Goal: Information Seeking & Learning: Learn about a topic

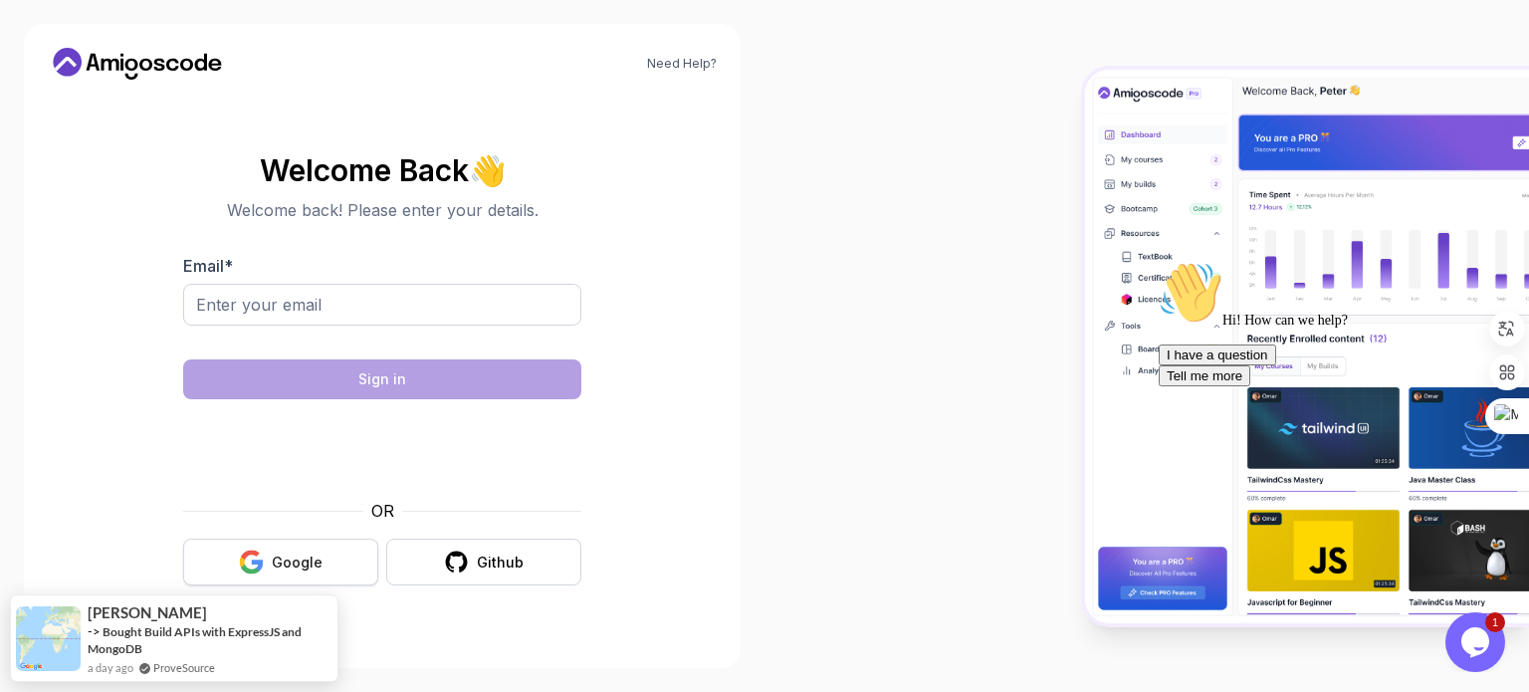
click at [306, 562] on div "Google" at bounding box center [297, 562] width 51 height 20
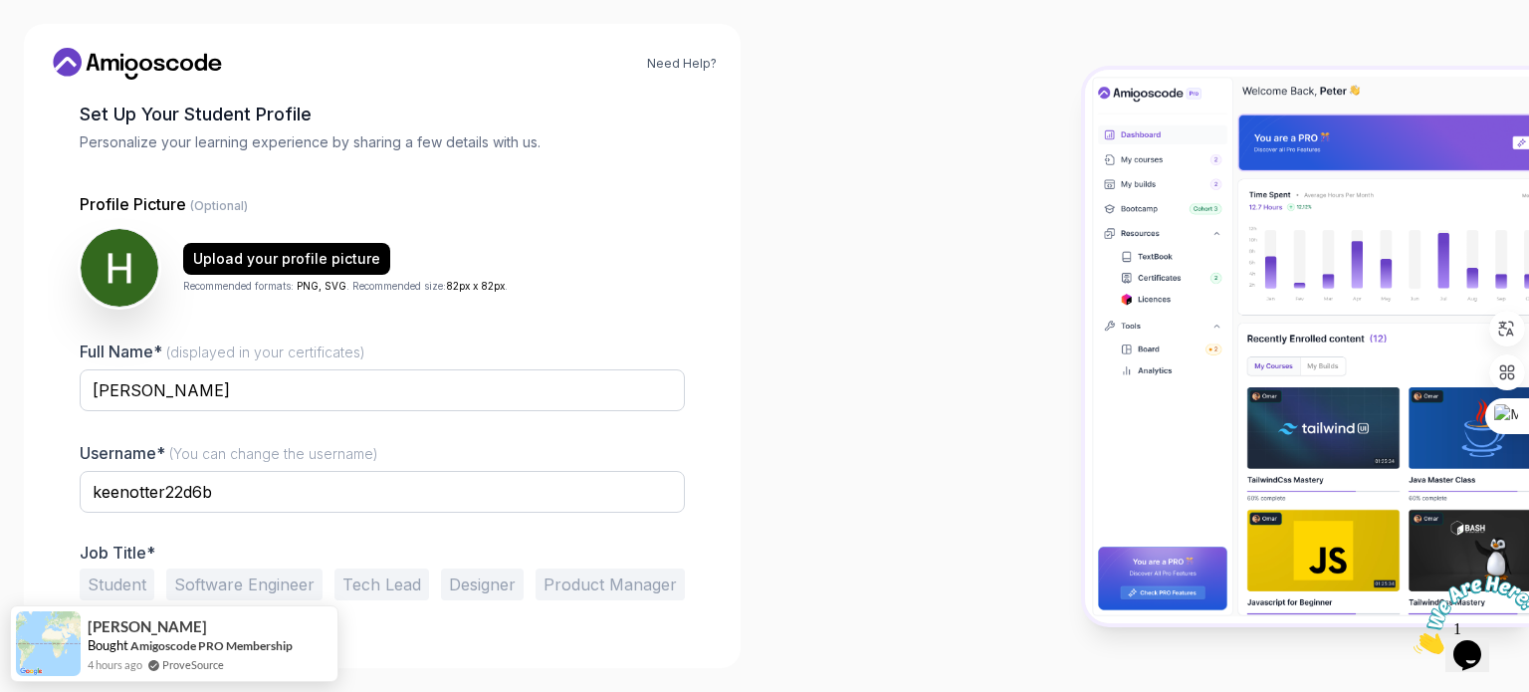
scroll to position [137, 0]
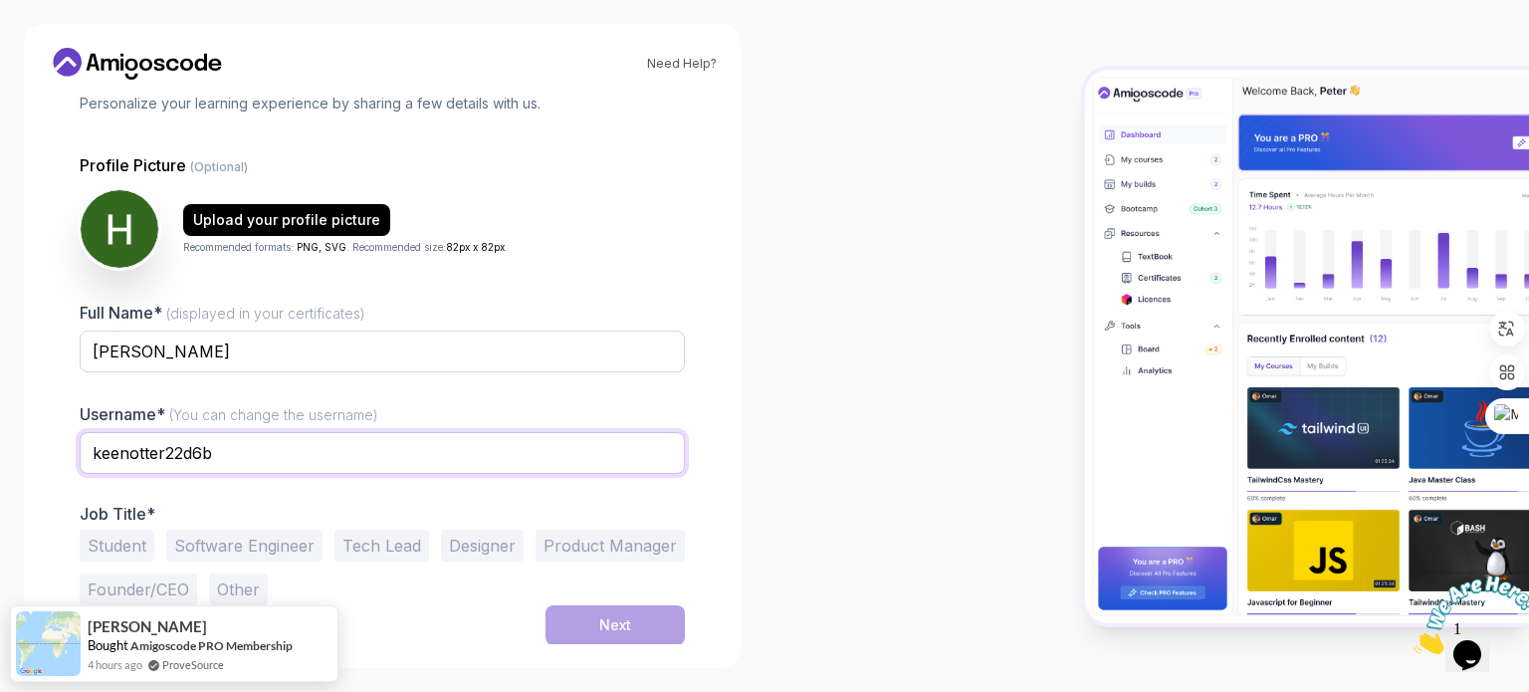
drag, startPoint x: 216, startPoint y: 455, endPoint x: 0, endPoint y: 440, distance: 216.5
click at [0, 440] on div "Need Help? 1 Set Up Your Profile 1 Set Up Your Profile 2 Let's Get to Know You …" at bounding box center [382, 346] width 764 height 692
type input "HananeSed"
click at [120, 541] on button "Student" at bounding box center [117, 545] width 75 height 32
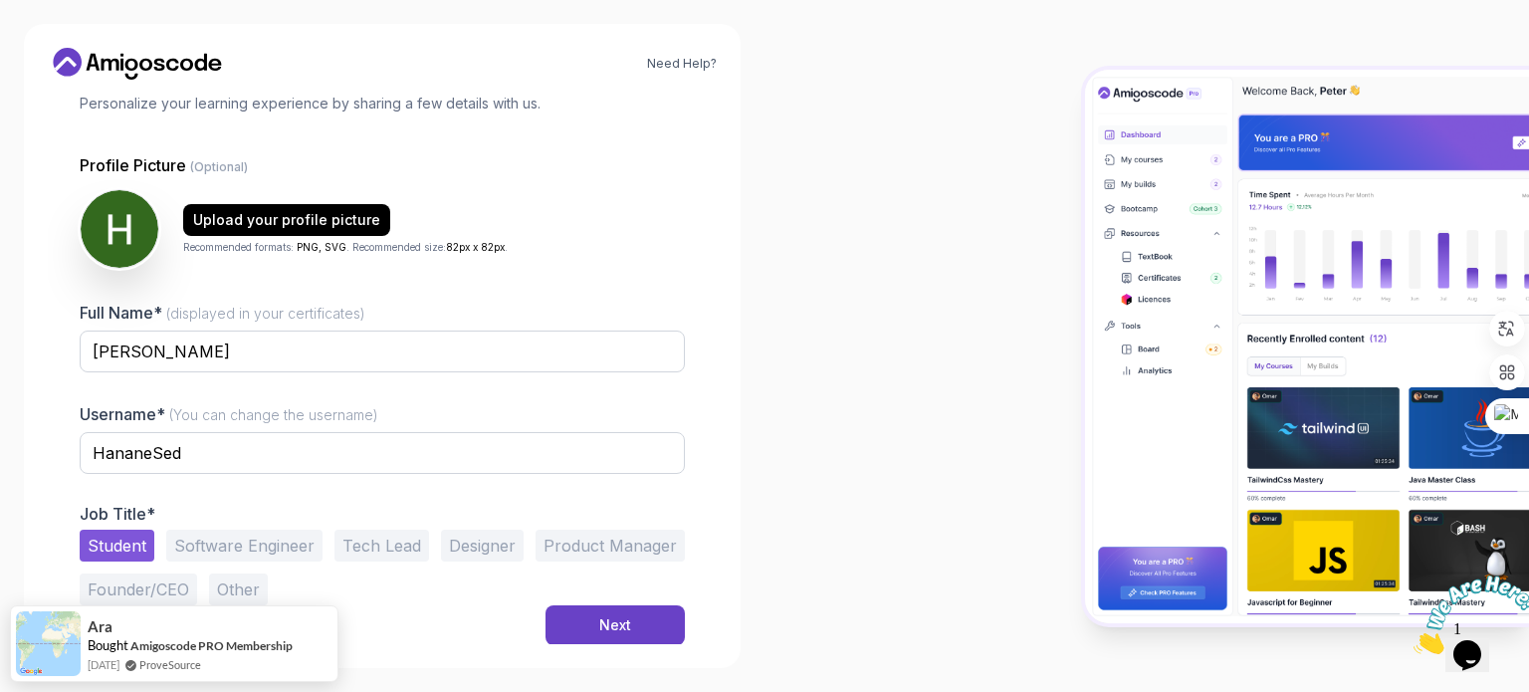
click at [219, 588] on button "Other" at bounding box center [238, 589] width 59 height 32
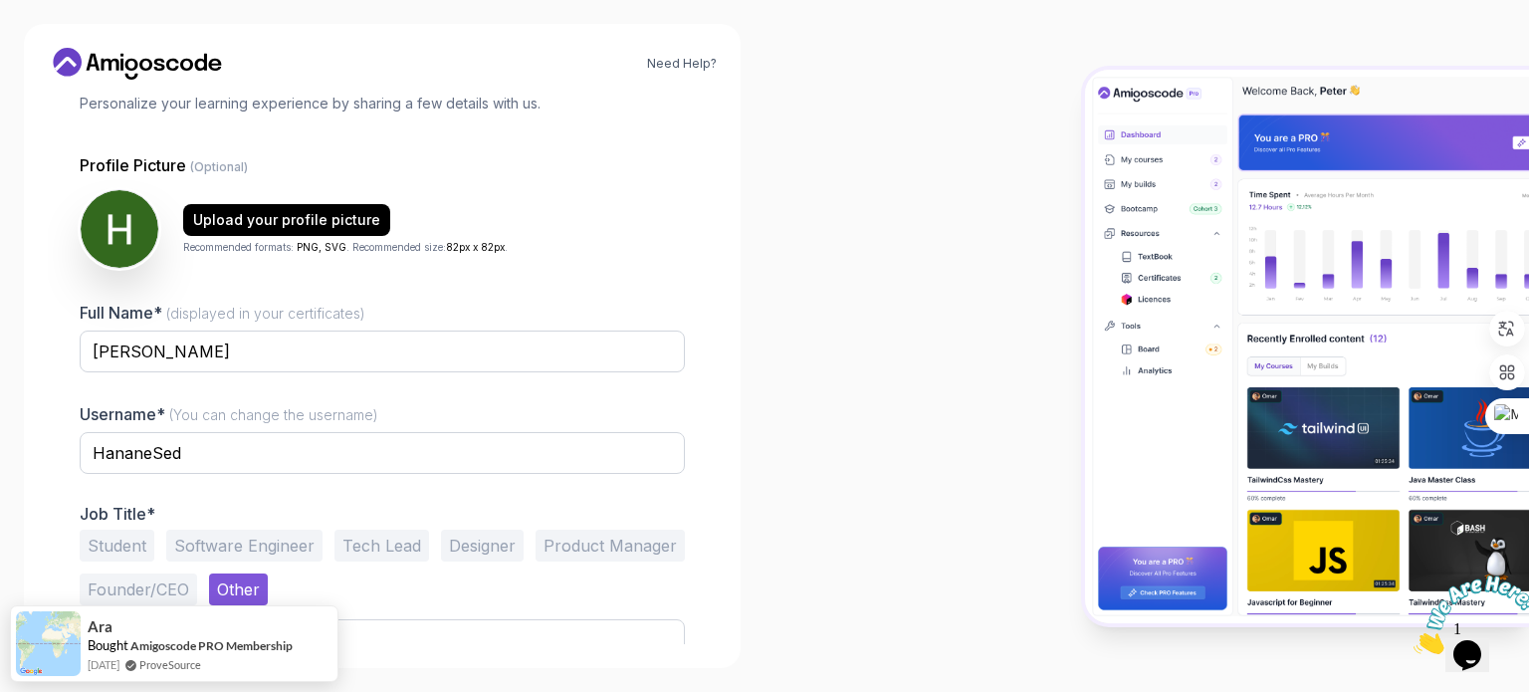
click at [118, 536] on button "Student" at bounding box center [117, 545] width 75 height 32
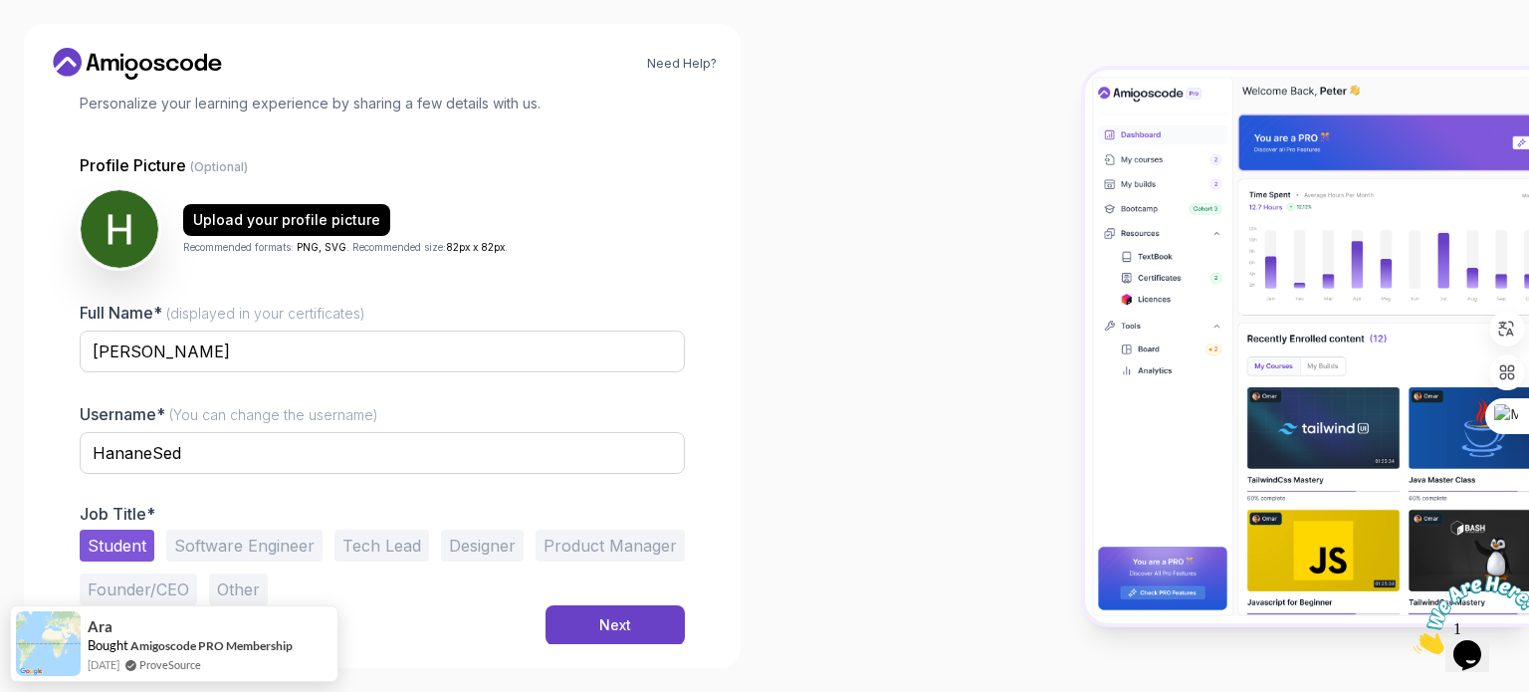
click at [223, 585] on button "Other" at bounding box center [238, 589] width 59 height 32
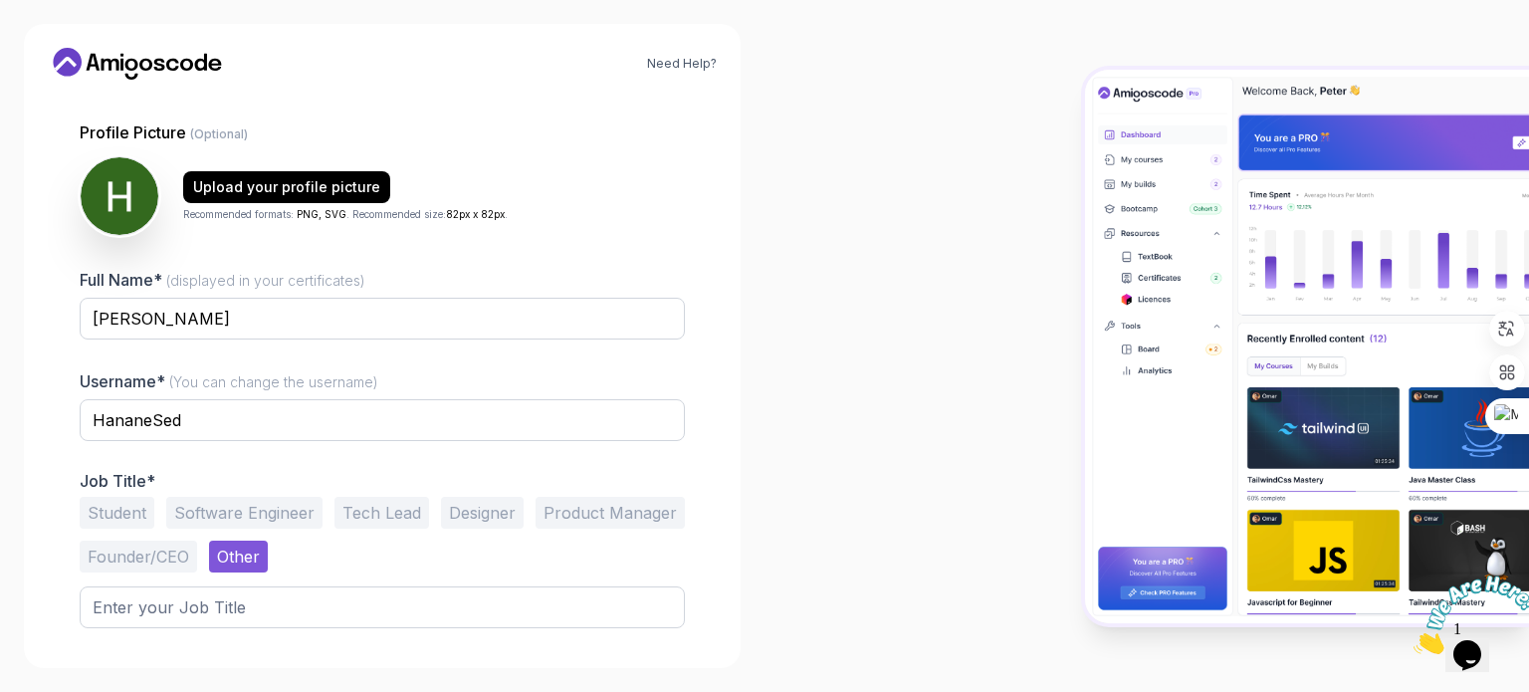
scroll to position [215, 0]
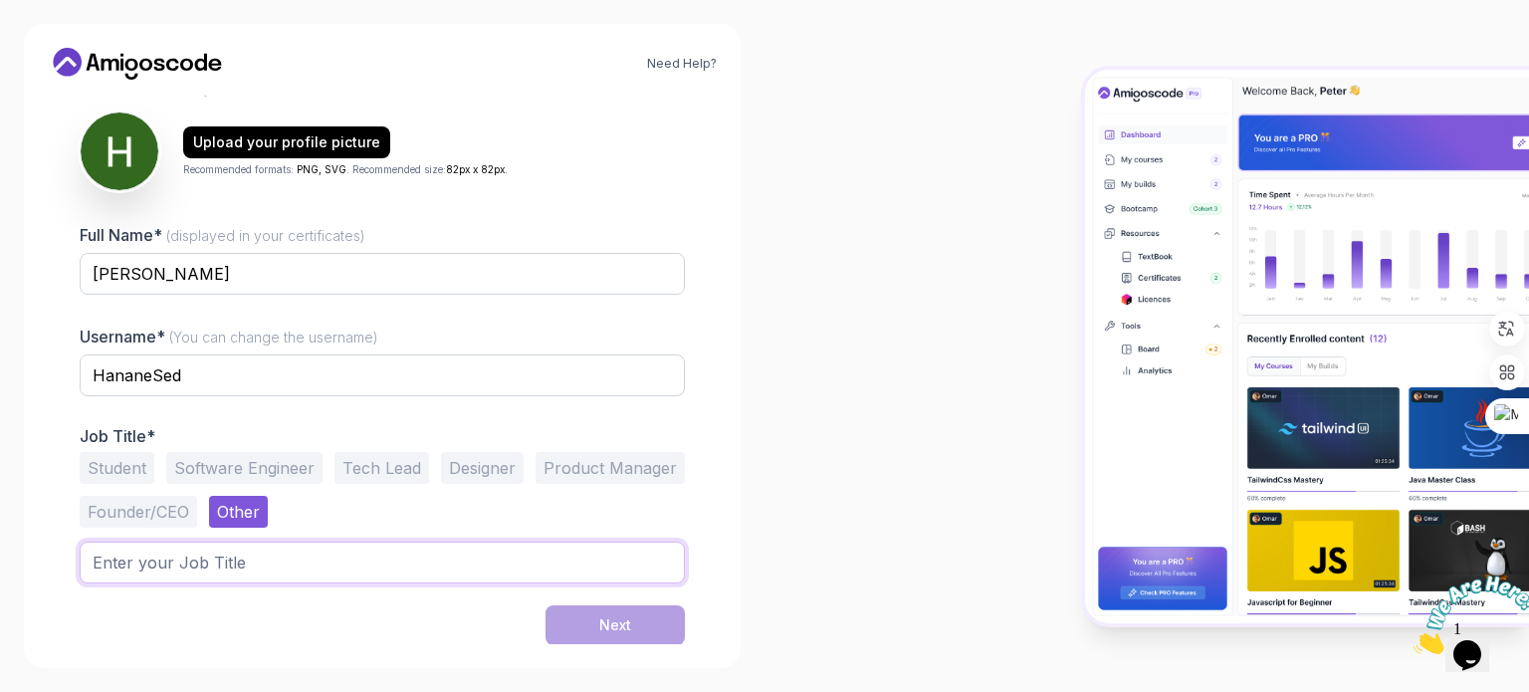
click at [187, 556] on input "text" at bounding box center [382, 562] width 605 height 42
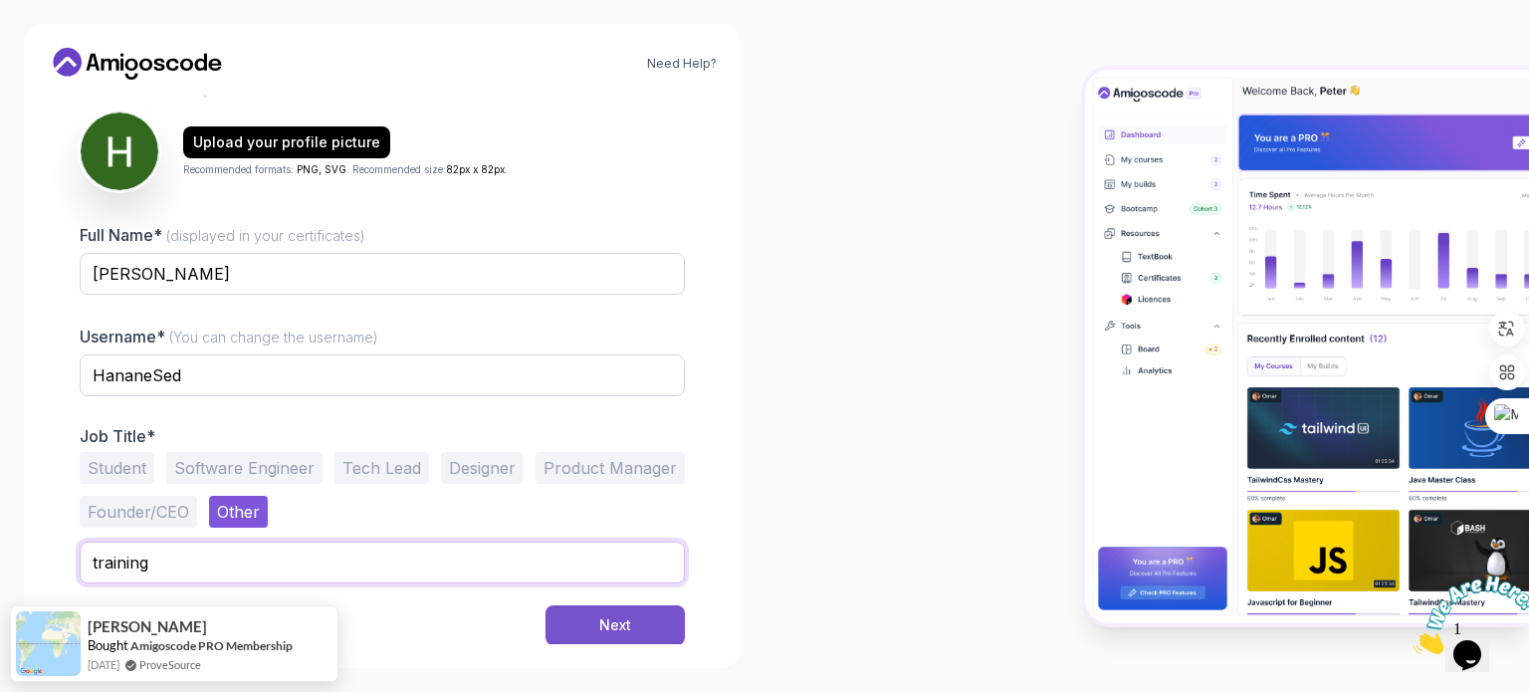
type input "training"
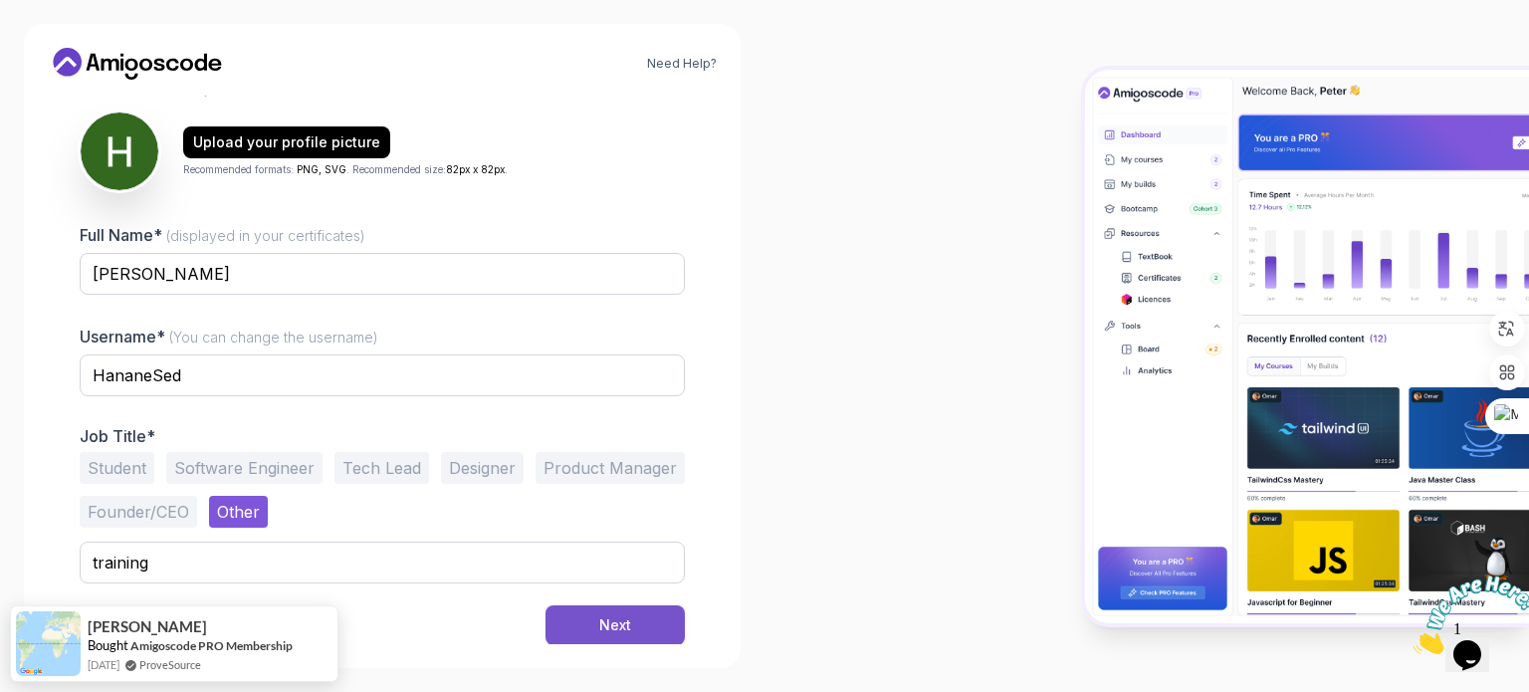
click at [627, 621] on div "Next" at bounding box center [615, 625] width 32 height 20
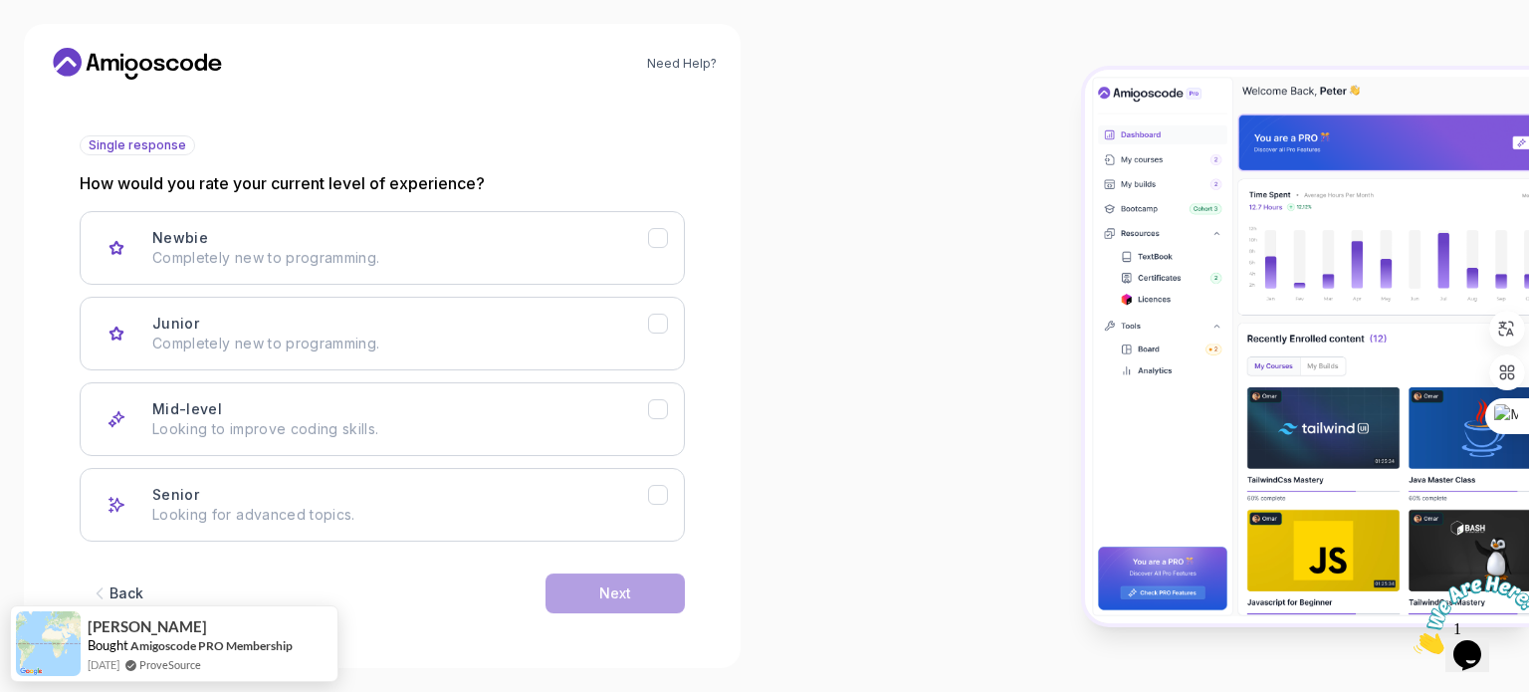
scroll to position [199, 0]
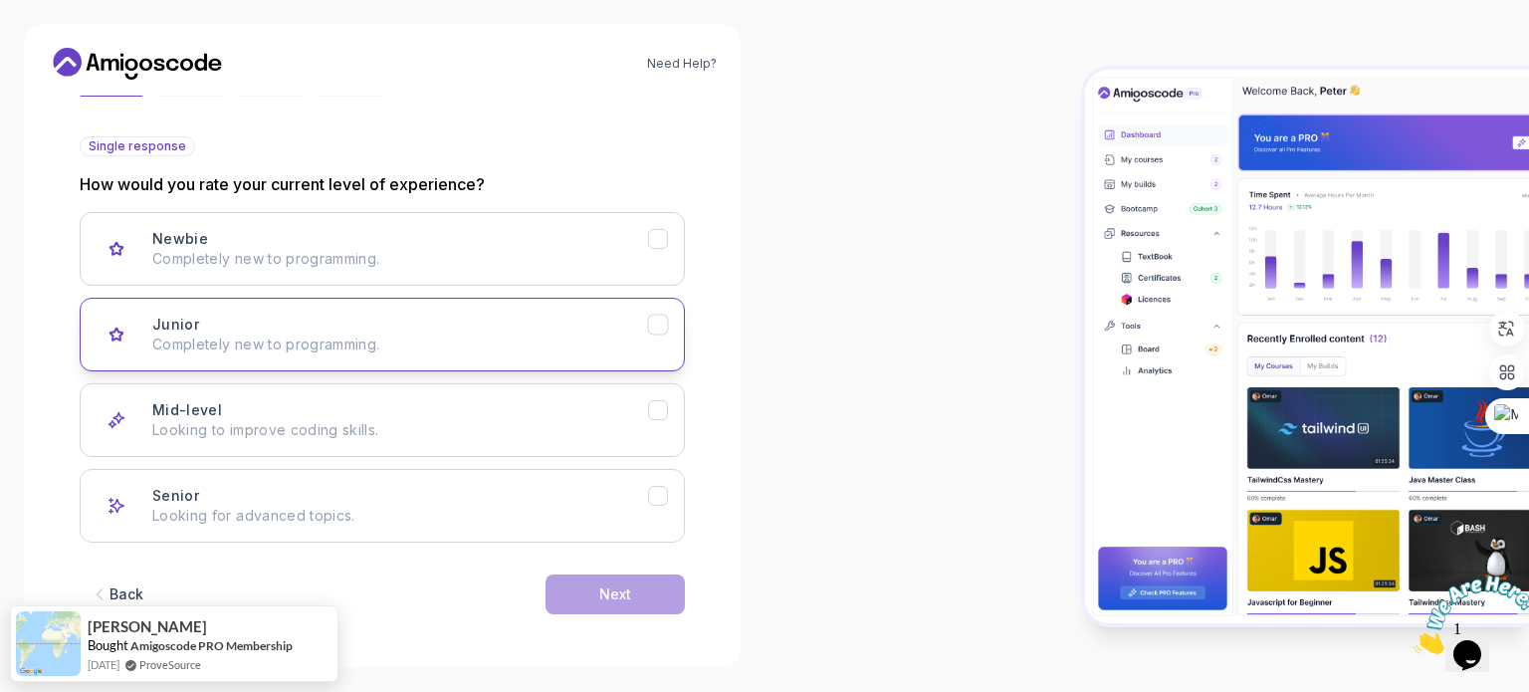
click at [237, 346] on p "Completely new to programming." at bounding box center [400, 344] width 496 height 20
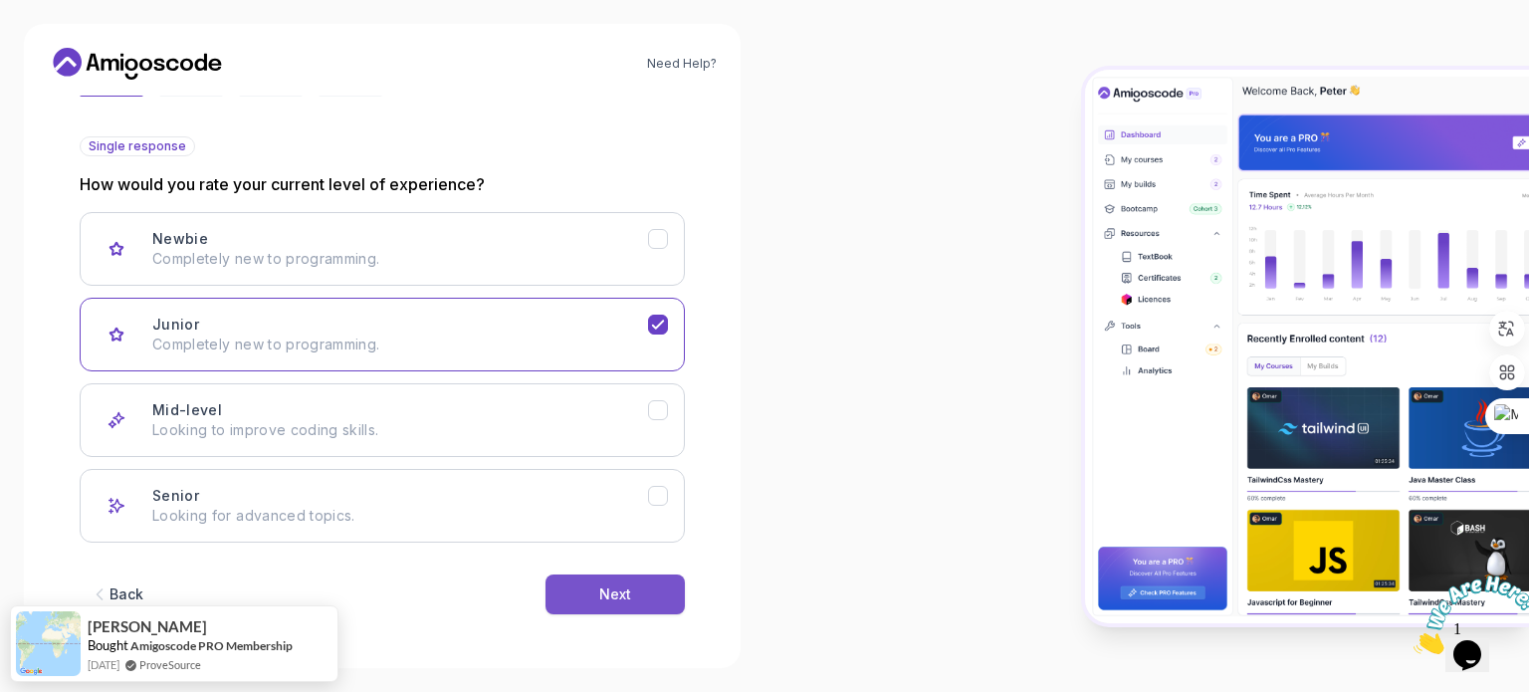
click at [625, 591] on div "Next" at bounding box center [615, 594] width 32 height 20
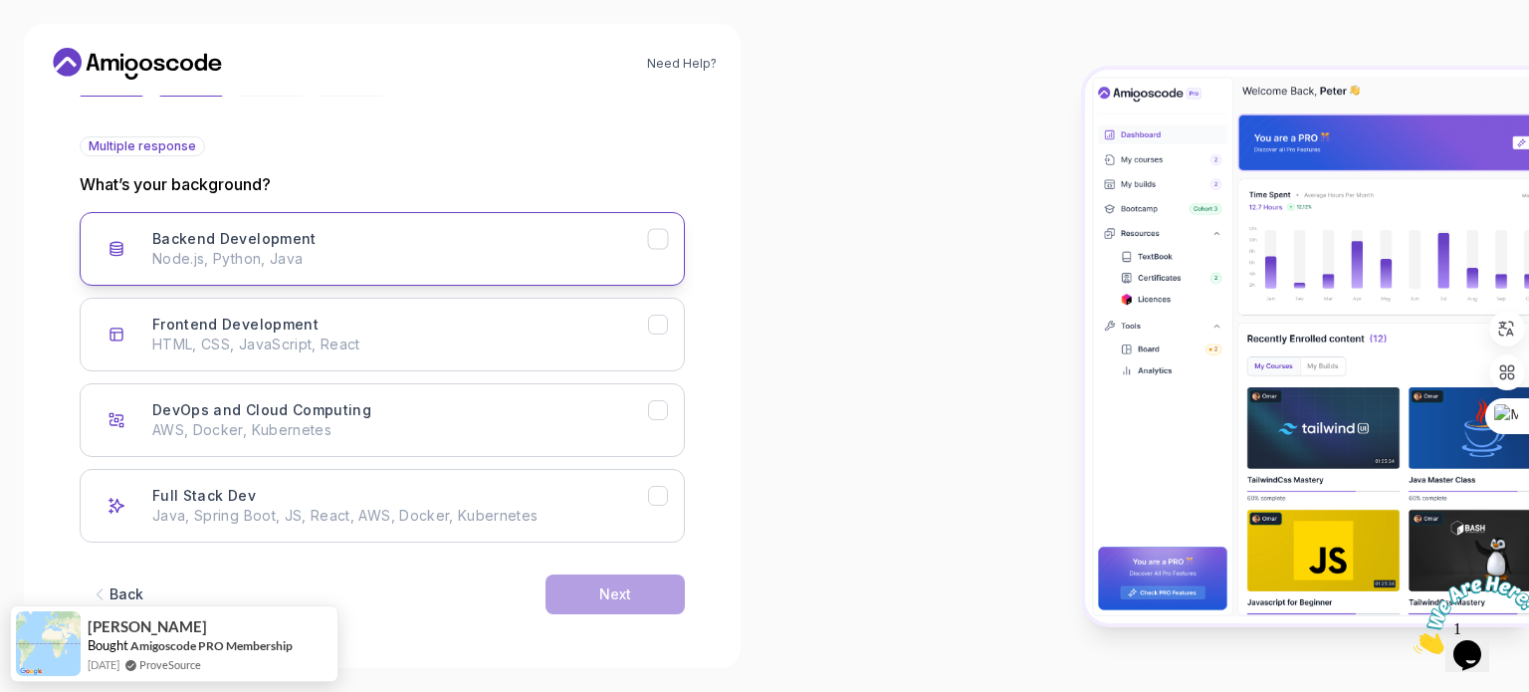
click at [307, 238] on h3 "Backend Development" at bounding box center [234, 239] width 164 height 20
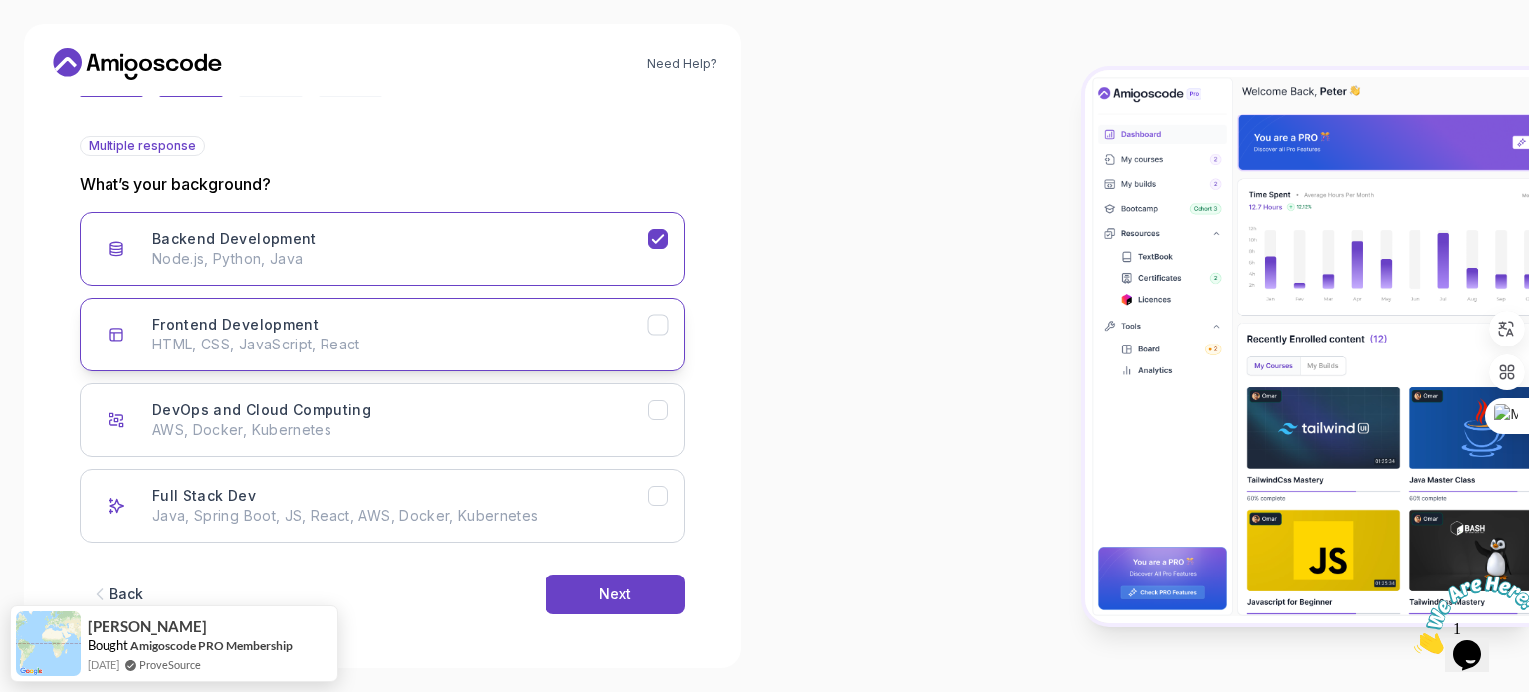
click at [377, 321] on div "Frontend Development HTML, CSS, JavaScript, React" at bounding box center [400, 334] width 496 height 40
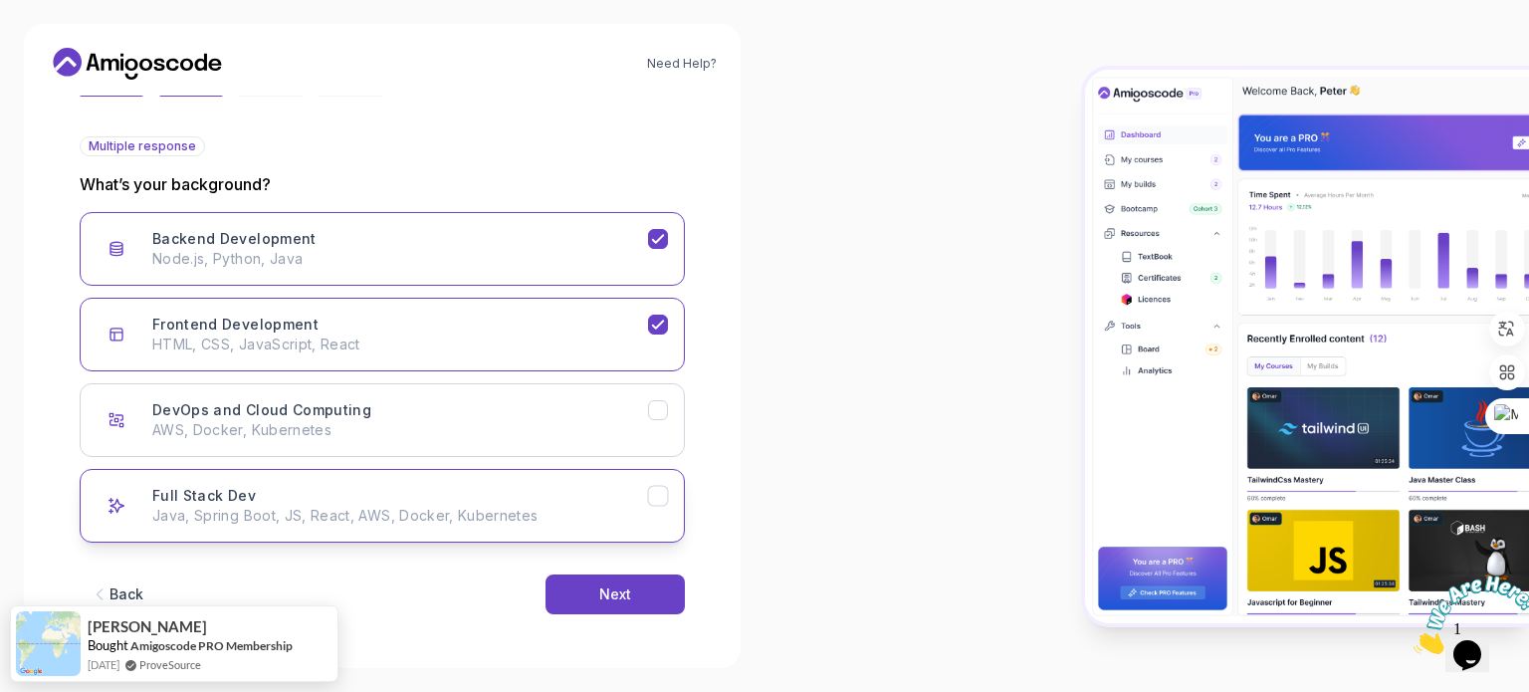
click at [472, 498] on div "Full Stack Dev Java, Spring Boot, JS, React, AWS, Docker, Kubernetes" at bounding box center [400, 506] width 496 height 40
click at [607, 586] on div "Next" at bounding box center [615, 594] width 32 height 20
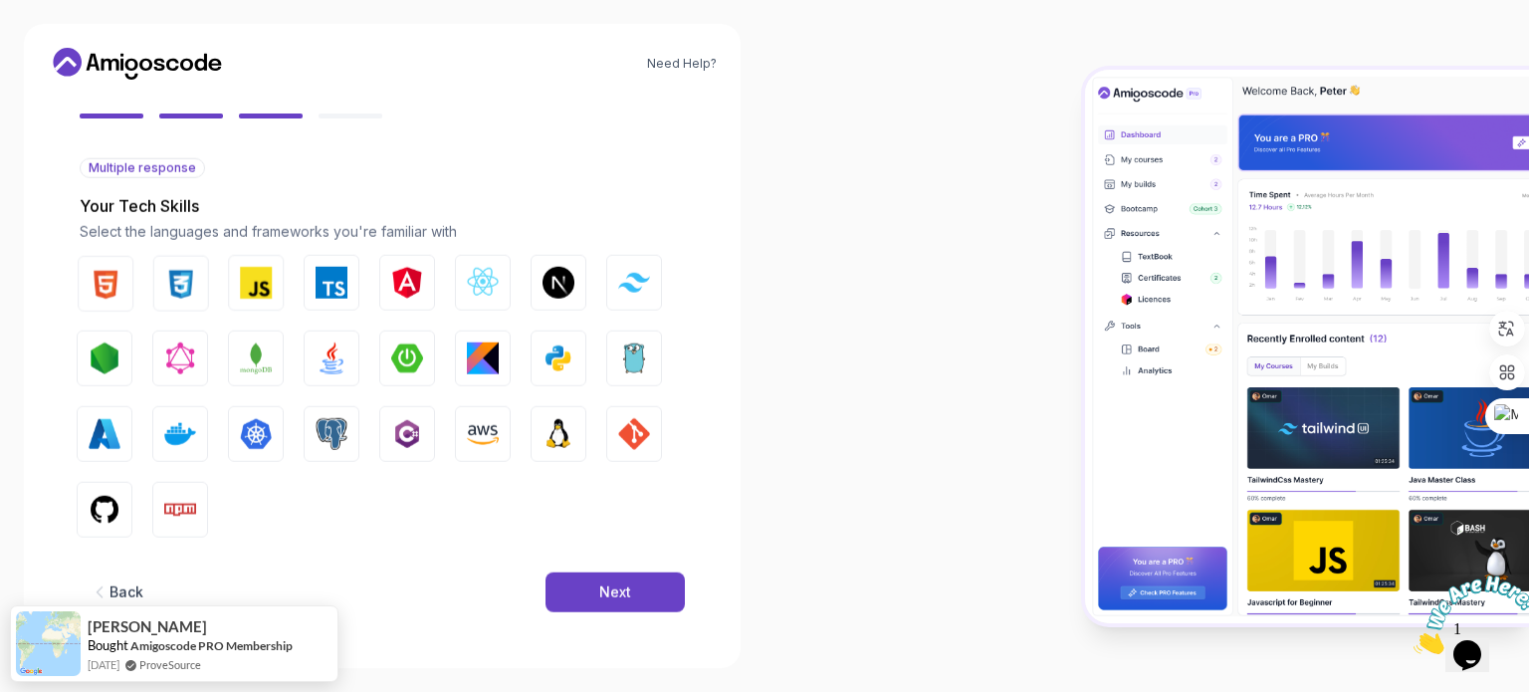
scroll to position [176, 0]
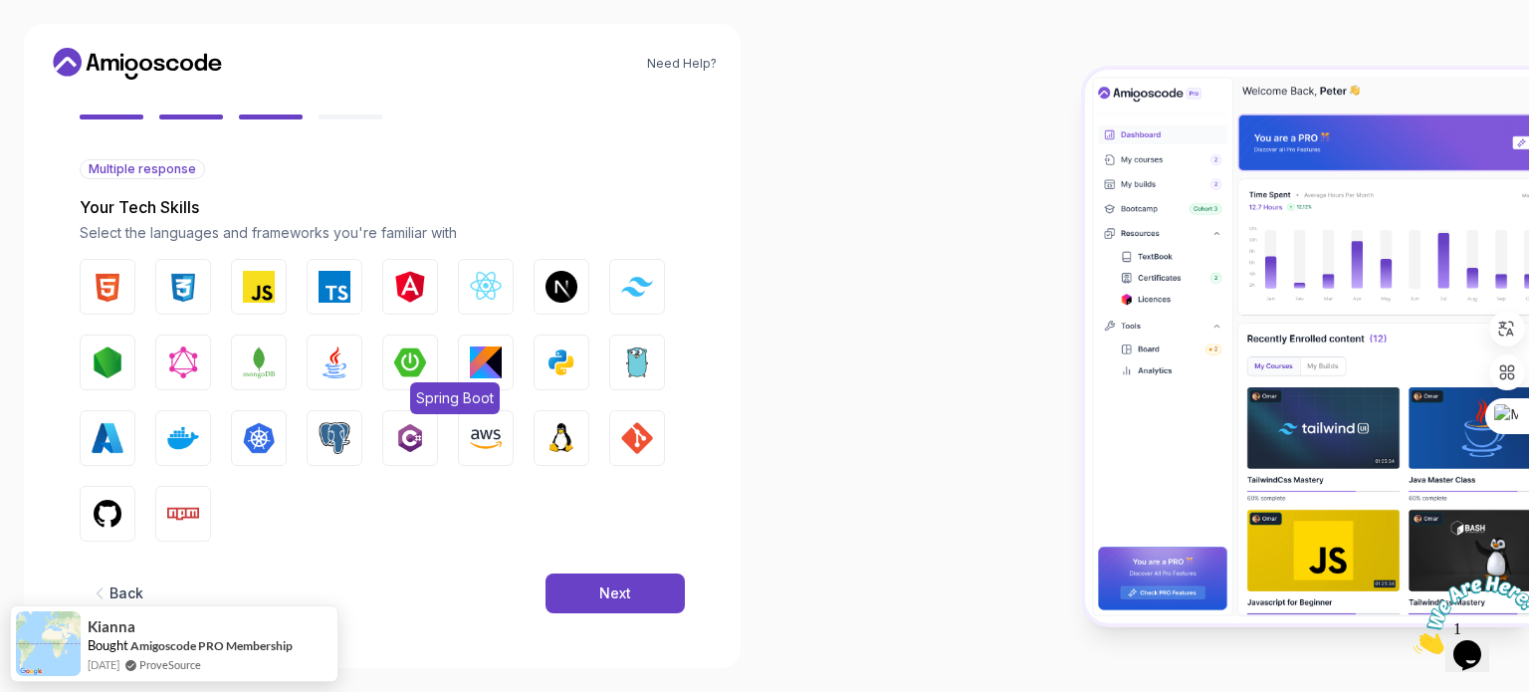
click at [406, 358] on img "button" at bounding box center [410, 362] width 32 height 32
click at [488, 276] on img "button" at bounding box center [486, 287] width 32 height 32
click at [111, 513] on img "button" at bounding box center [108, 514] width 32 height 32
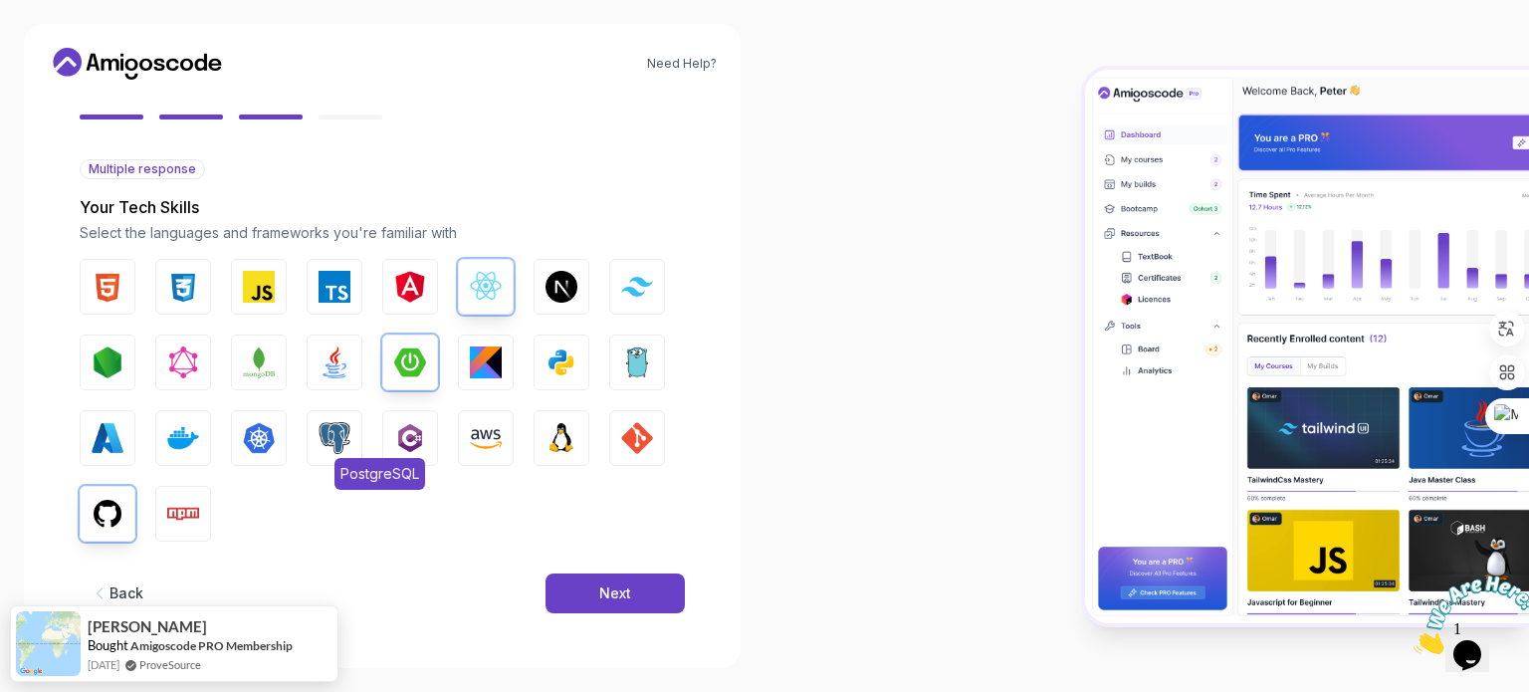
click at [326, 439] on img "button" at bounding box center [334, 438] width 32 height 32
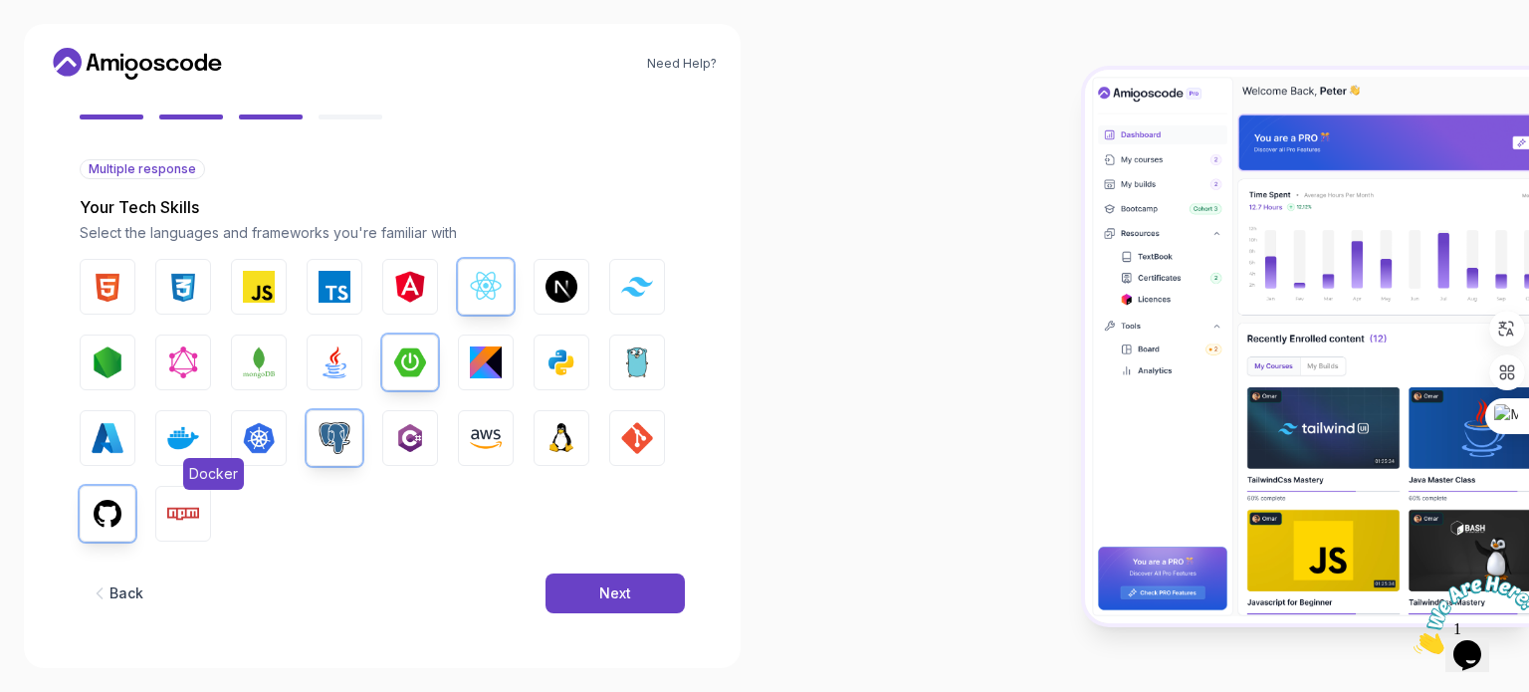
click at [195, 431] on img "button" at bounding box center [183, 438] width 32 height 32
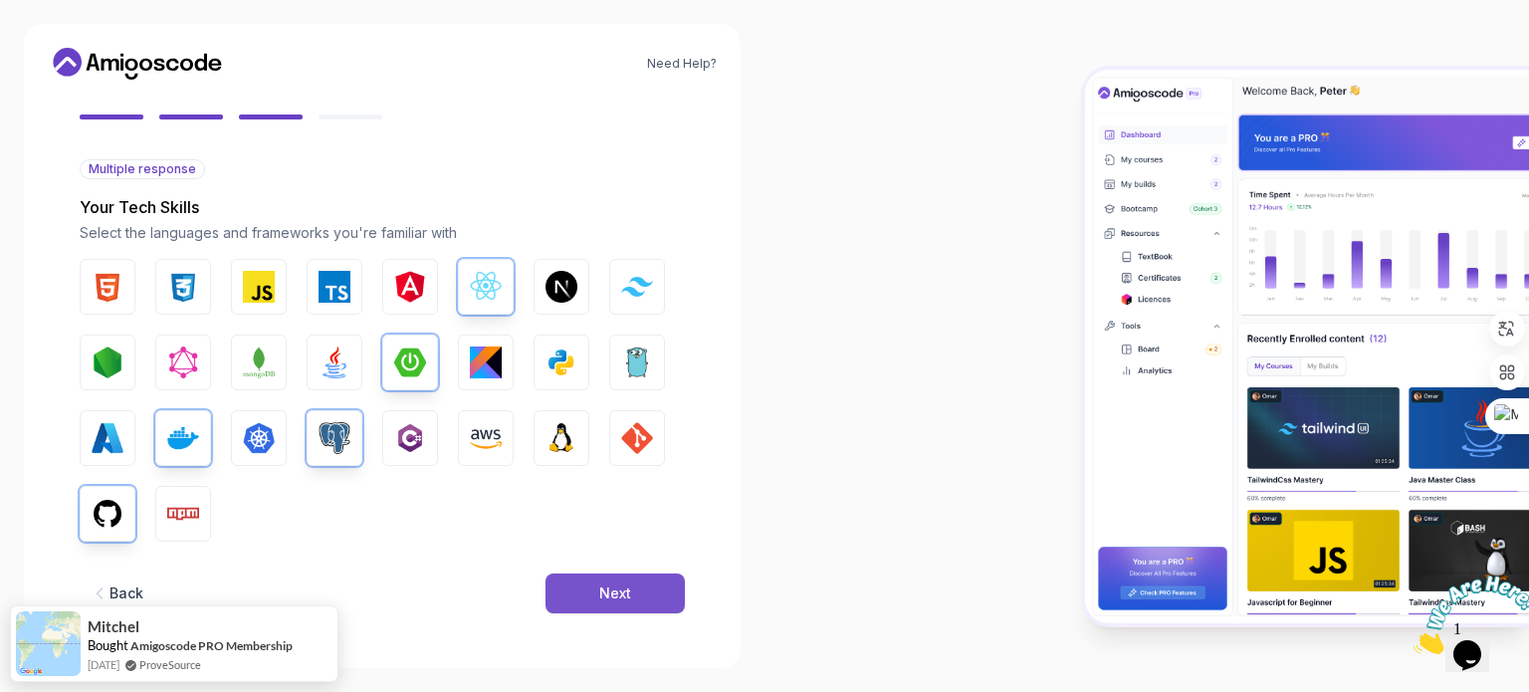
click at [594, 592] on button "Next" at bounding box center [614, 593] width 139 height 40
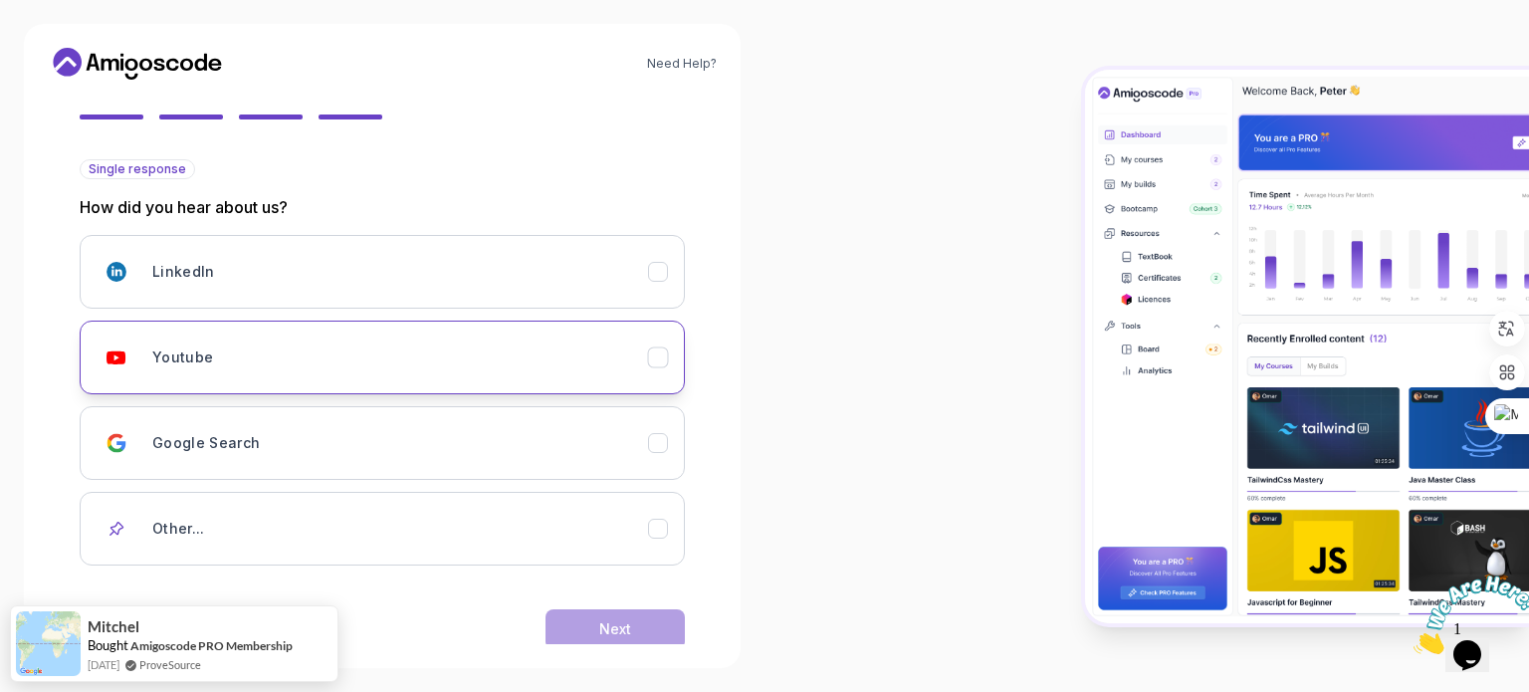
click at [230, 358] on div "Youtube" at bounding box center [400, 357] width 496 height 40
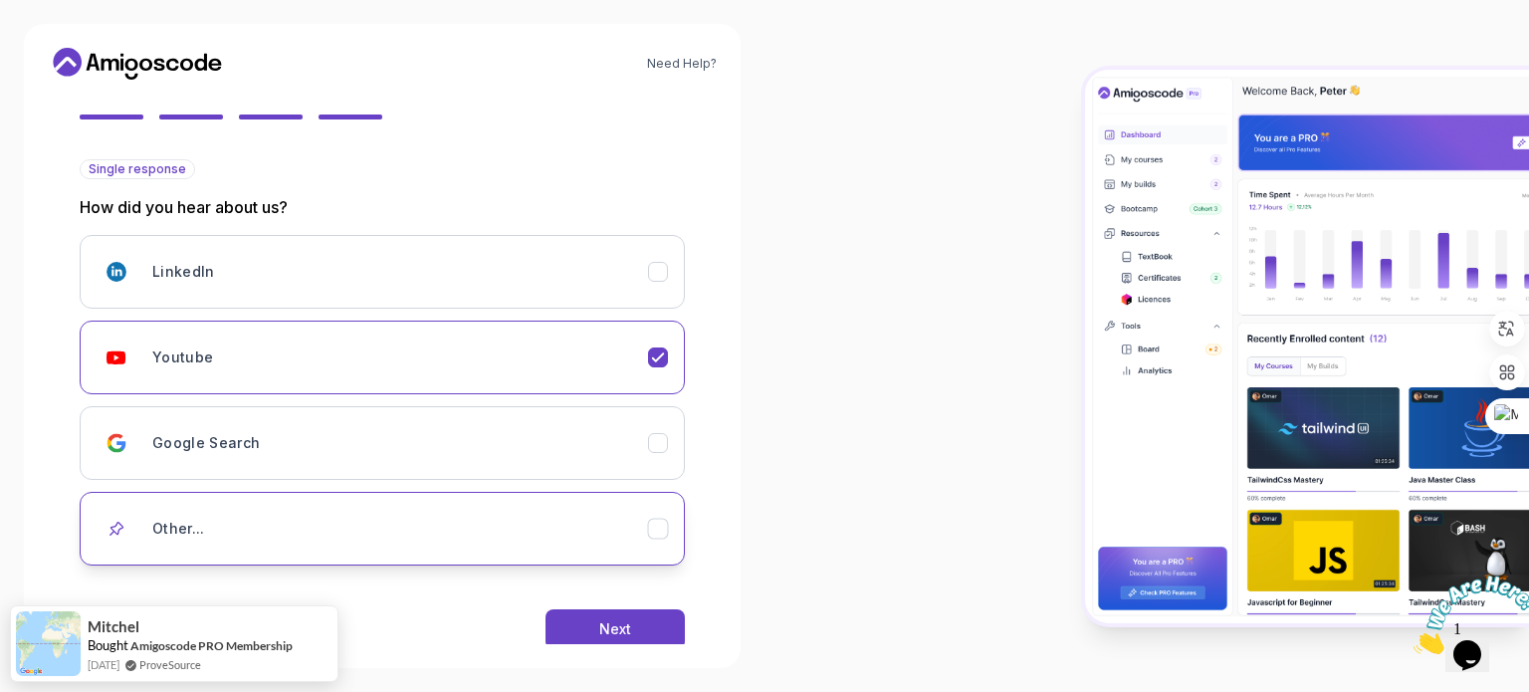
click at [655, 522] on icon "Other..." at bounding box center [658, 528] width 19 height 19
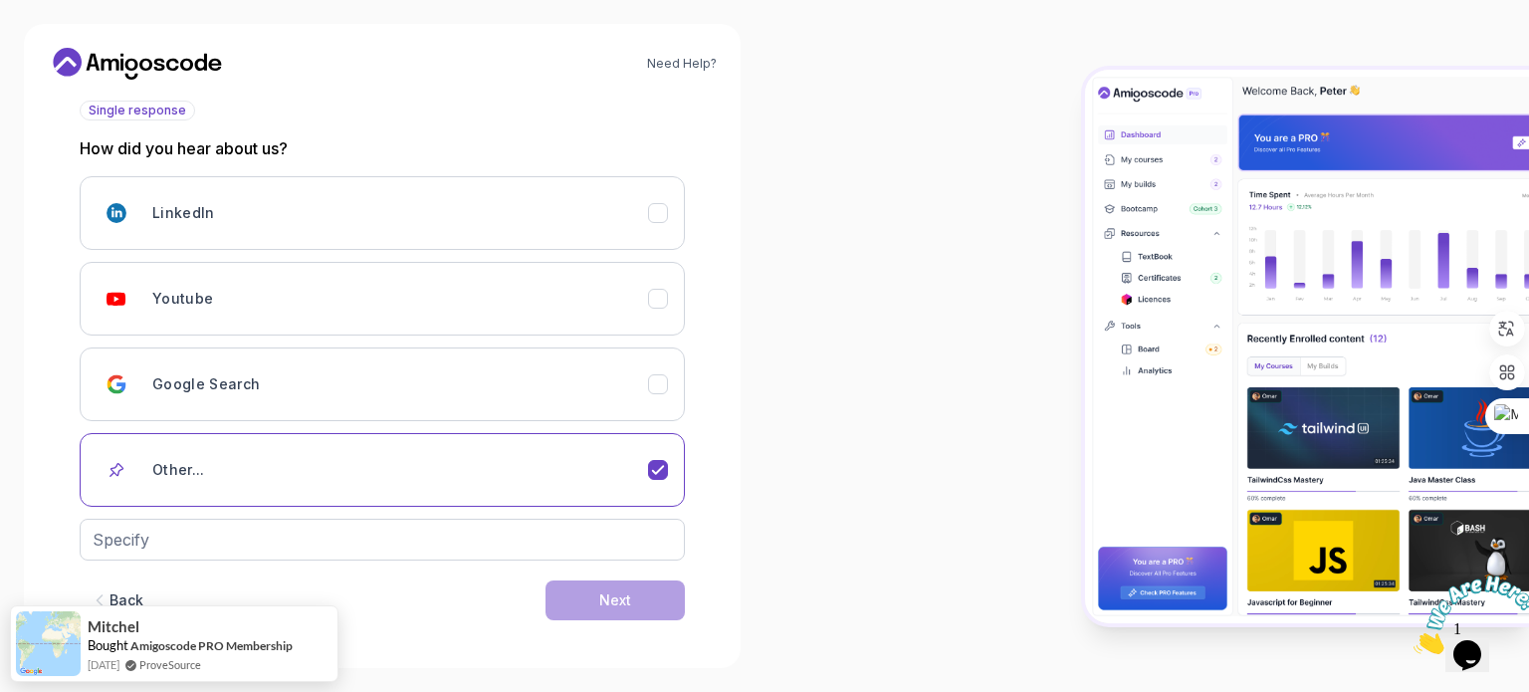
scroll to position [241, 0]
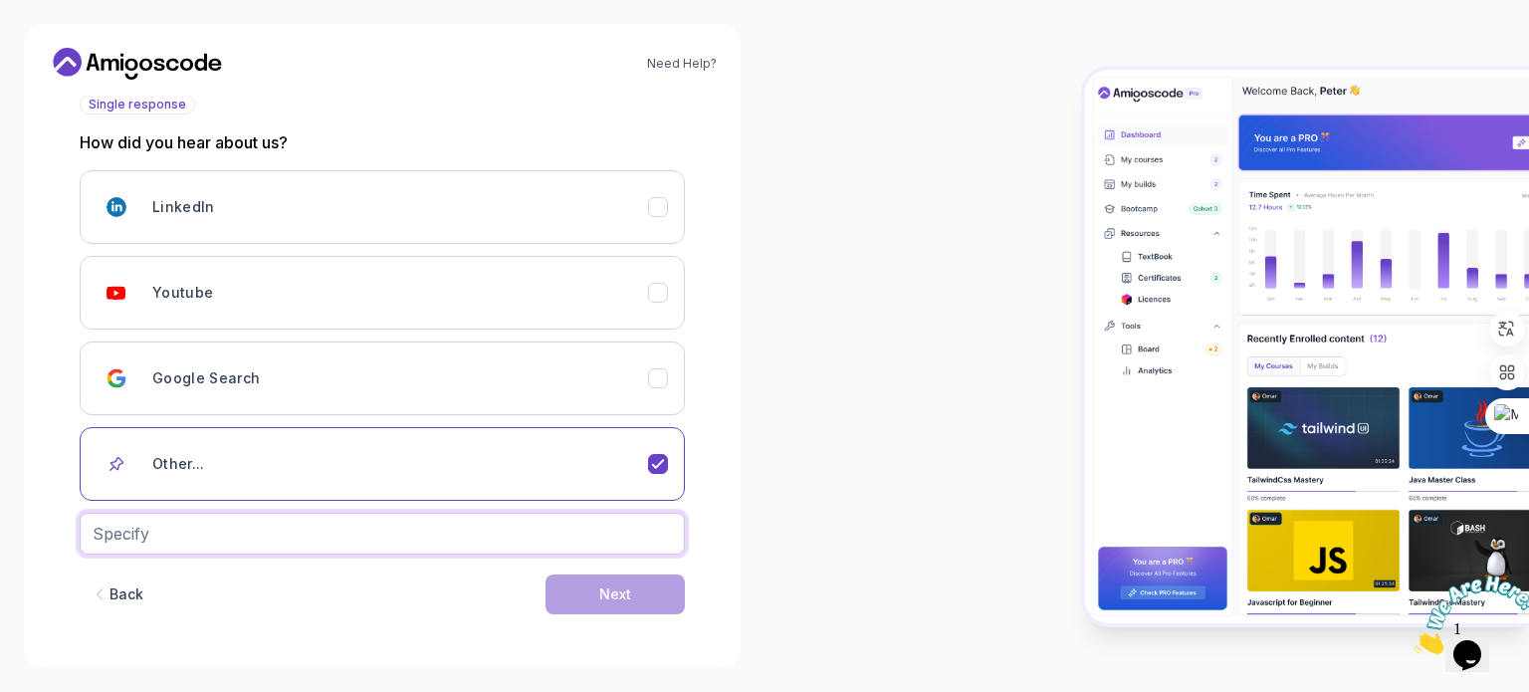
click at [448, 532] on input "text" at bounding box center [382, 534] width 605 height 42
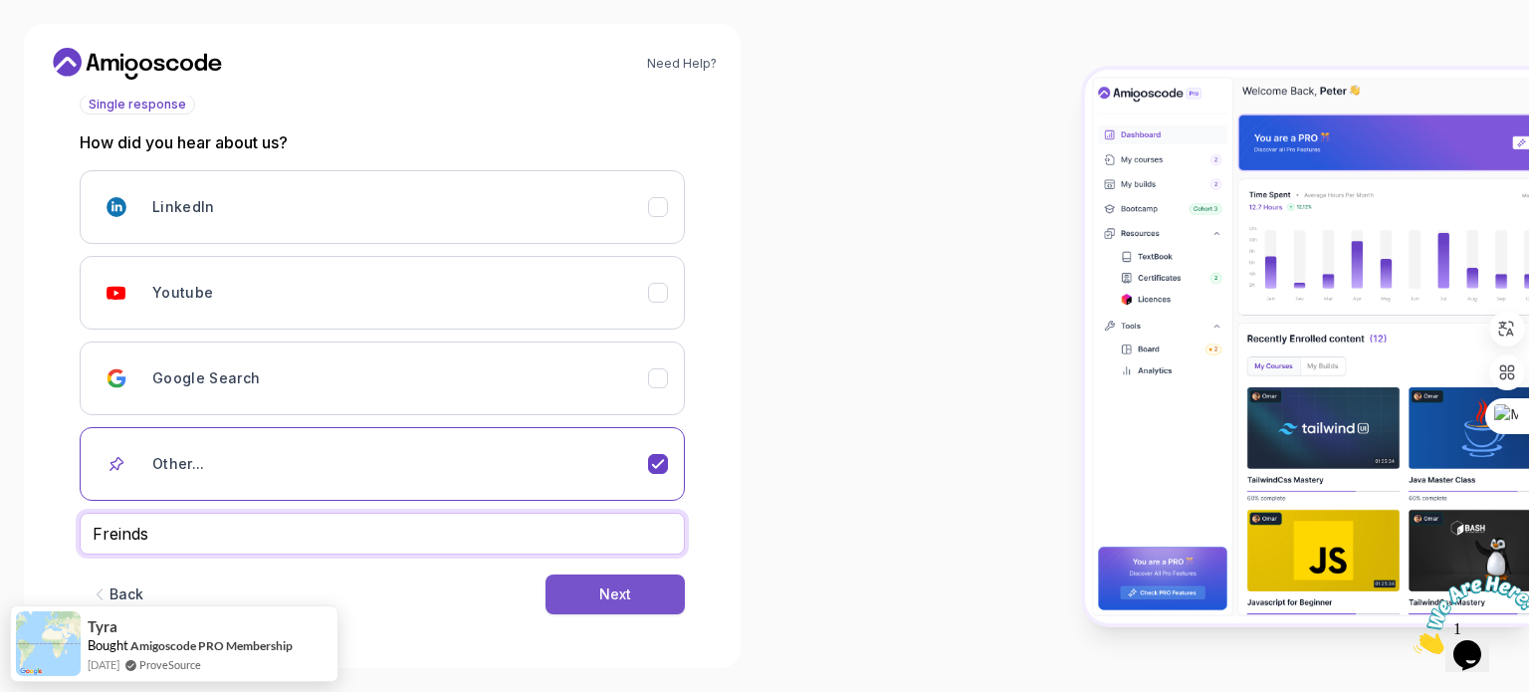
type input "Freinds"
click at [605, 592] on div "Next" at bounding box center [615, 594] width 32 height 20
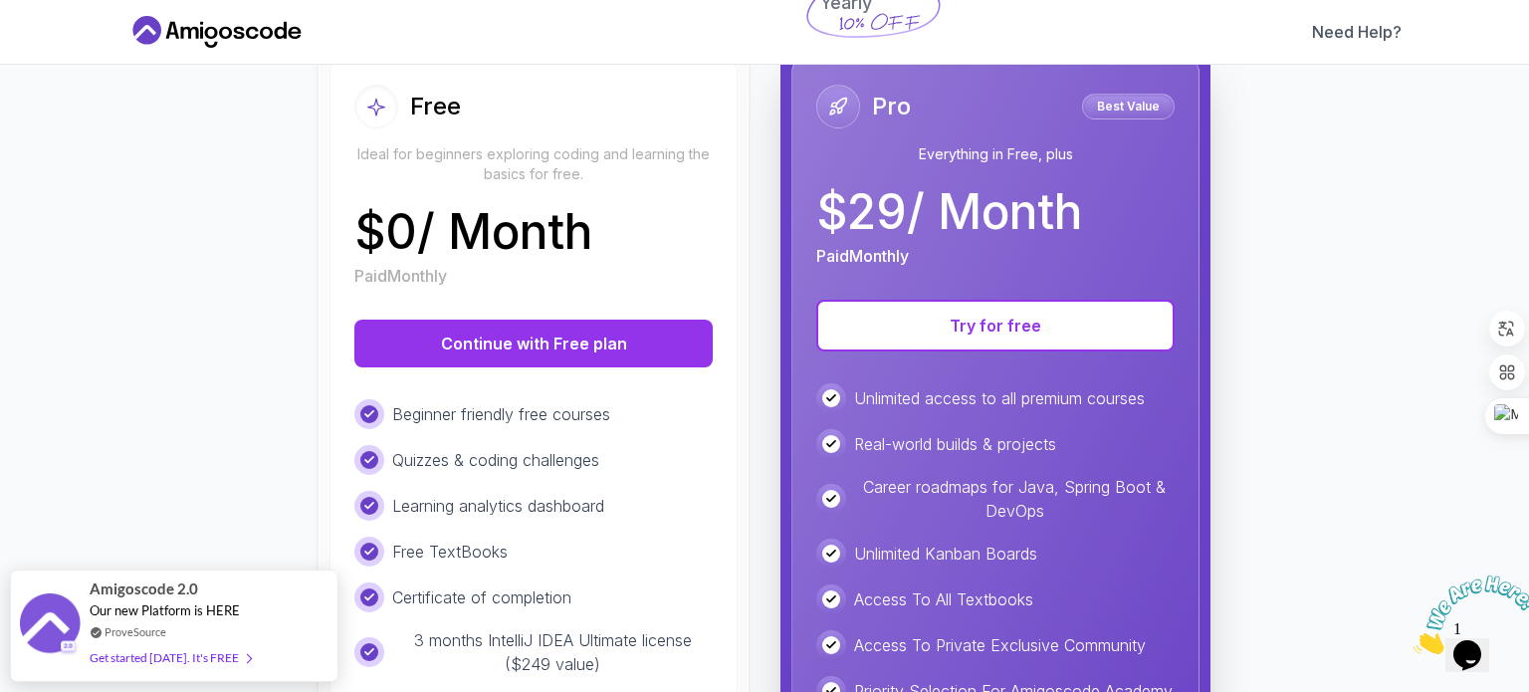
scroll to position [199, 0]
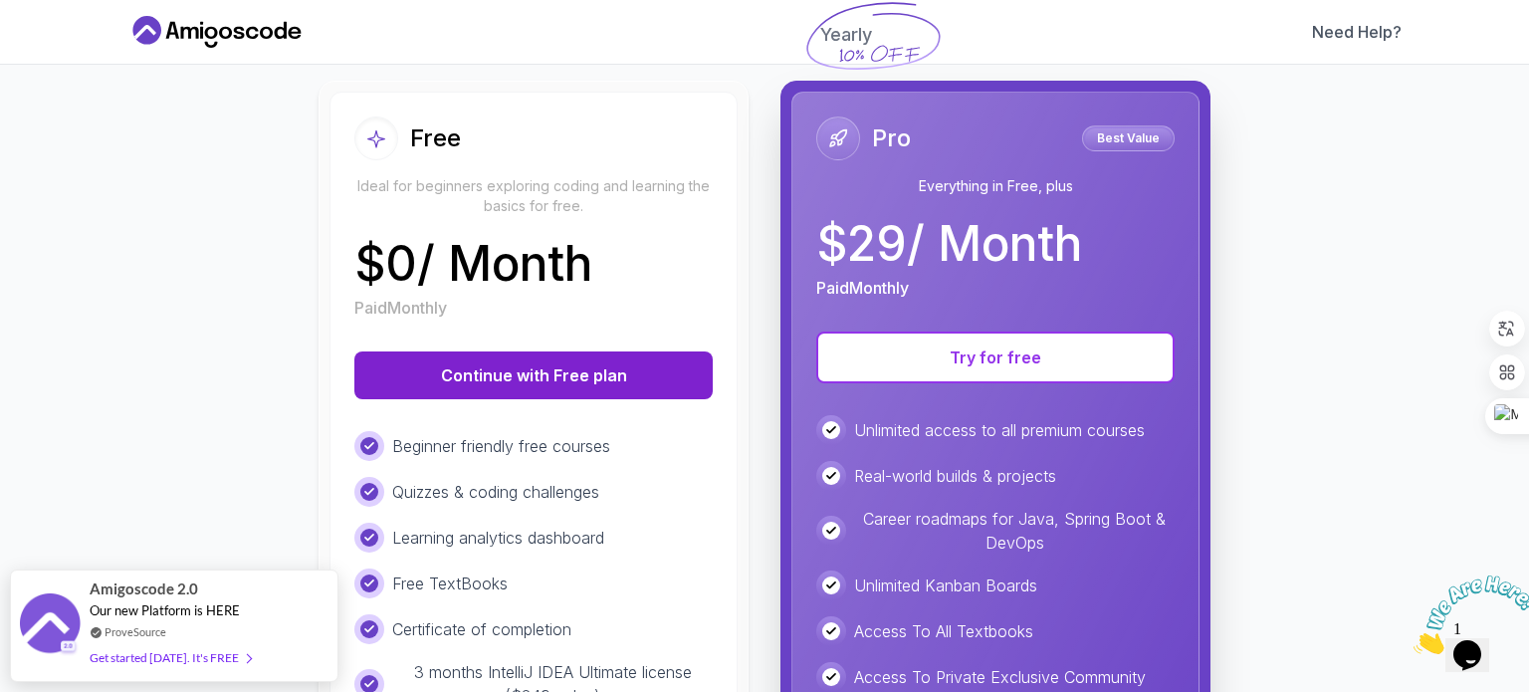
click at [570, 367] on button "Continue with Free plan" at bounding box center [533, 375] width 358 height 48
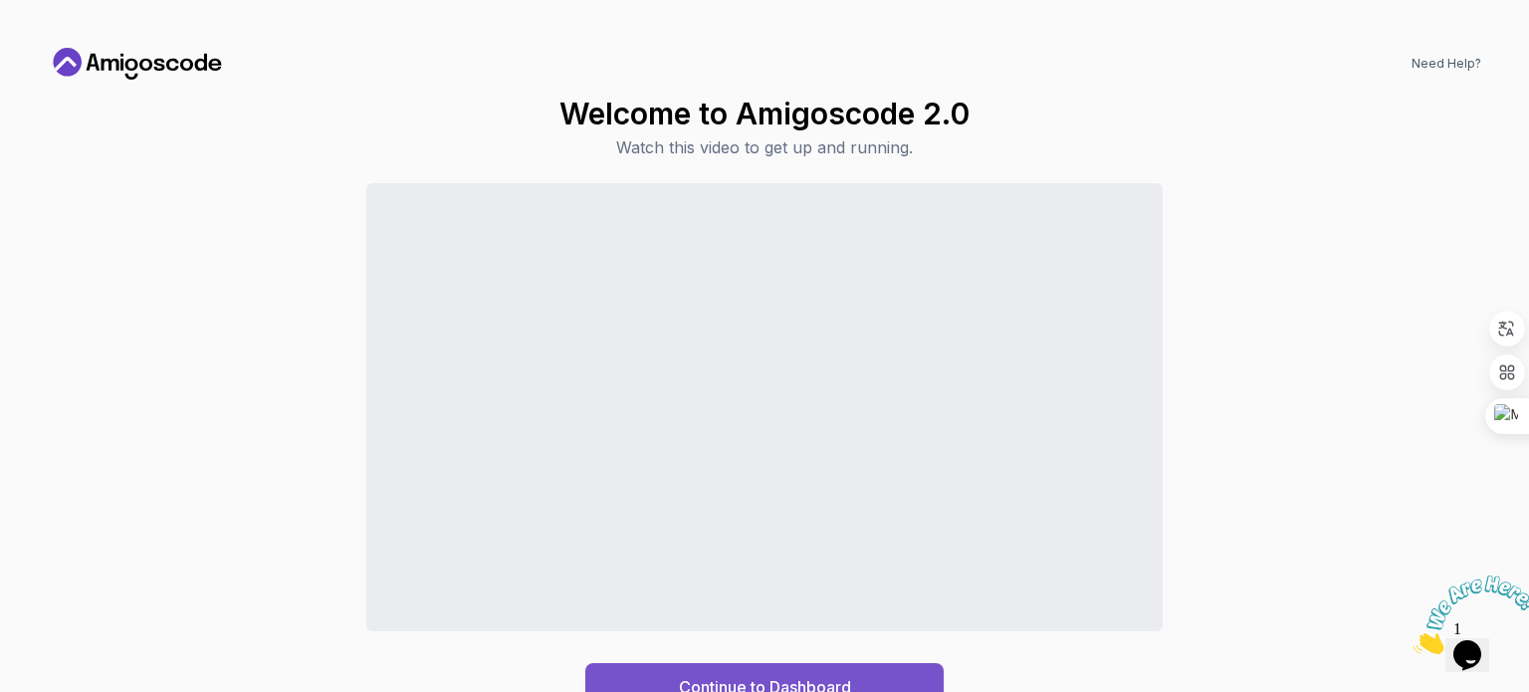
click at [759, 677] on div "Continue to Dashboard" at bounding box center [765, 687] width 172 height 24
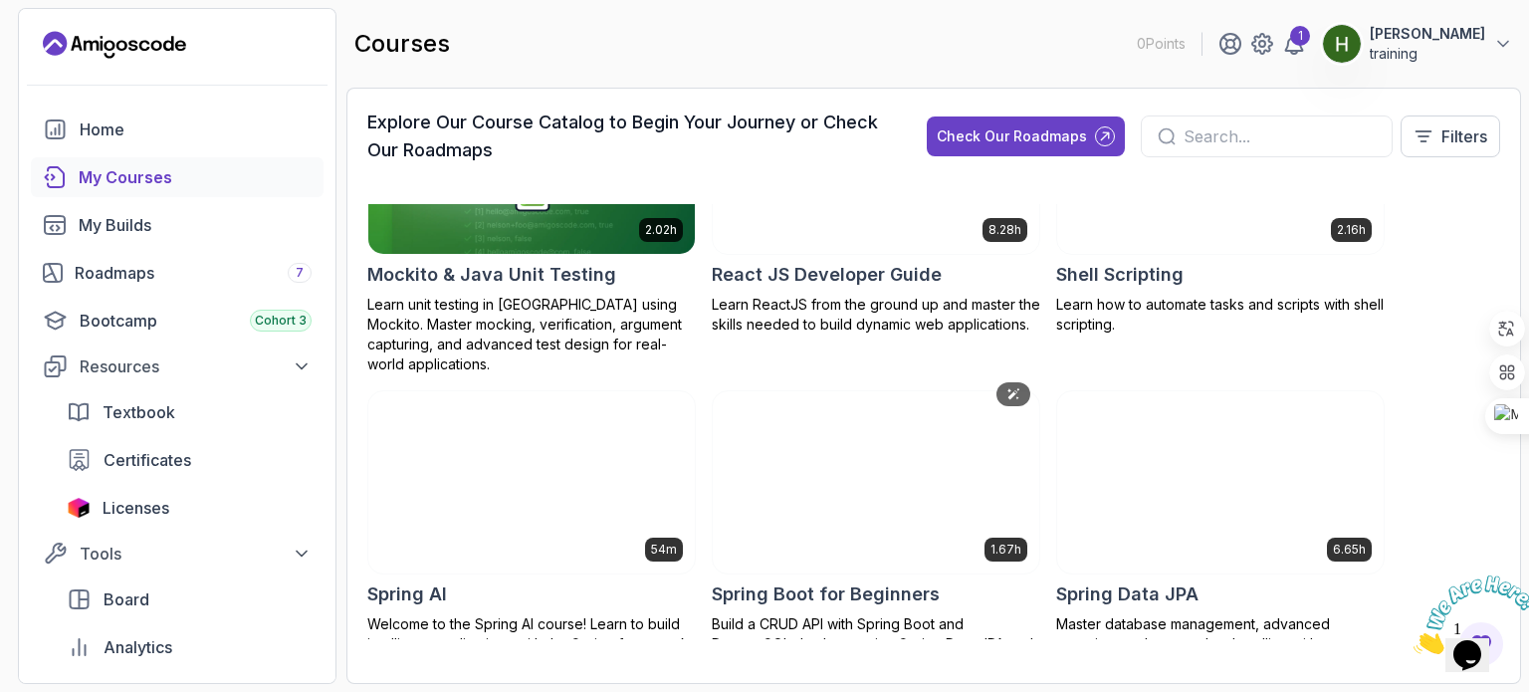
scroll to position [3374, 0]
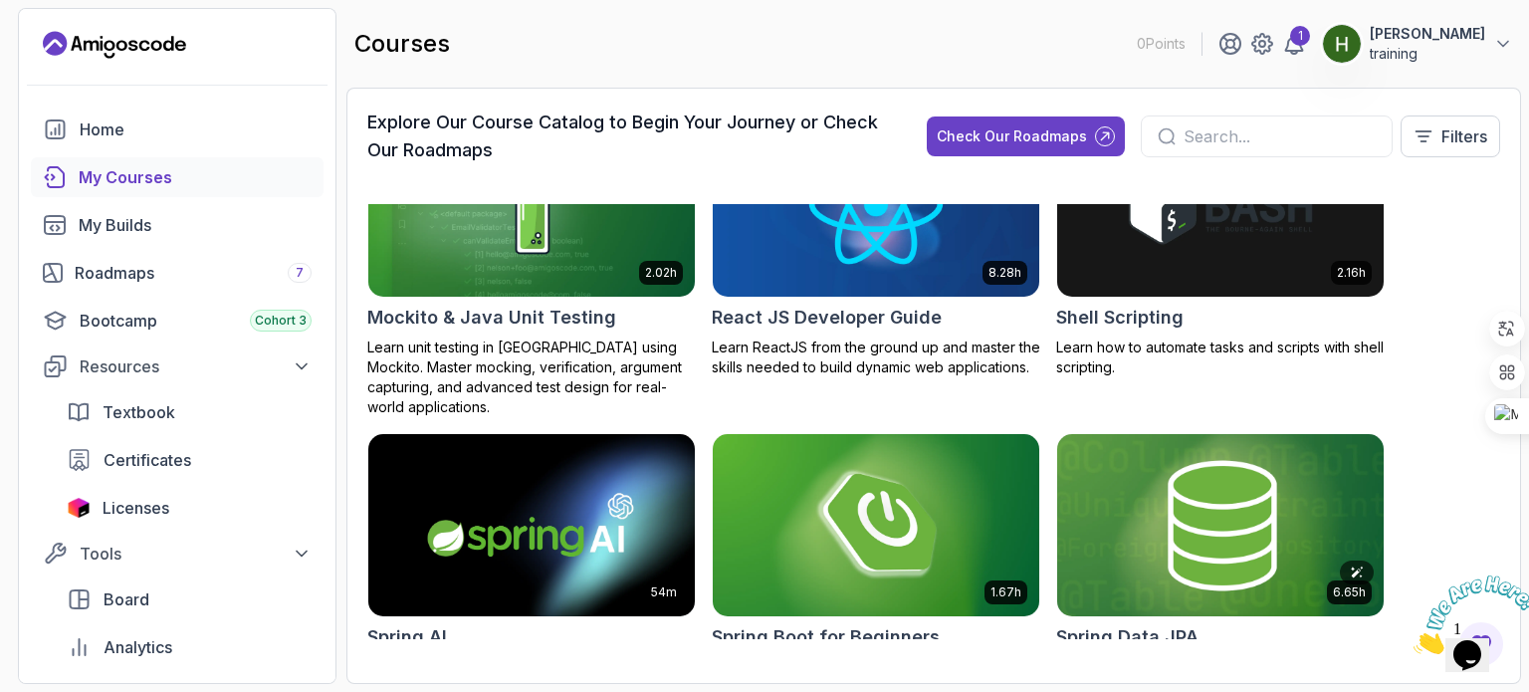
click at [1171, 489] on img at bounding box center [1220, 525] width 342 height 192
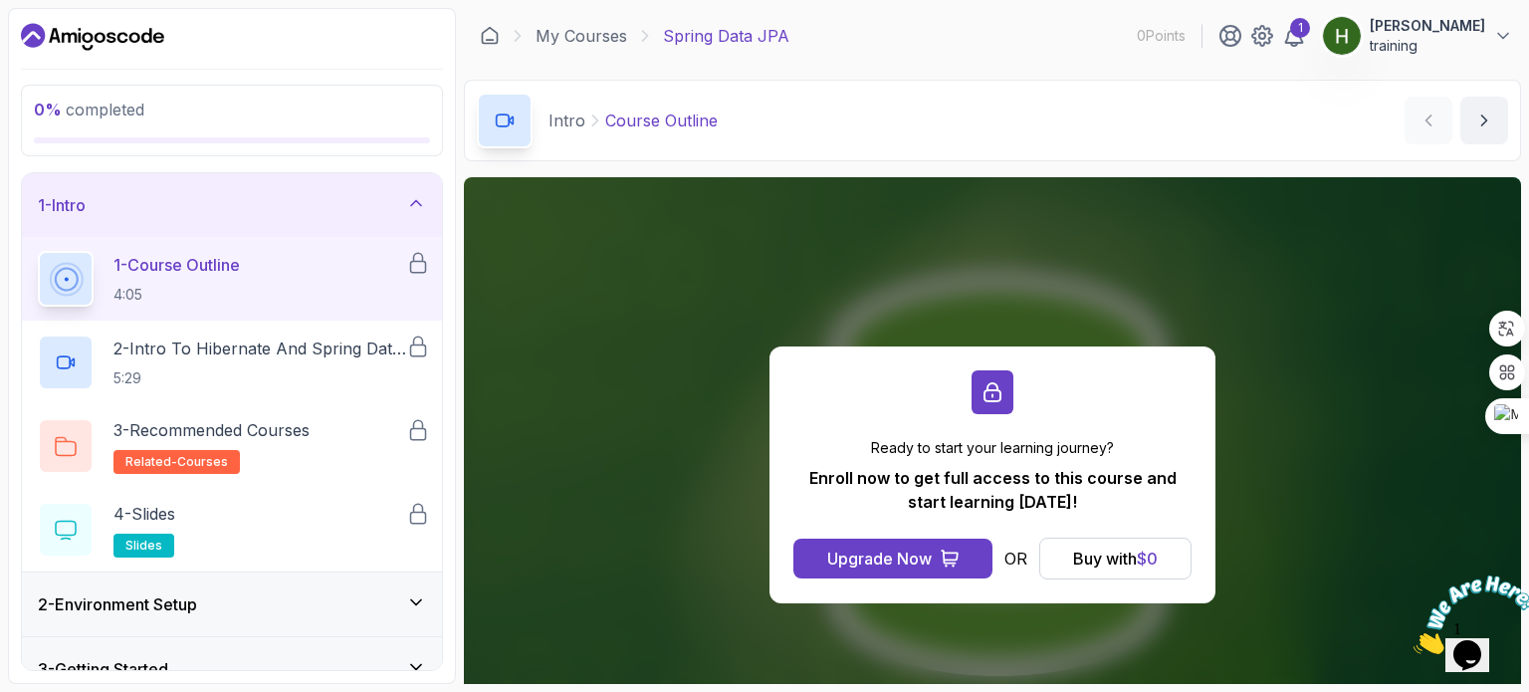
click at [290, 262] on div "1 - Course Outline 4:05" at bounding box center [222, 279] width 368 height 56
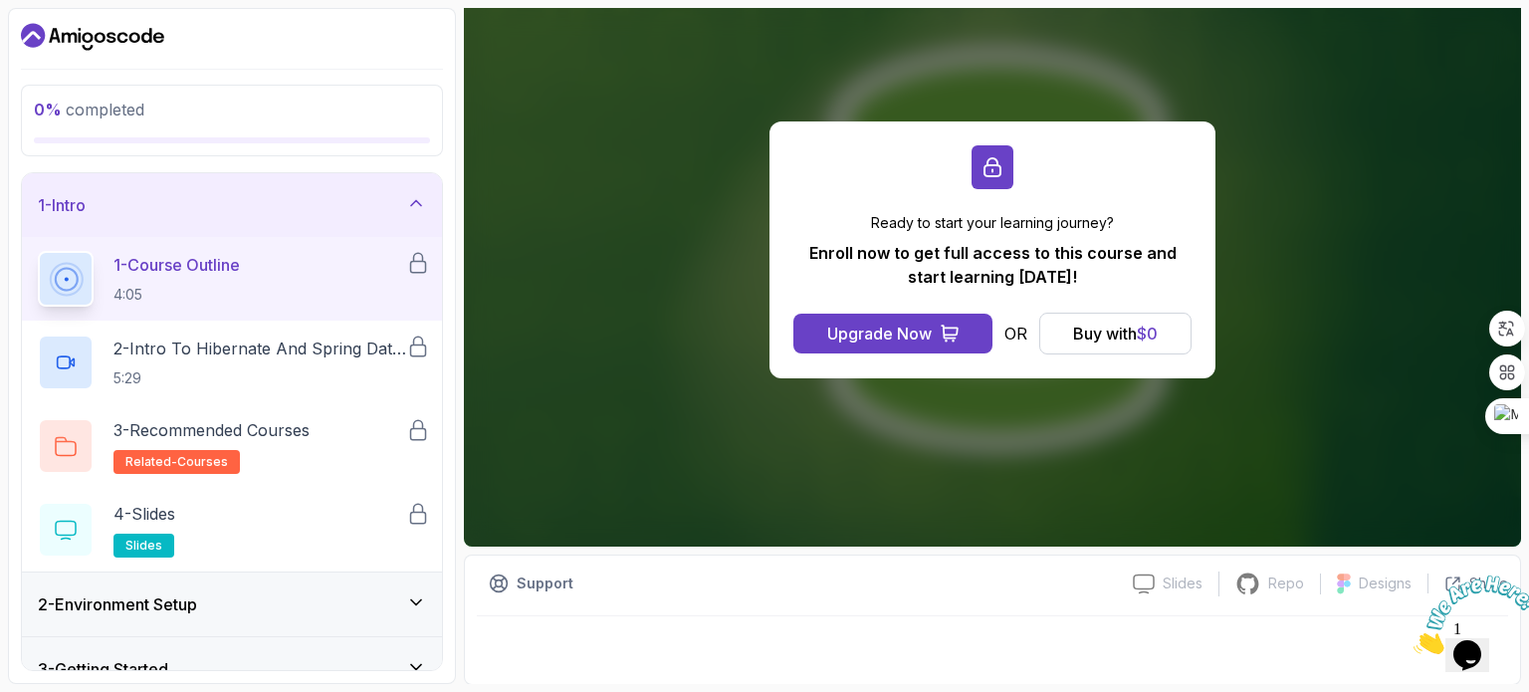
click at [240, 274] on p "1 - Course Outline" at bounding box center [176, 265] width 126 height 24
click at [72, 282] on icon at bounding box center [66, 279] width 24 height 24
click at [223, 351] on p "2 - Intro To Hibernate And Spring Data Jpa" at bounding box center [259, 348] width 293 height 24
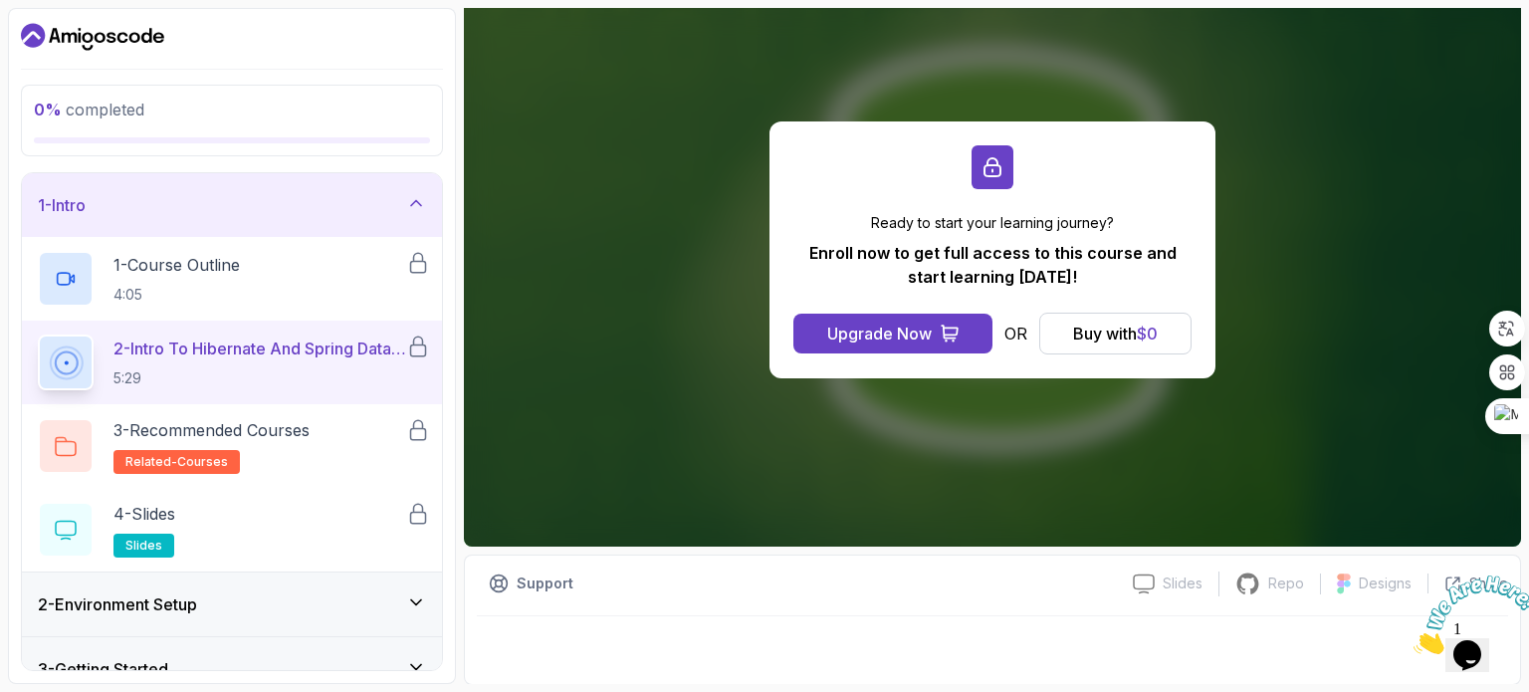
click at [223, 351] on p "2 - Intro To Hibernate And Spring Data Jpa" at bounding box center [259, 348] width 293 height 24
click at [223, 259] on p "1 - Course Outline" at bounding box center [176, 265] width 126 height 24
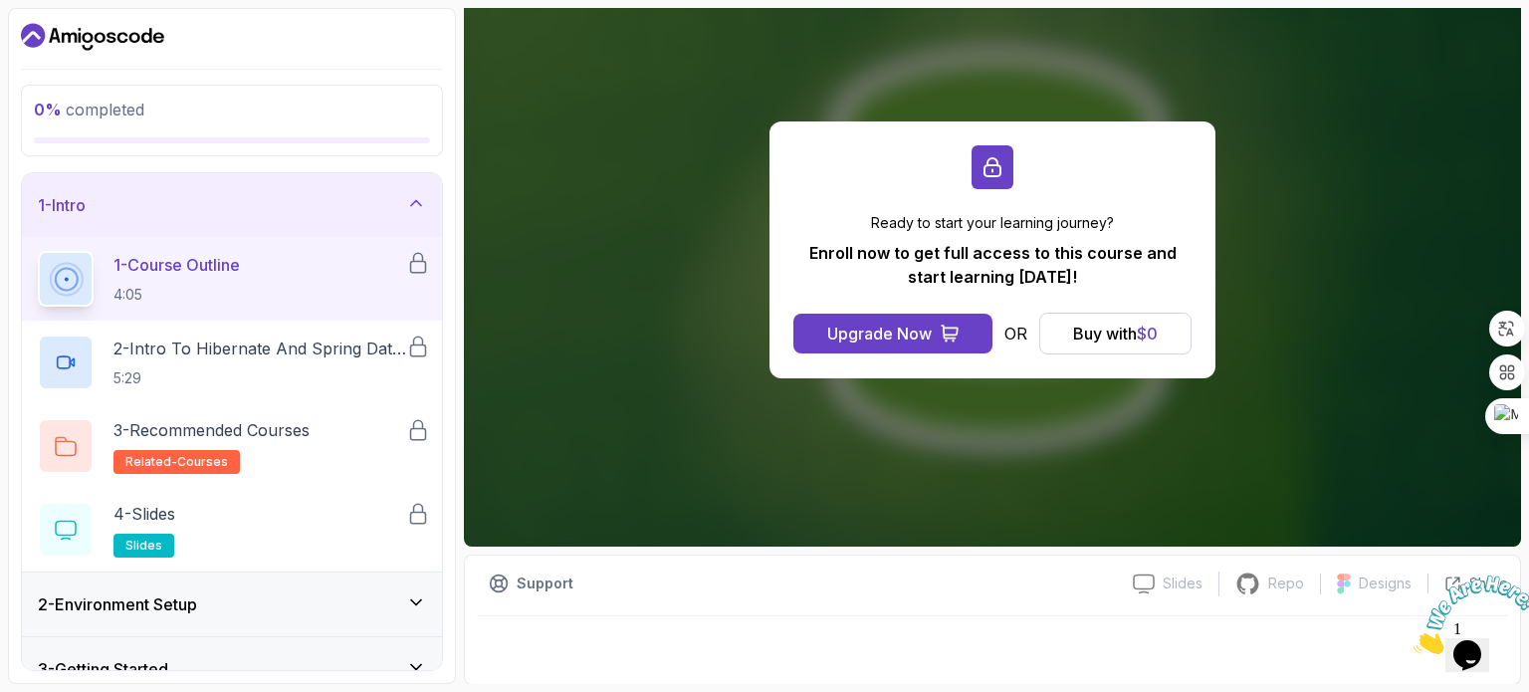
click at [219, 258] on p "1 - Course Outline" at bounding box center [176, 265] width 126 height 24
click at [1084, 330] on div "Buy with $ 0" at bounding box center [1115, 333] width 85 height 24
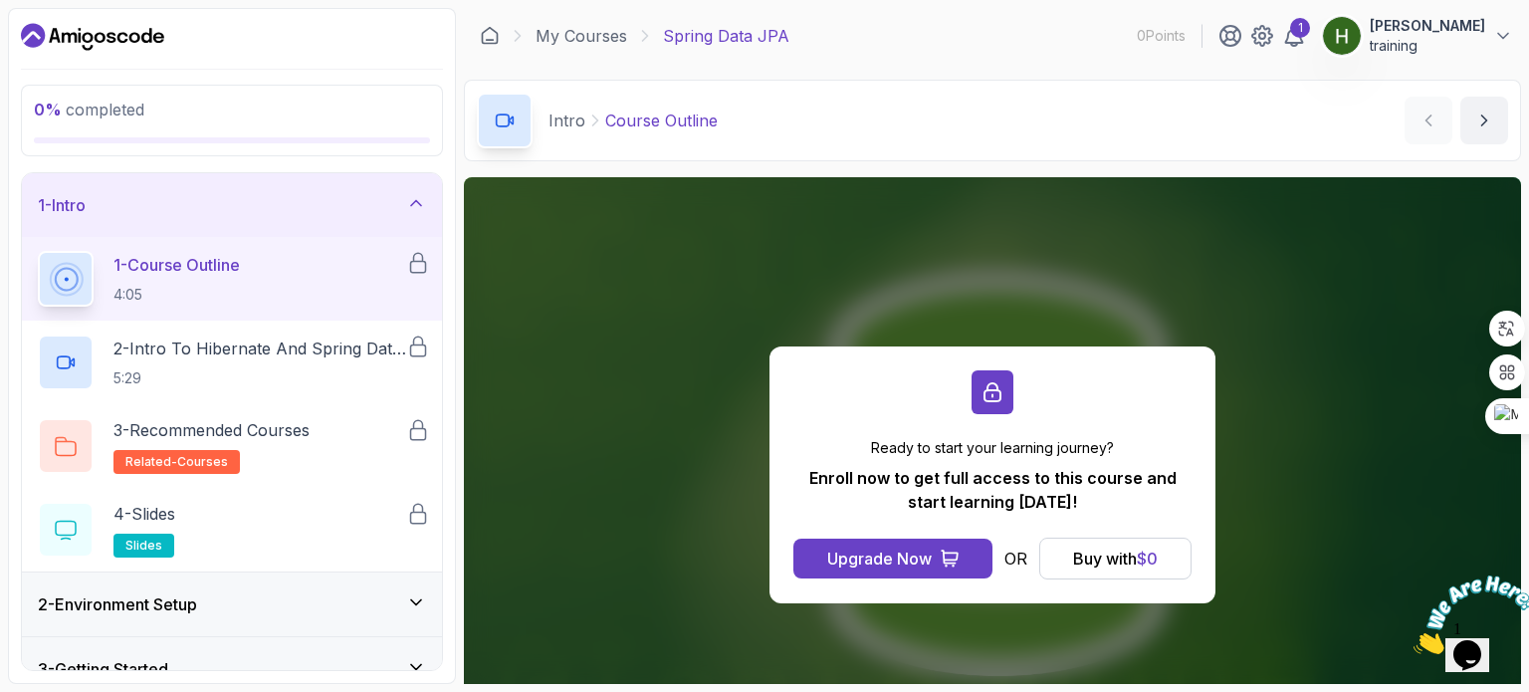
click at [705, 44] on p "Spring Data JPA" at bounding box center [726, 36] width 126 height 24
click at [1306, 40] on icon at bounding box center [1294, 36] width 24 height 24
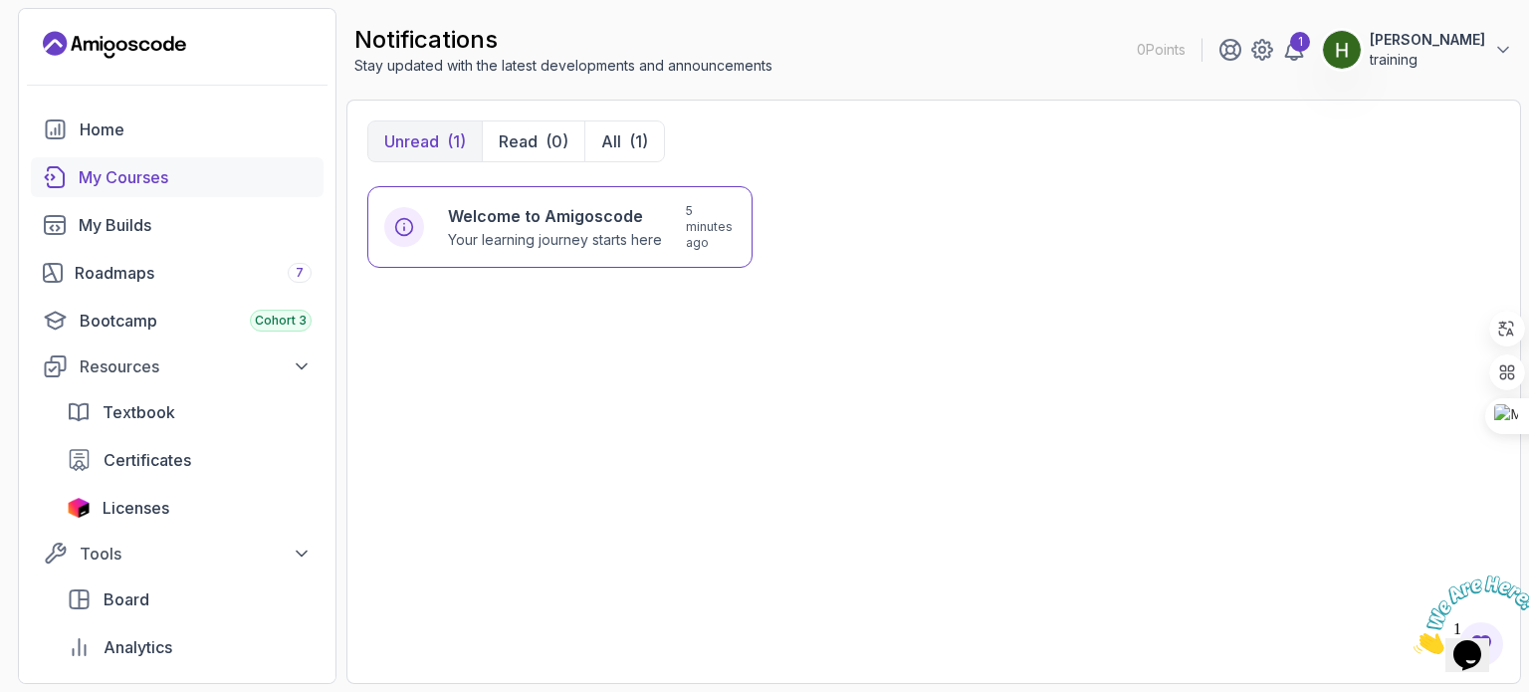
click at [98, 167] on div "My Courses" at bounding box center [195, 177] width 233 height 24
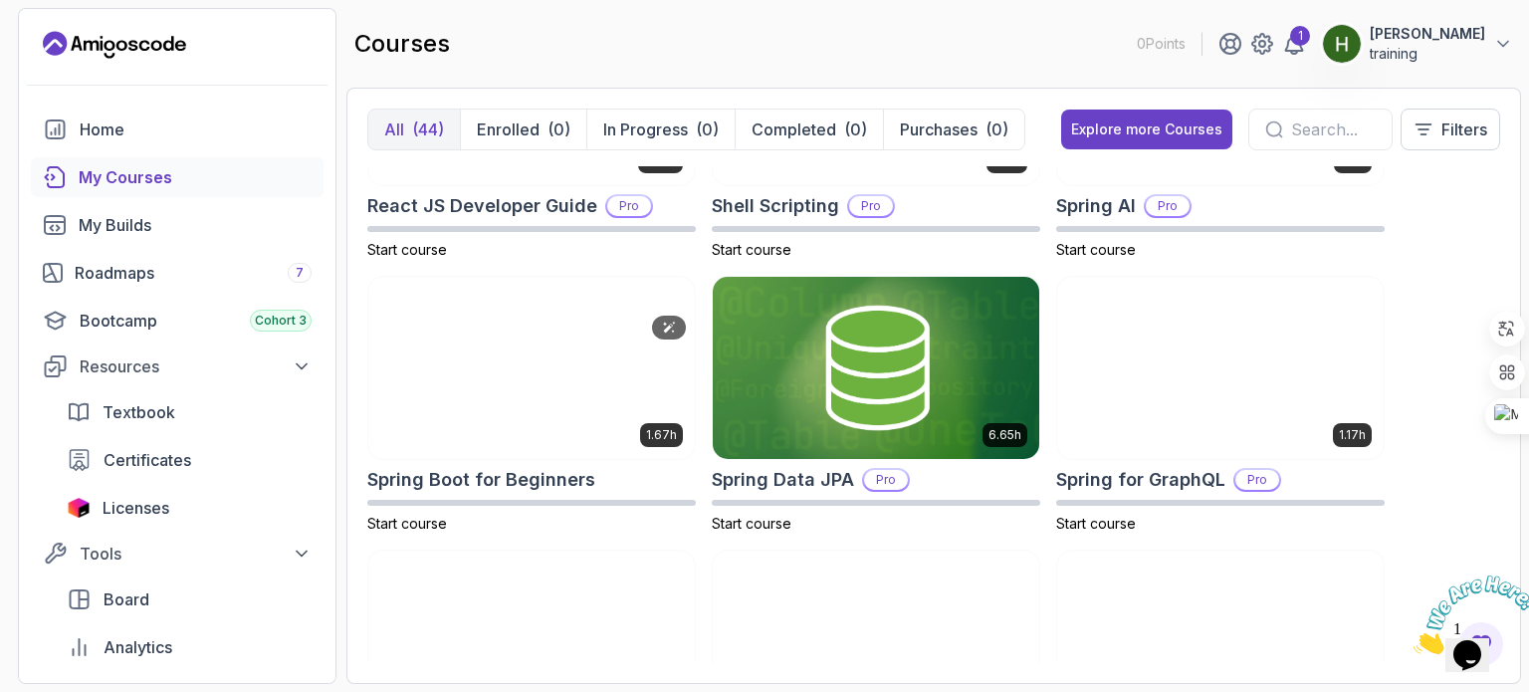
scroll to position [3184, 0]
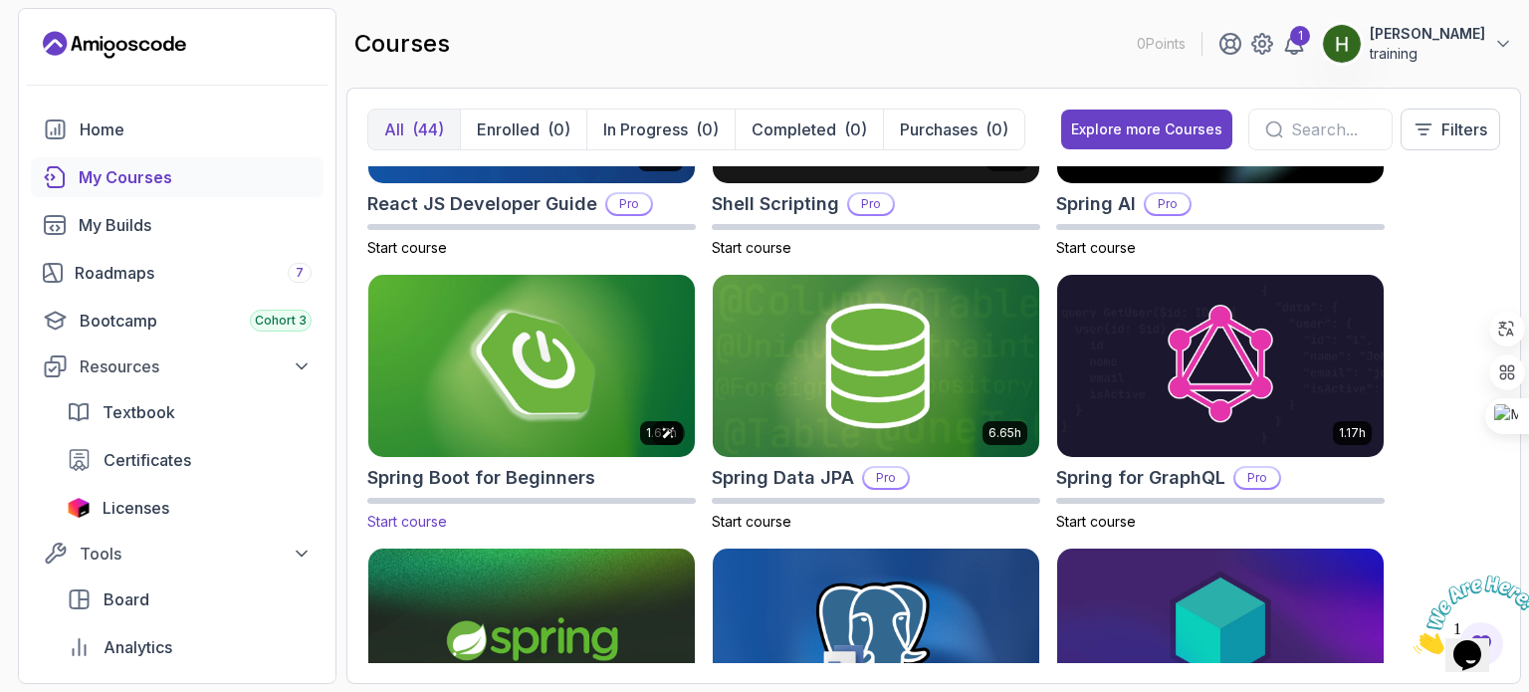
click at [511, 338] on img at bounding box center [531, 366] width 342 height 192
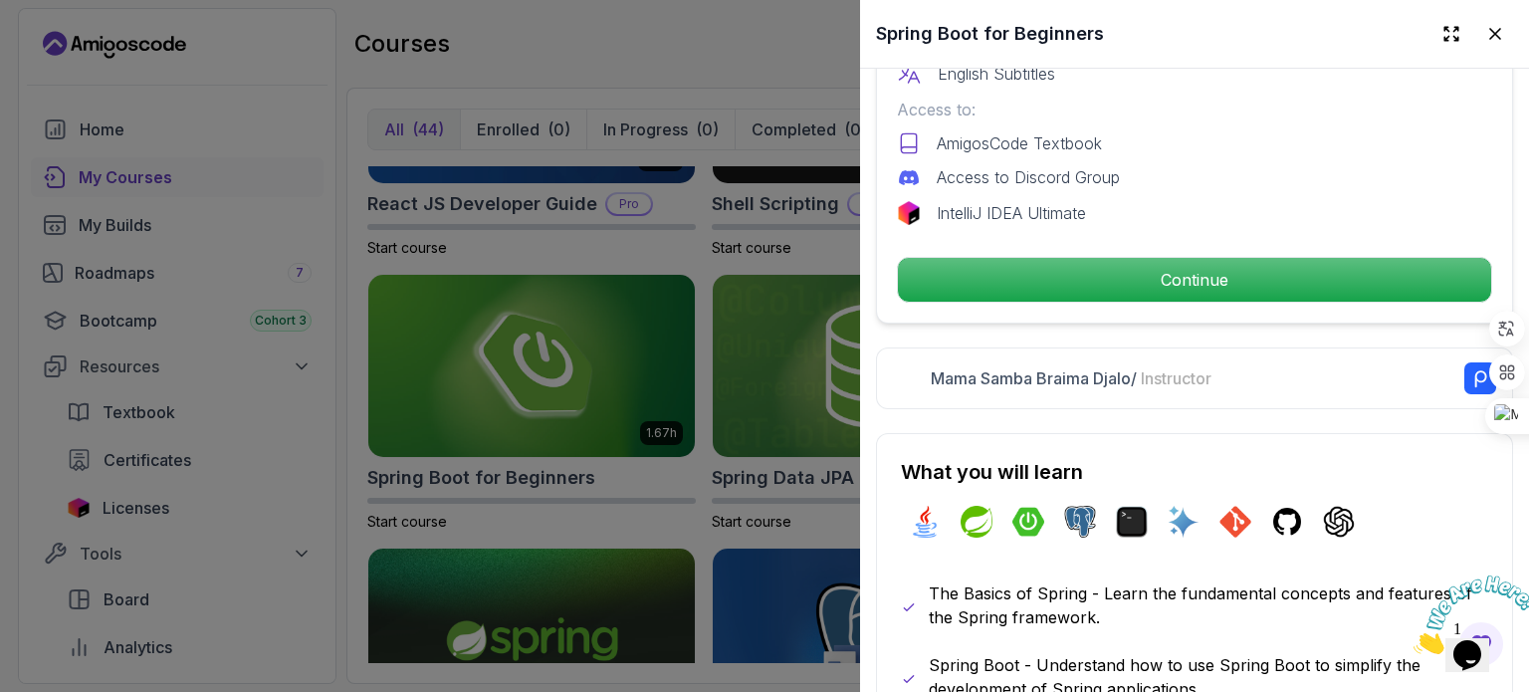
scroll to position [697, 0]
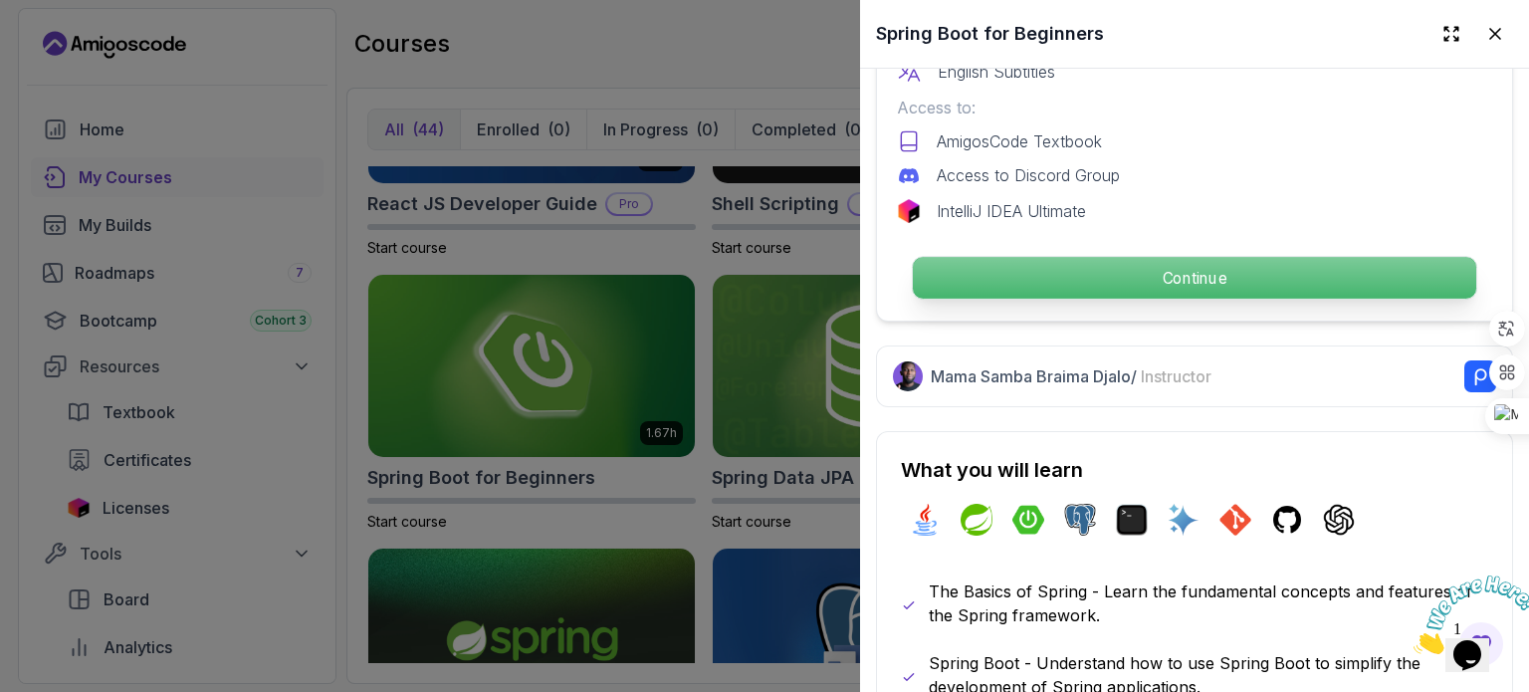
click at [1233, 263] on p "Continue" at bounding box center [1194, 278] width 563 height 42
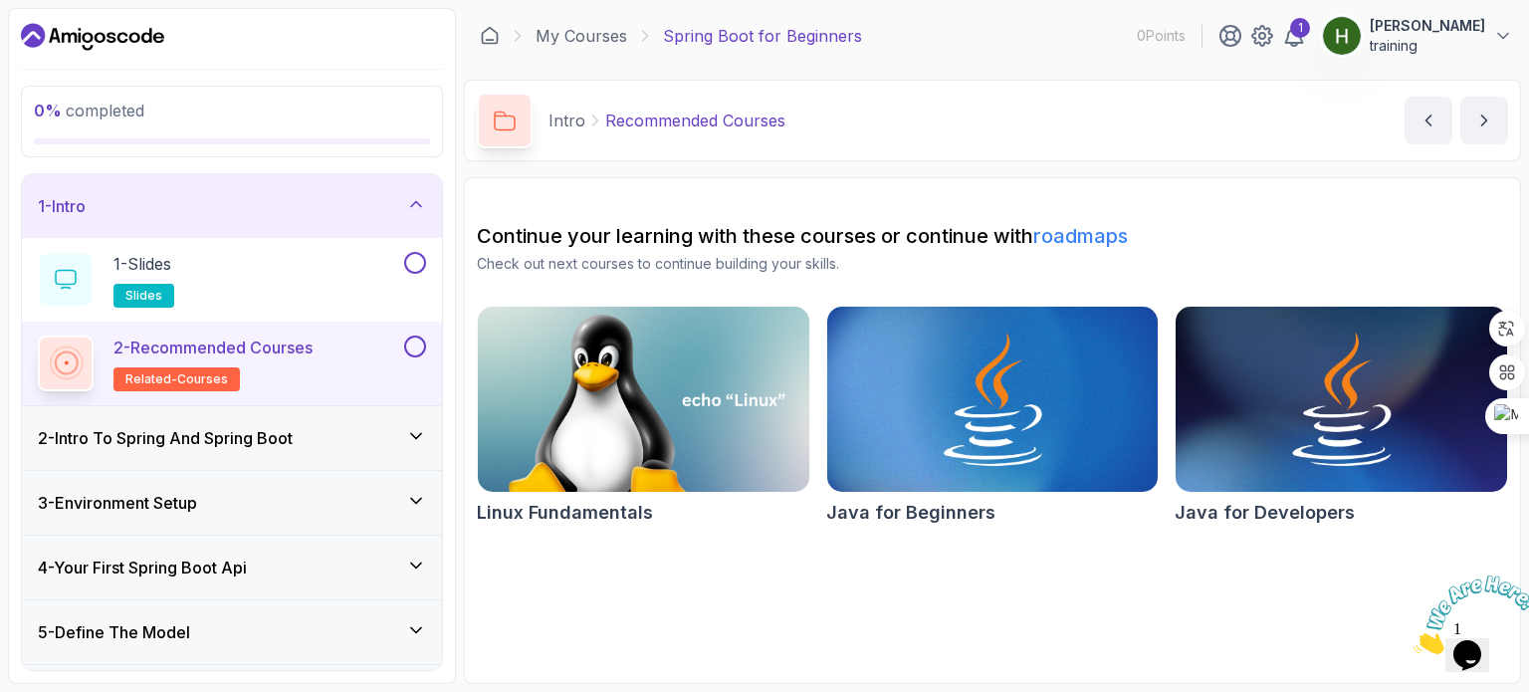
click at [156, 497] on h3 "3 - Environment Setup" at bounding box center [117, 503] width 159 height 24
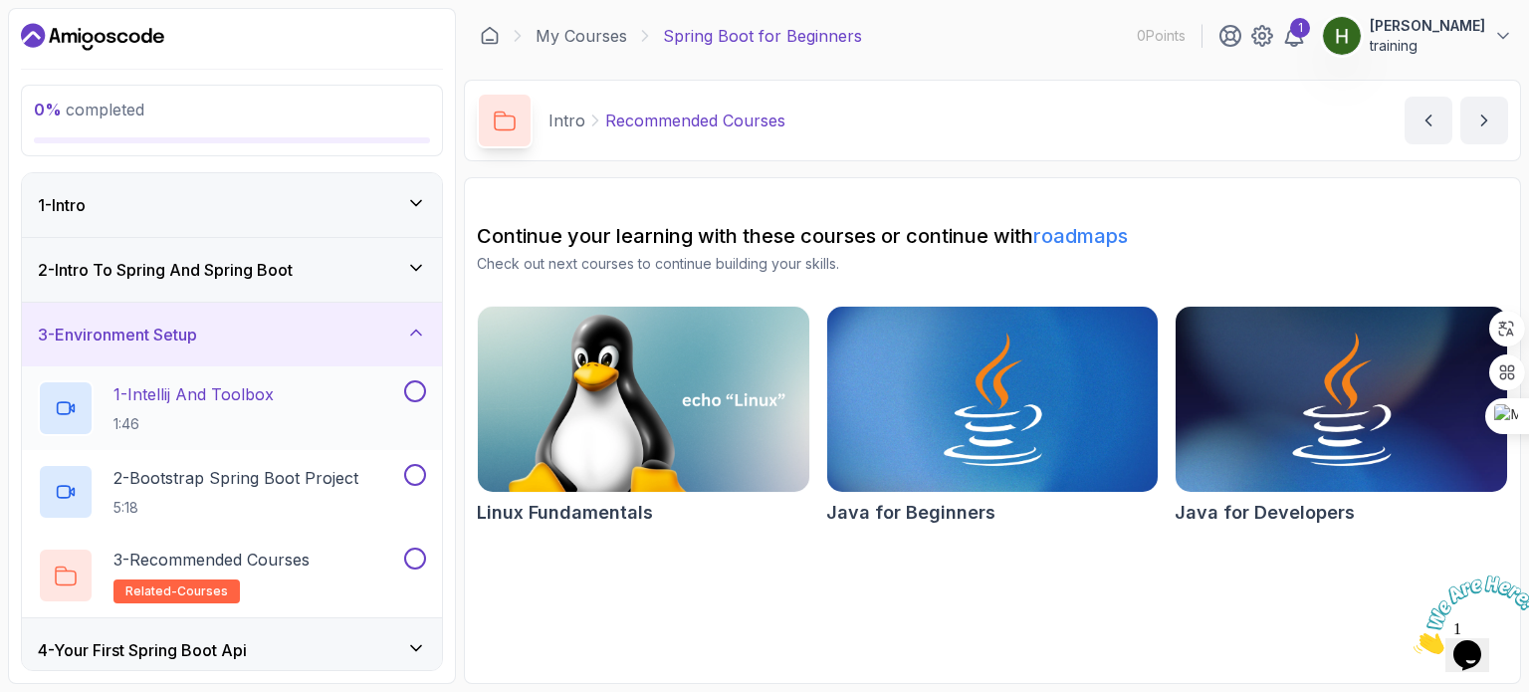
click at [140, 398] on p "1 - Intellij And Toolbox" at bounding box center [193, 394] width 160 height 24
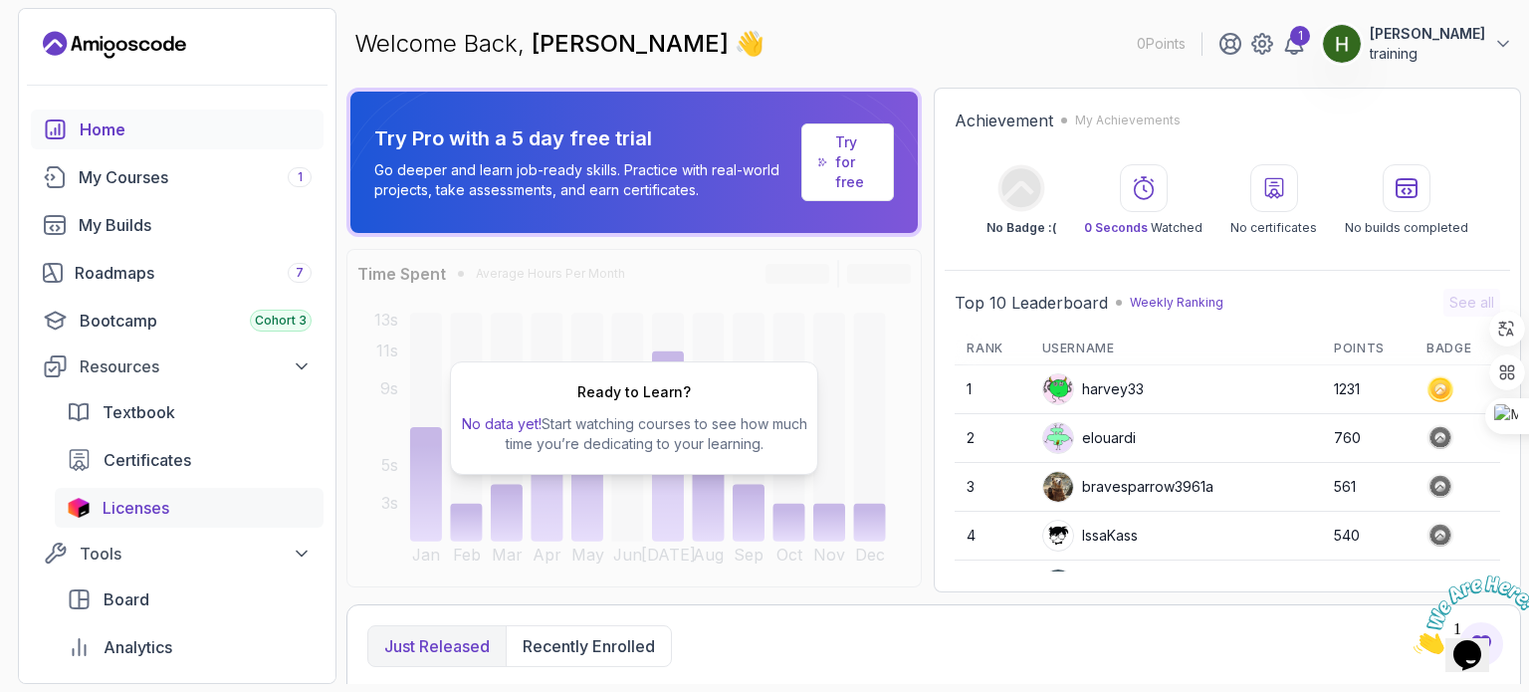
click at [132, 501] on span "Licenses" at bounding box center [136, 508] width 67 height 24
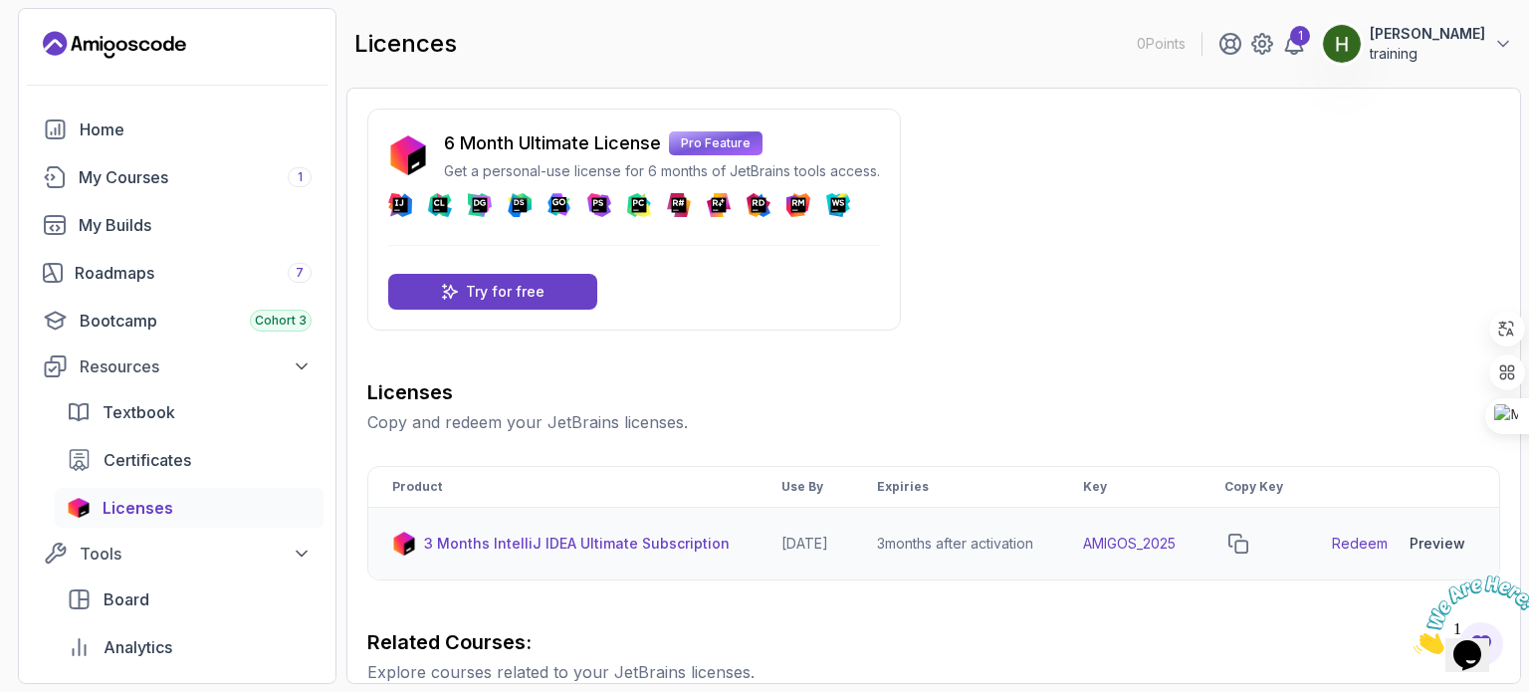
click at [553, 553] on p "3 Months IntelliJ IDEA Ultimate Subscription" at bounding box center [577, 543] width 306 height 20
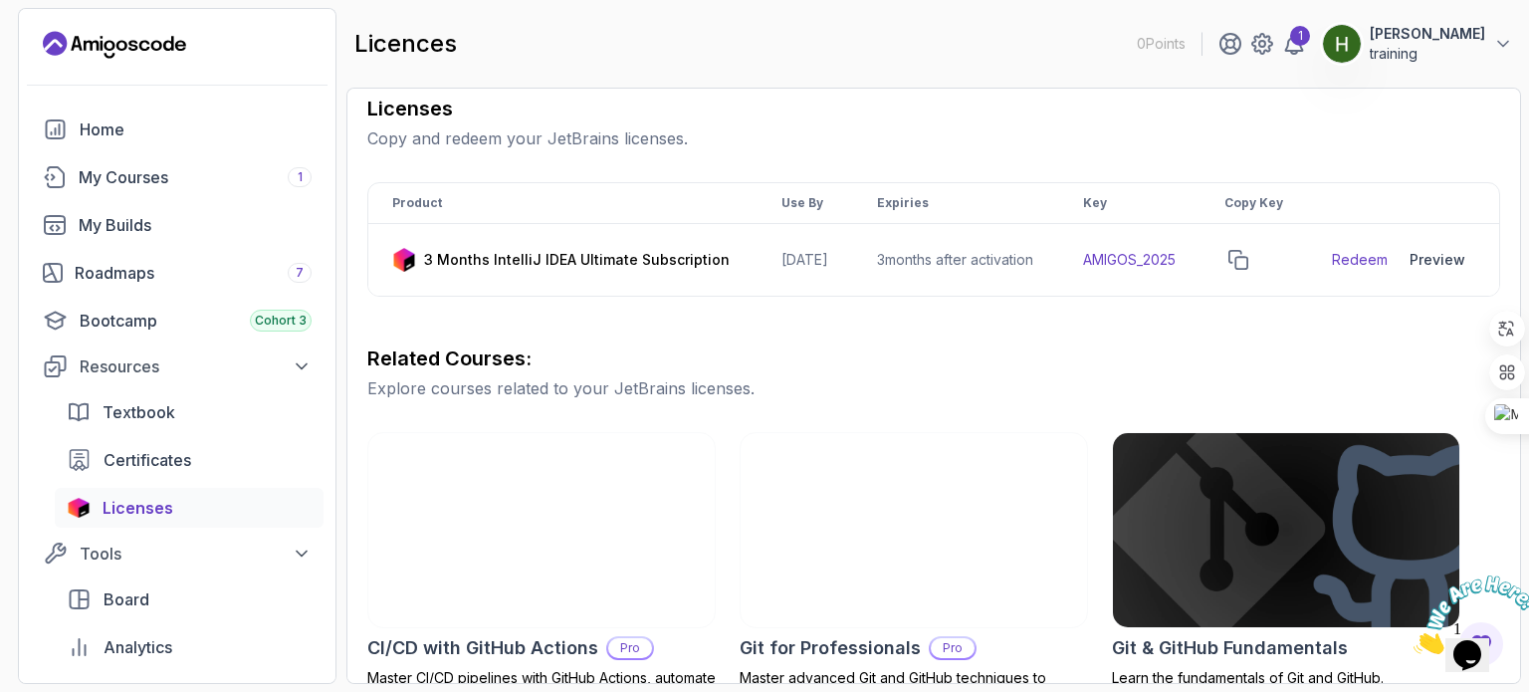
scroll to position [299, 0]
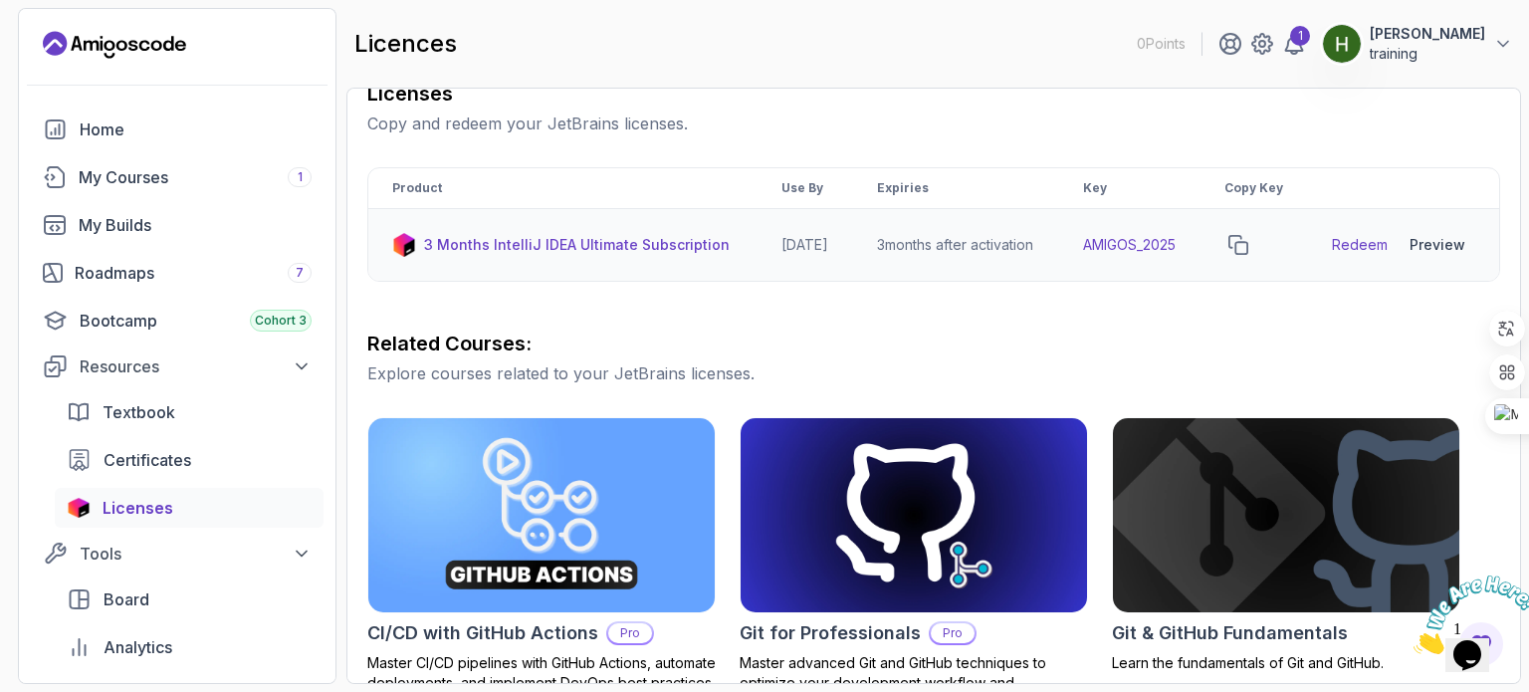
click at [1130, 263] on td "AMIGOS_2025" at bounding box center [1129, 245] width 141 height 73
click at [1132, 260] on td "AMIGOS_2025" at bounding box center [1129, 245] width 141 height 73
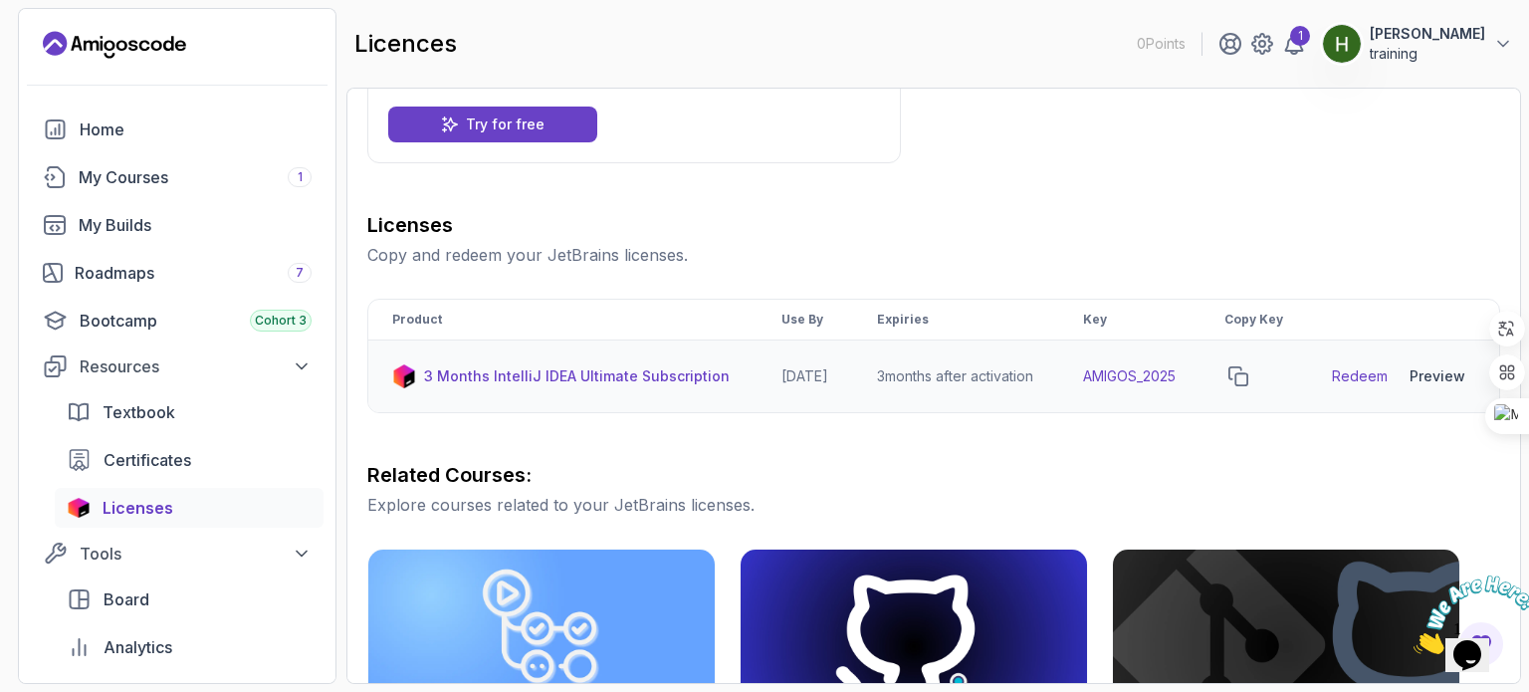
scroll to position [163, 0]
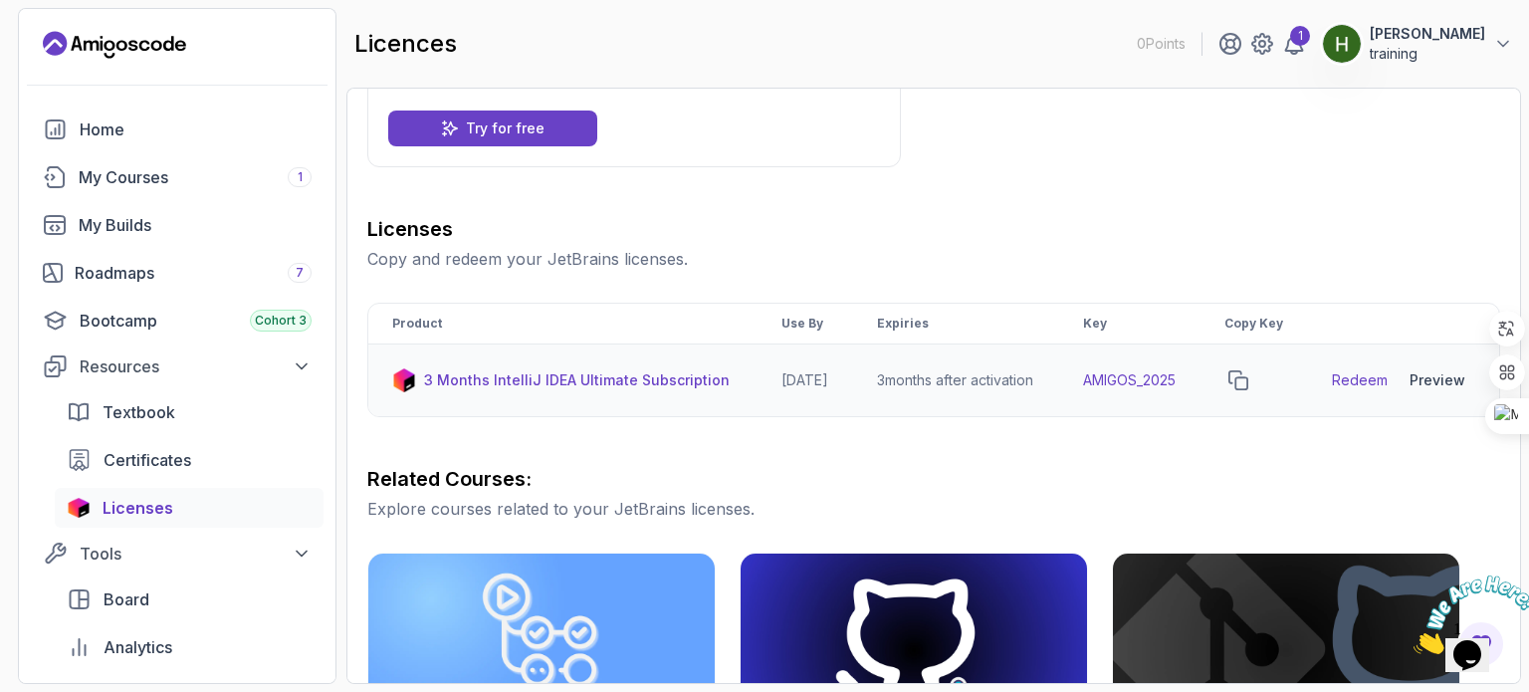
click at [1125, 397] on td "AMIGOS_2025" at bounding box center [1129, 380] width 141 height 73
click at [1248, 390] on icon "copy-button" at bounding box center [1238, 380] width 20 height 20
click at [1449, 390] on div "Preview" at bounding box center [1437, 380] width 56 height 20
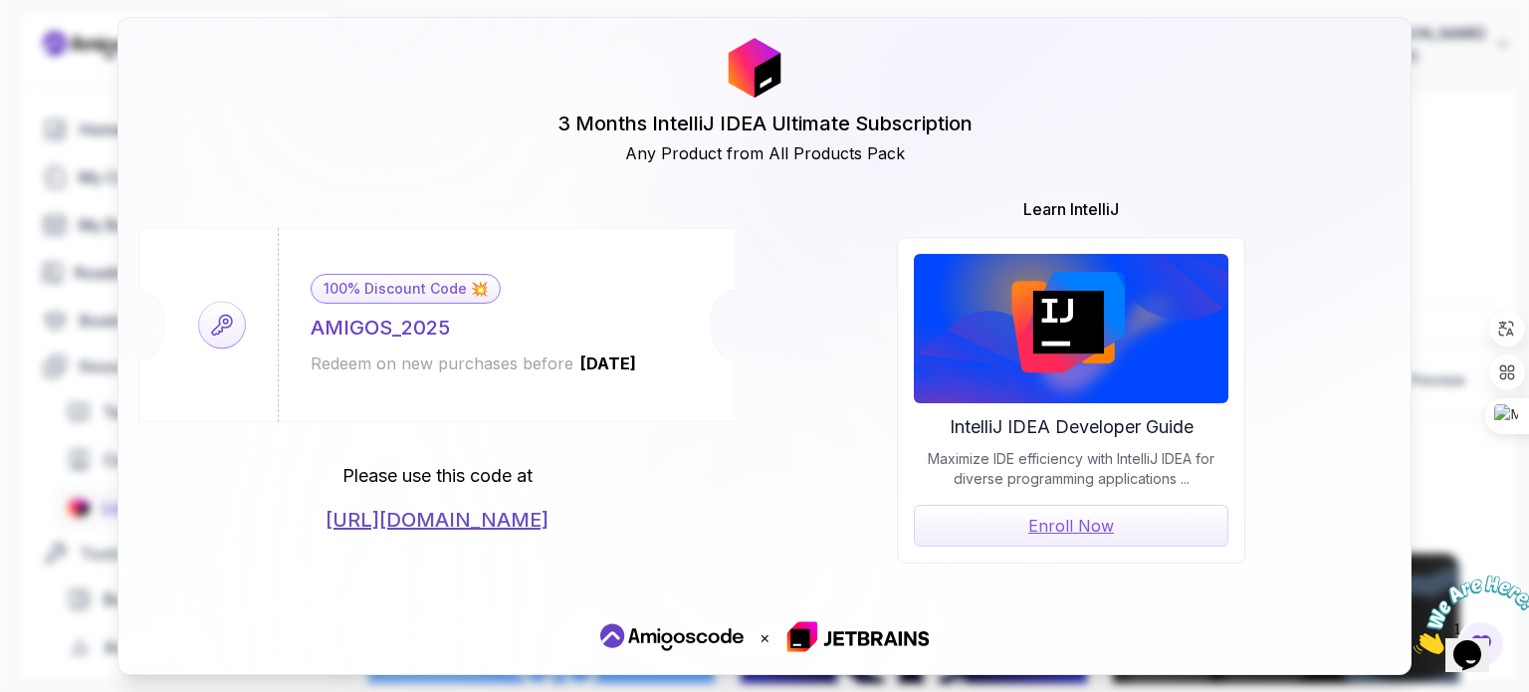
click at [1072, 531] on link "Enroll Now" at bounding box center [1071, 526] width 314 height 42
click at [1070, 523] on link "Enroll Now" at bounding box center [1071, 526] width 314 height 42
click at [778, 477] on div "100% Discount Code 💥 AMIGOS_2025 Redeem on new purchases before 2026-06-12 Plea…" at bounding box center [764, 380] width 1252 height 366
drag, startPoint x: 464, startPoint y: 333, endPoint x: 306, endPoint y: 326, distance: 158.4
click at [306, 326] on div "100% Discount Code 💥 AMIGOS_2025 Redeem on new purchases before 2026-06-12" at bounding box center [474, 325] width 392 height 194
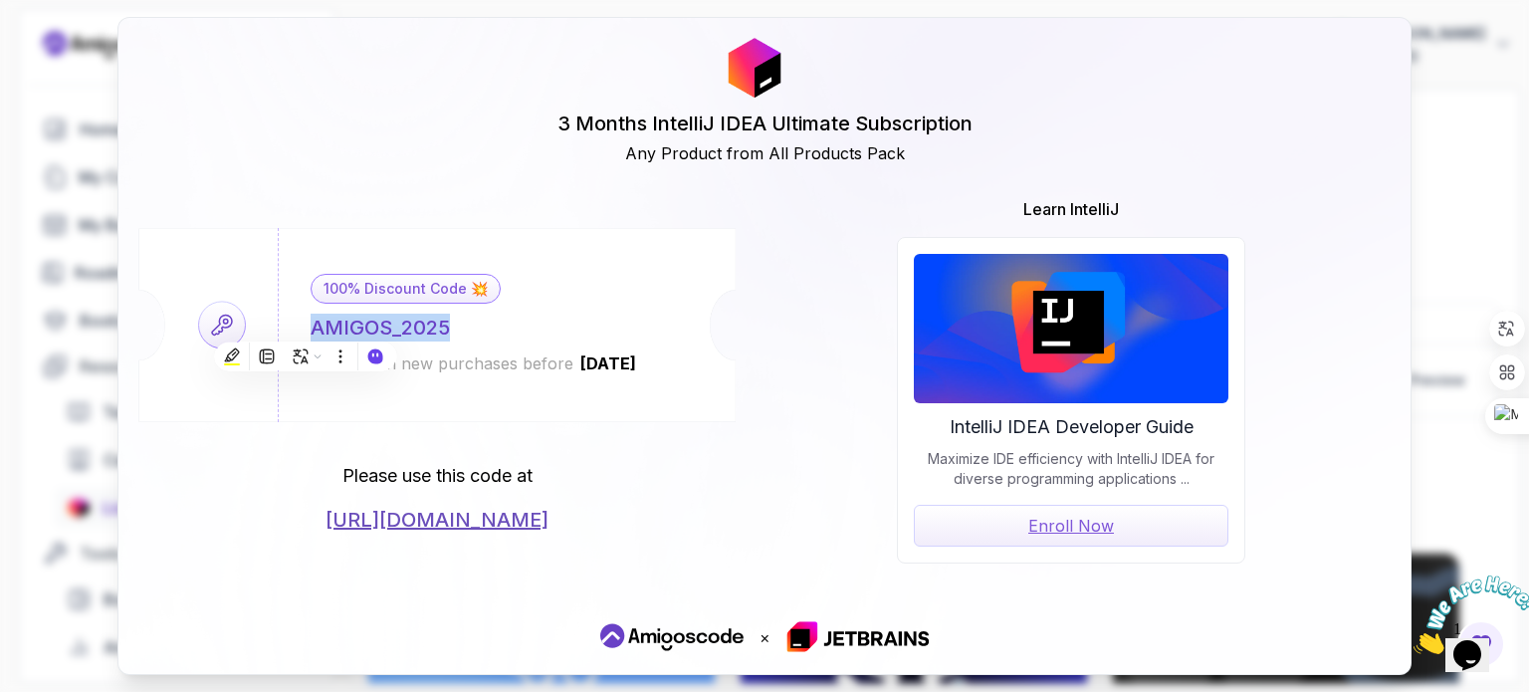
copy div "AMIGOS_2025"
click at [440, 524] on link "https://jetbrains.com/store/redeem/" at bounding box center [436, 520] width 223 height 28
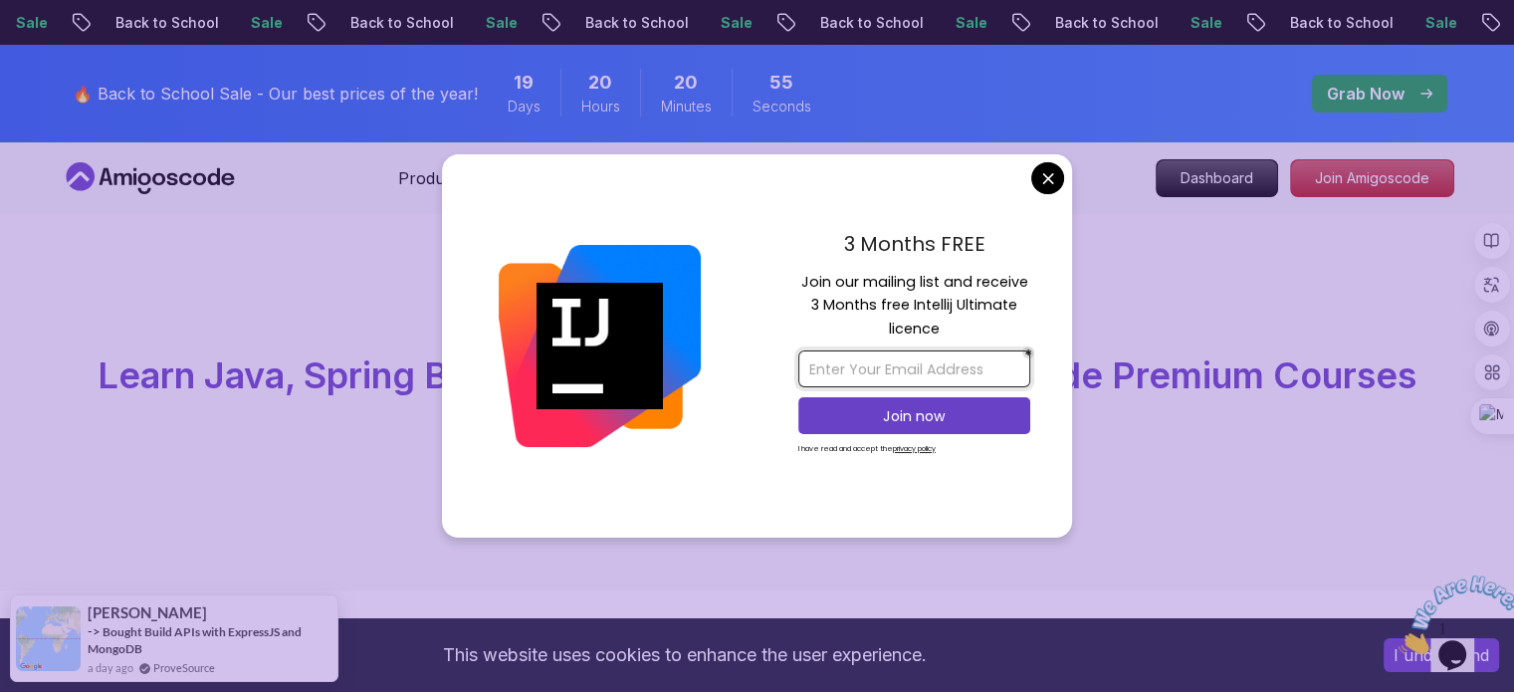
click at [900, 362] on input "email" at bounding box center [914, 368] width 232 height 37
click at [882, 366] on input "email" at bounding box center [914, 368] width 232 height 37
paste input "[EMAIL_ADDRESS][DOMAIN_NAME]"
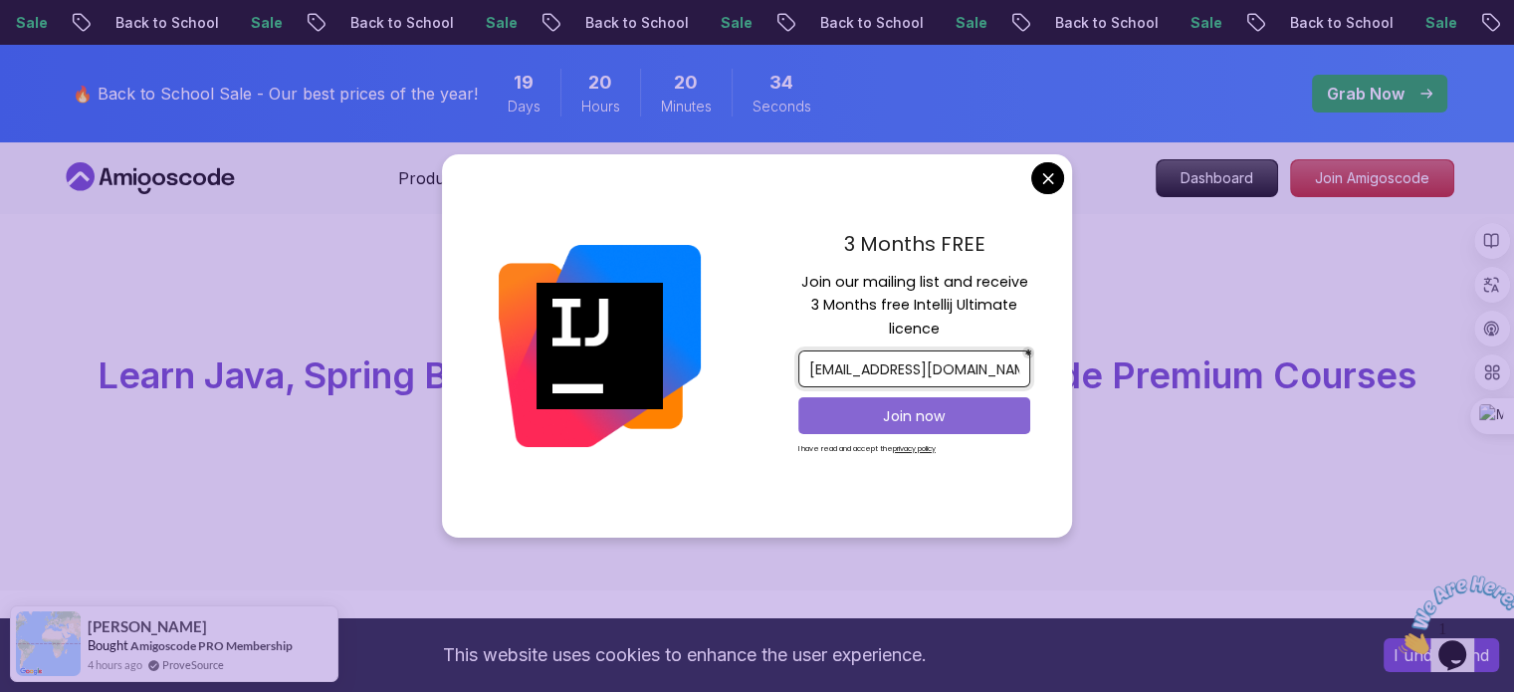
type input "[EMAIL_ADDRESS][DOMAIN_NAME]"
click at [865, 423] on p "Join now" at bounding box center [914, 416] width 188 height 20
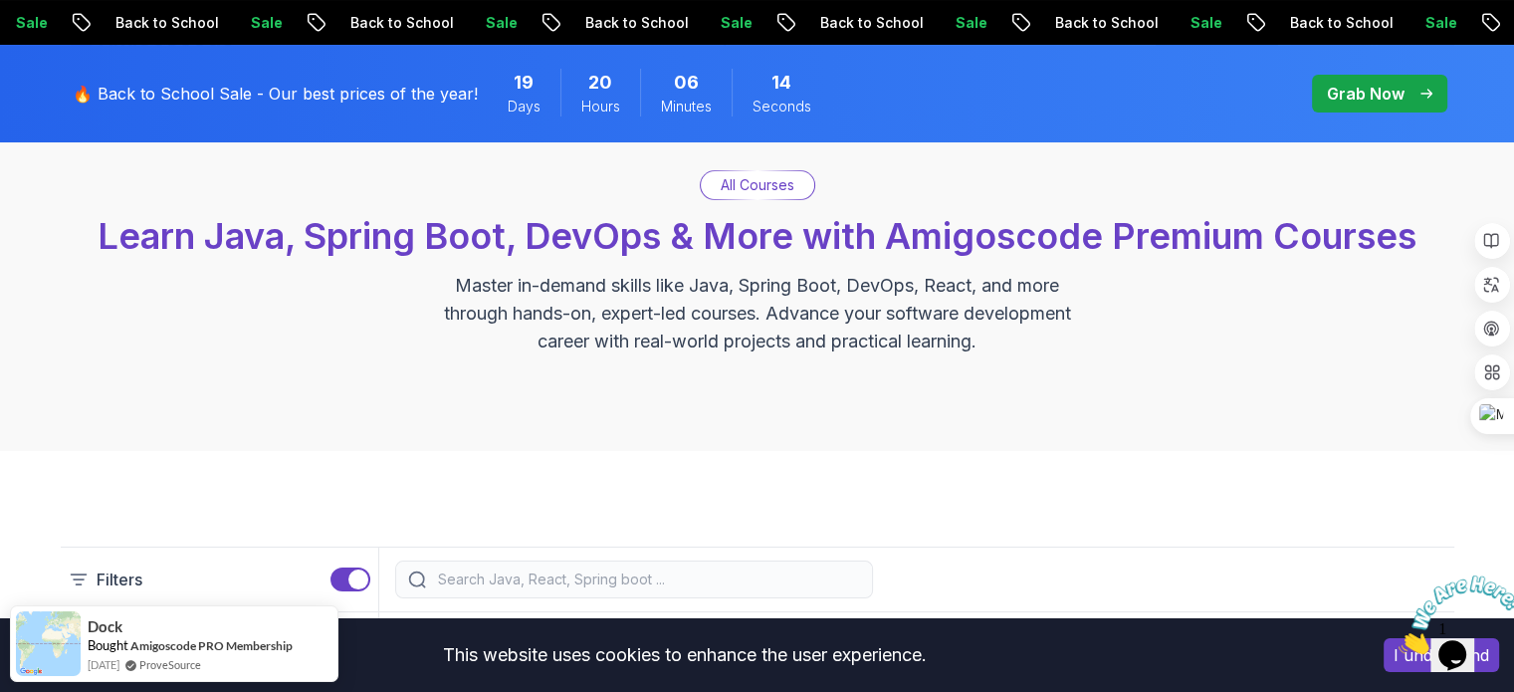
scroll to position [100, 0]
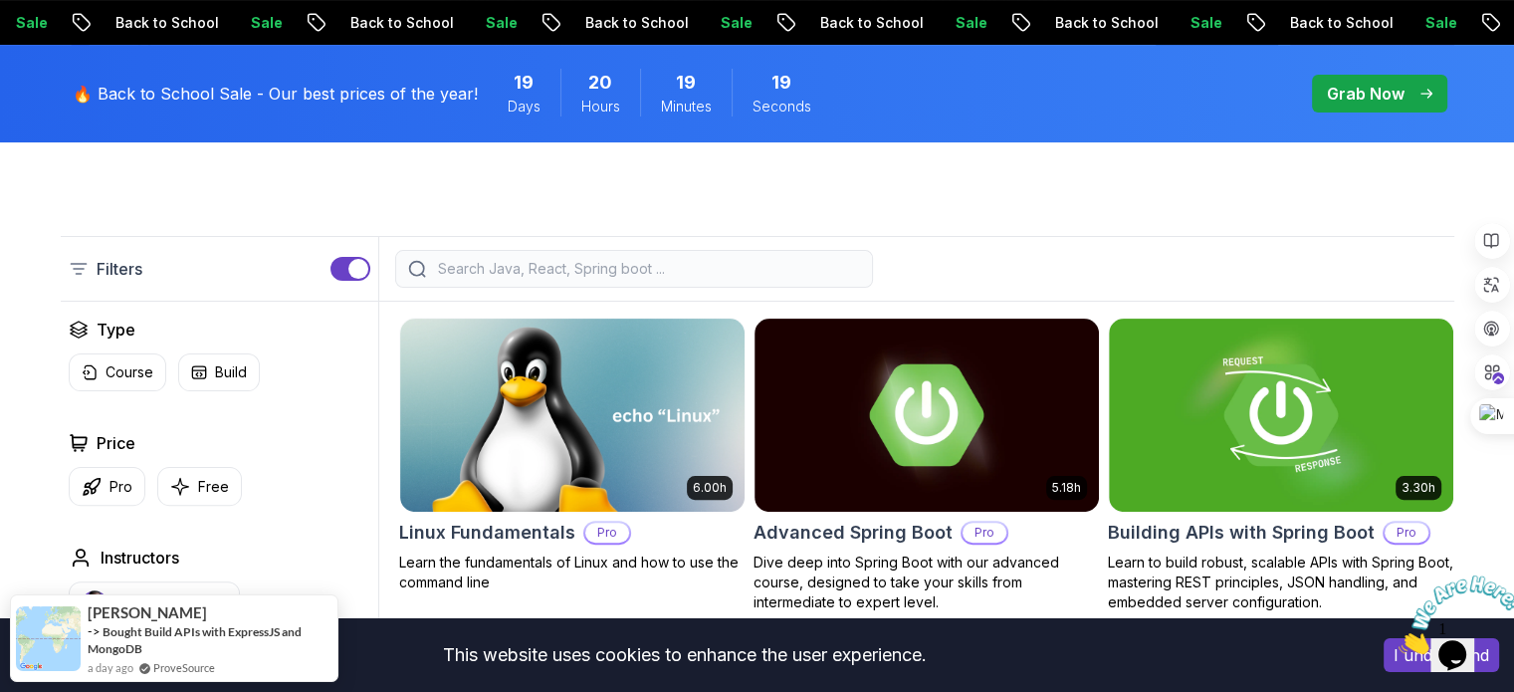
scroll to position [597, 0]
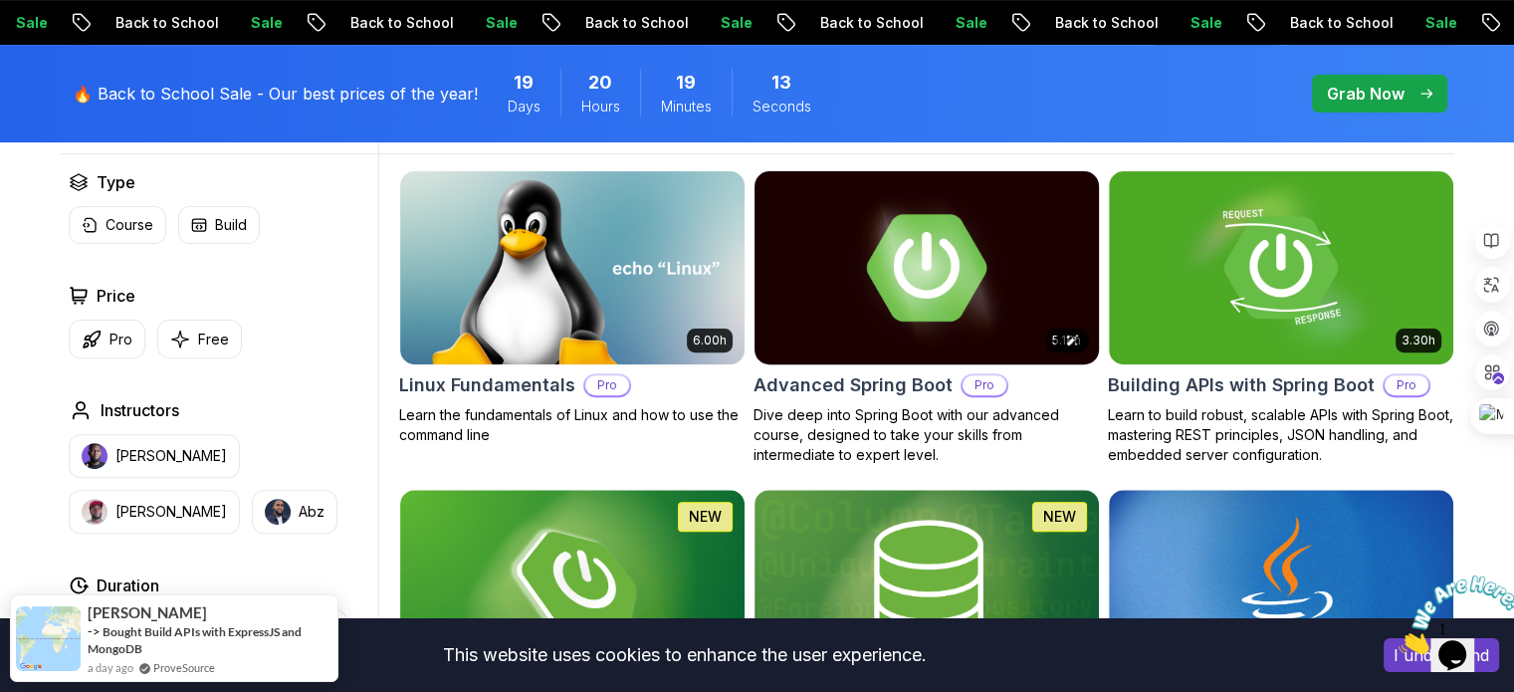
click at [909, 265] on img at bounding box center [925, 267] width 361 height 202
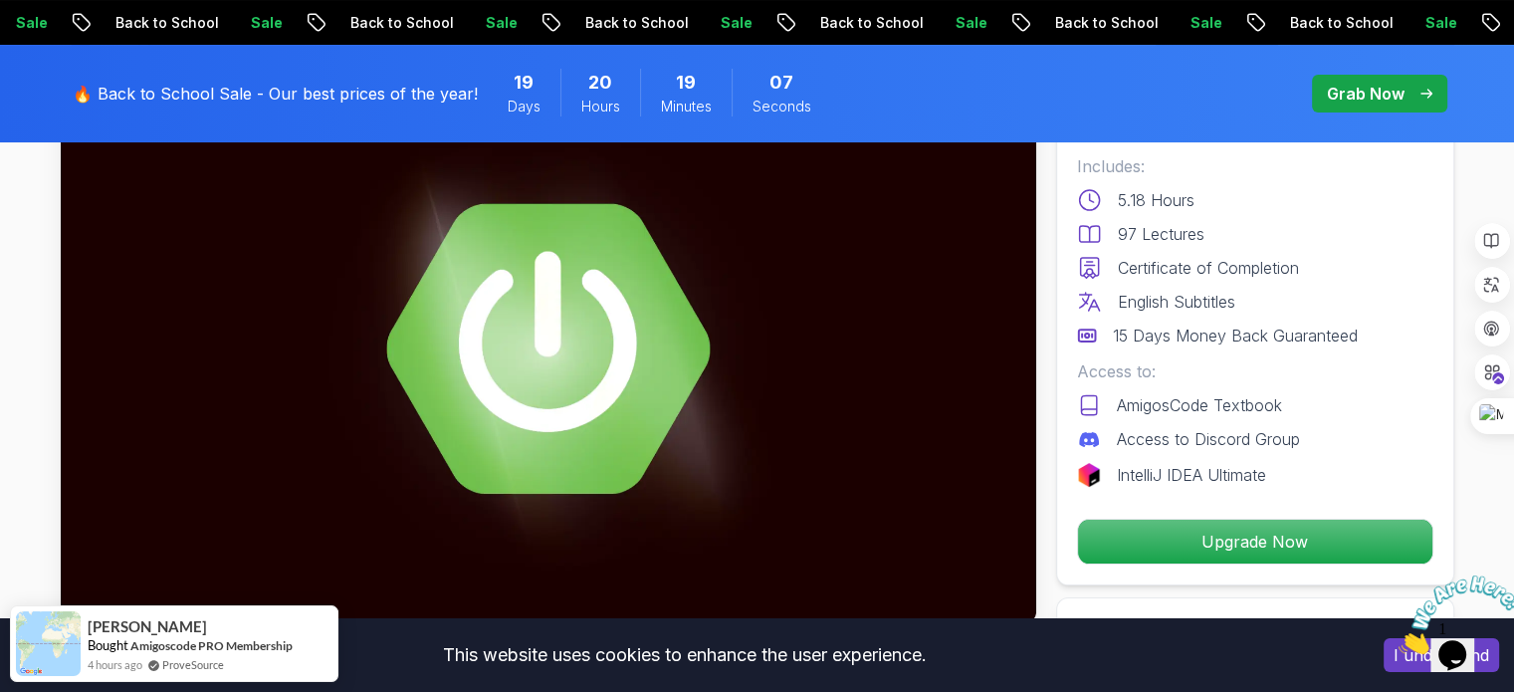
scroll to position [100, 0]
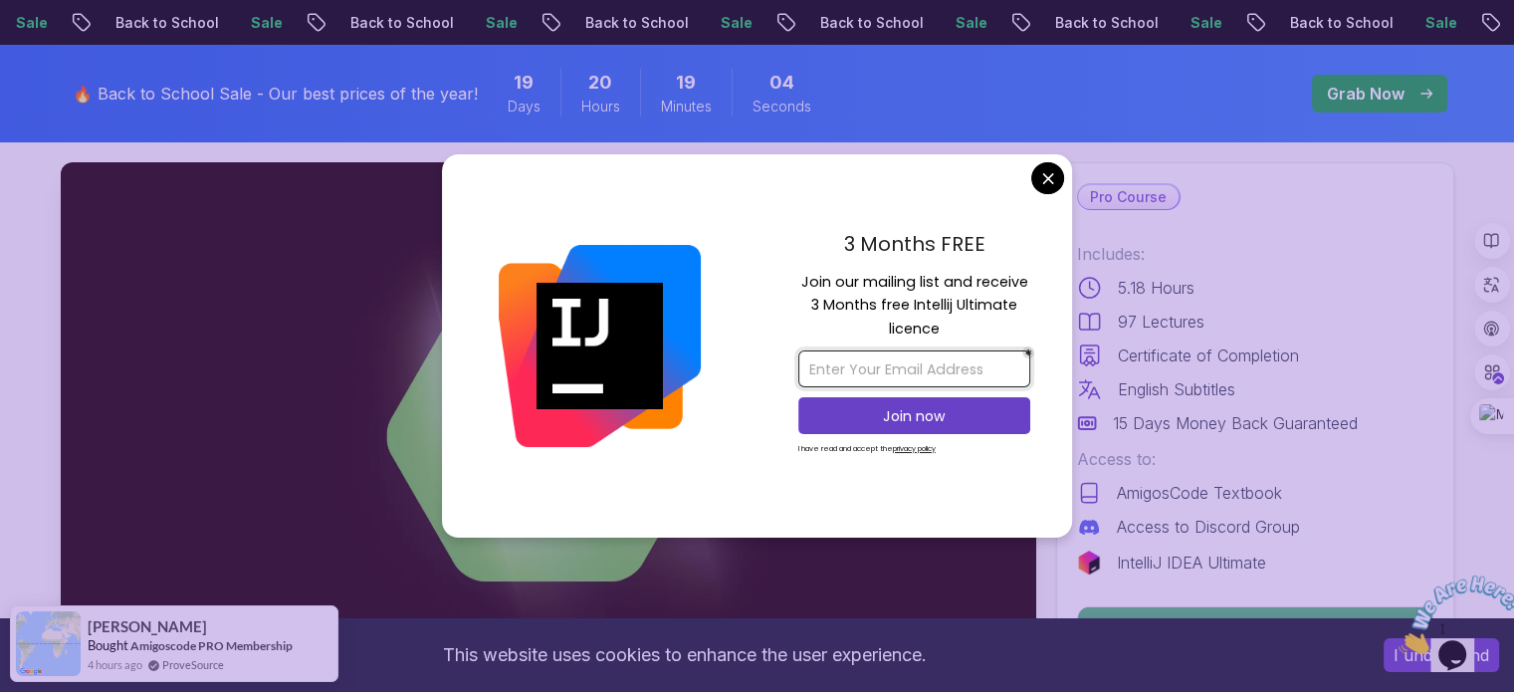
click at [836, 359] on input "email" at bounding box center [914, 368] width 232 height 37
type input "hanousedira21@gmail.com"
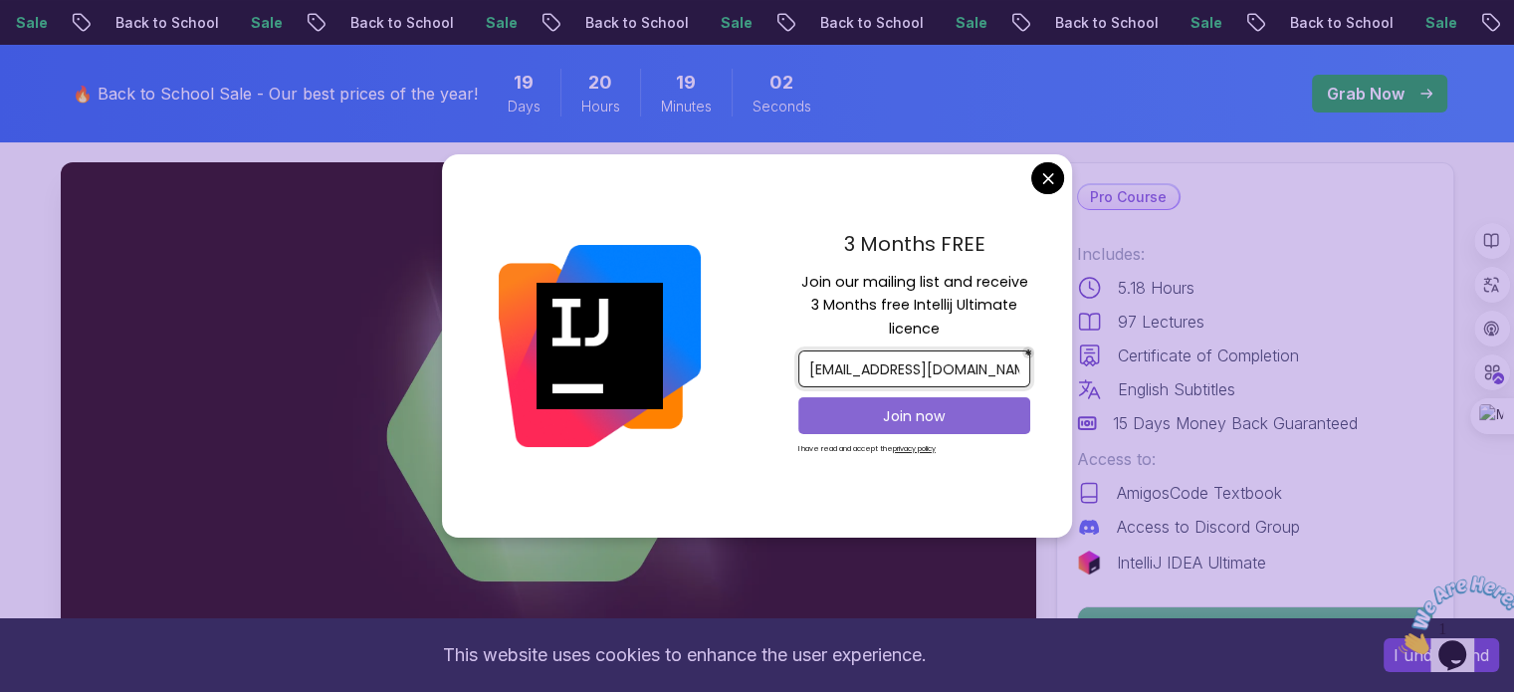
click at [924, 402] on button "Join now" at bounding box center [914, 415] width 232 height 37
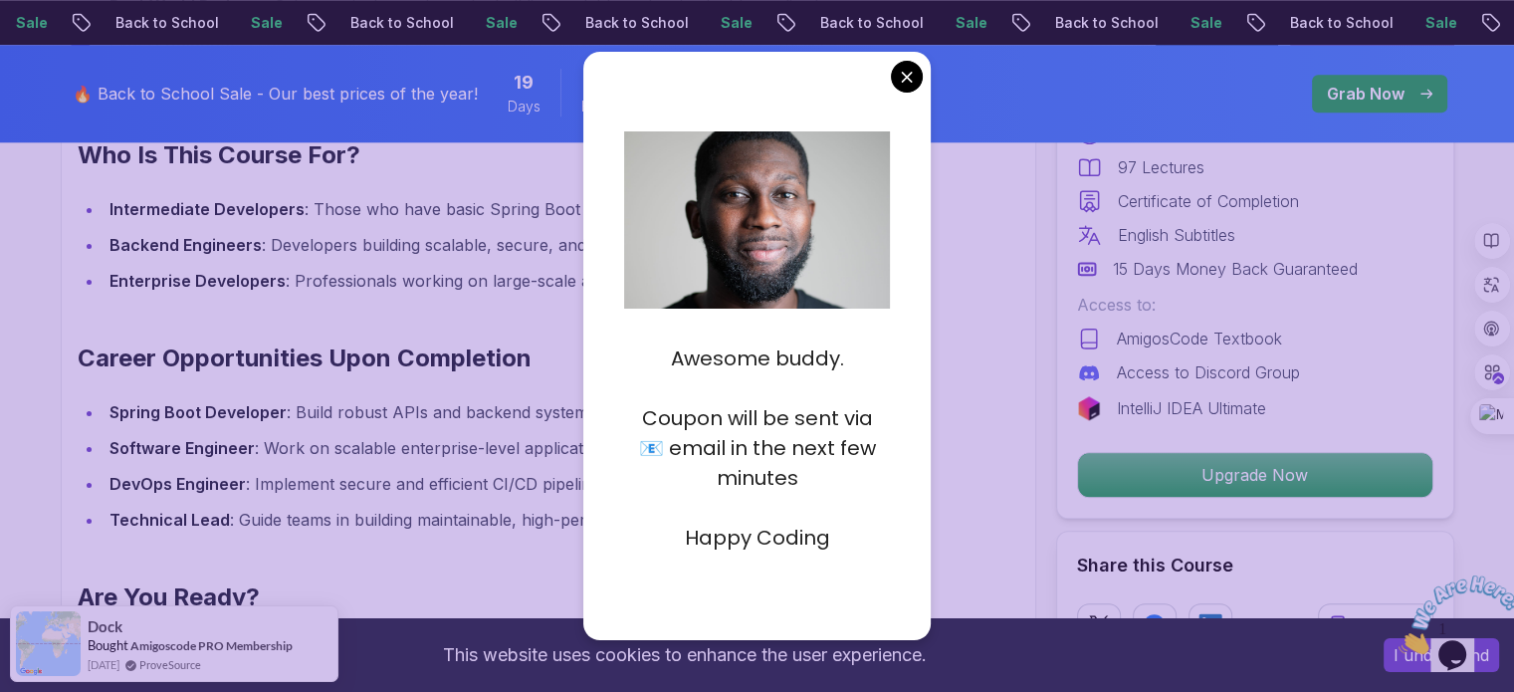
scroll to position [2090, 0]
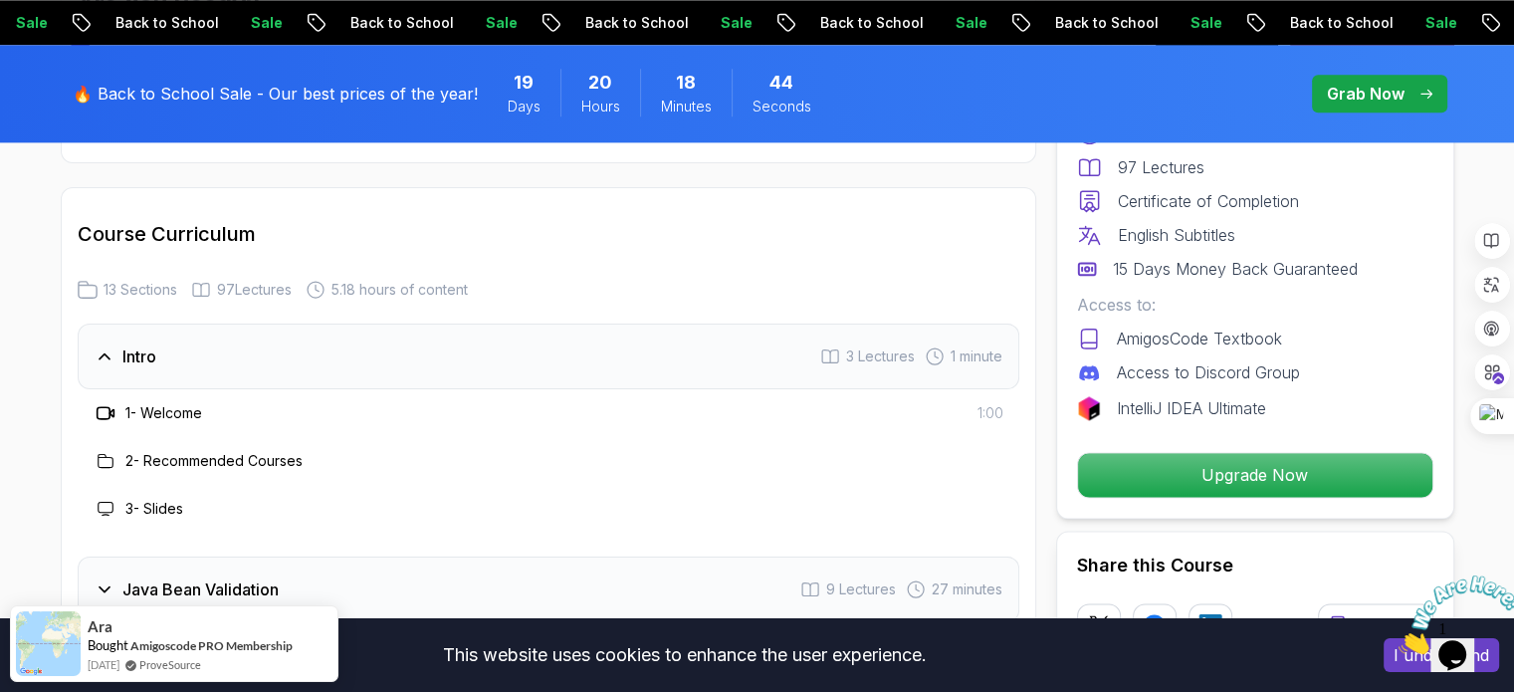
scroll to position [2687, 0]
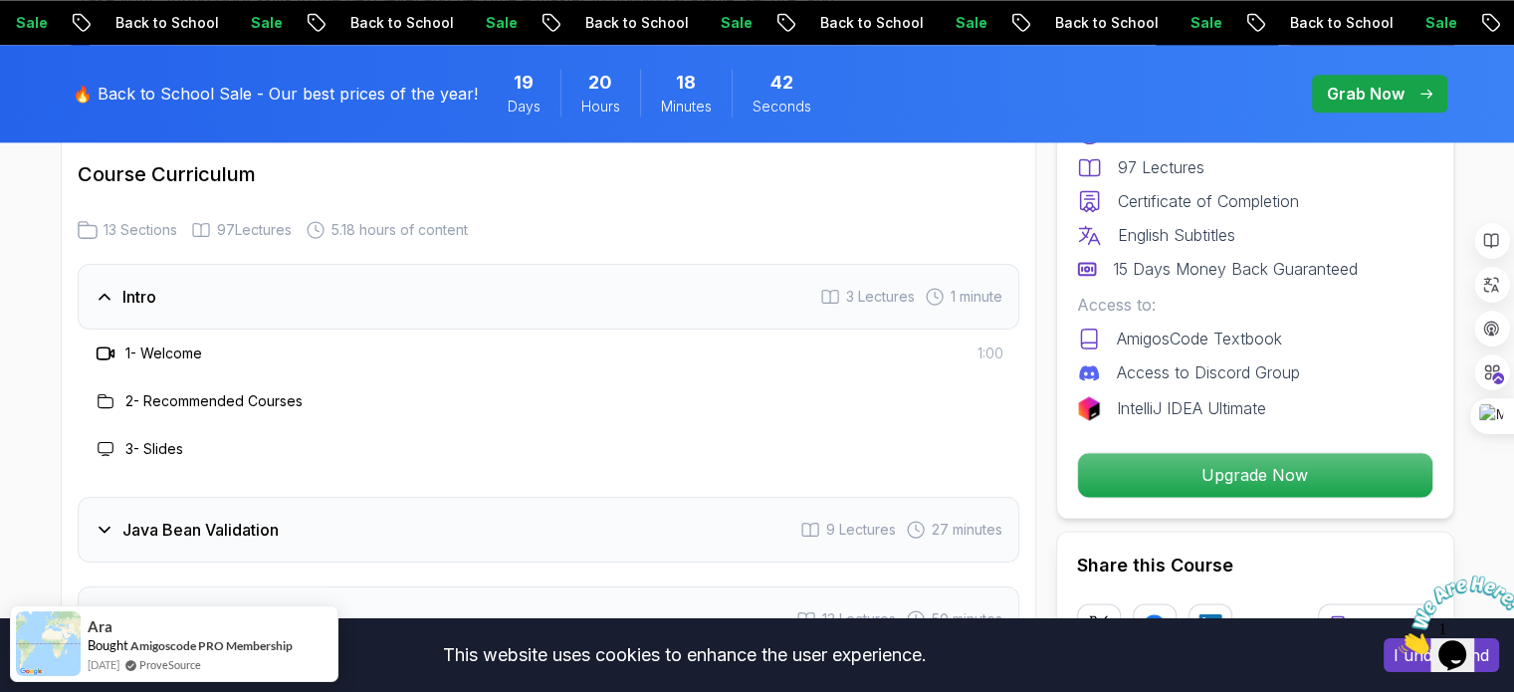
click at [102, 393] on icon at bounding box center [106, 401] width 16 height 16
click at [141, 439] on h3 "3 - Slides" at bounding box center [154, 449] width 58 height 20
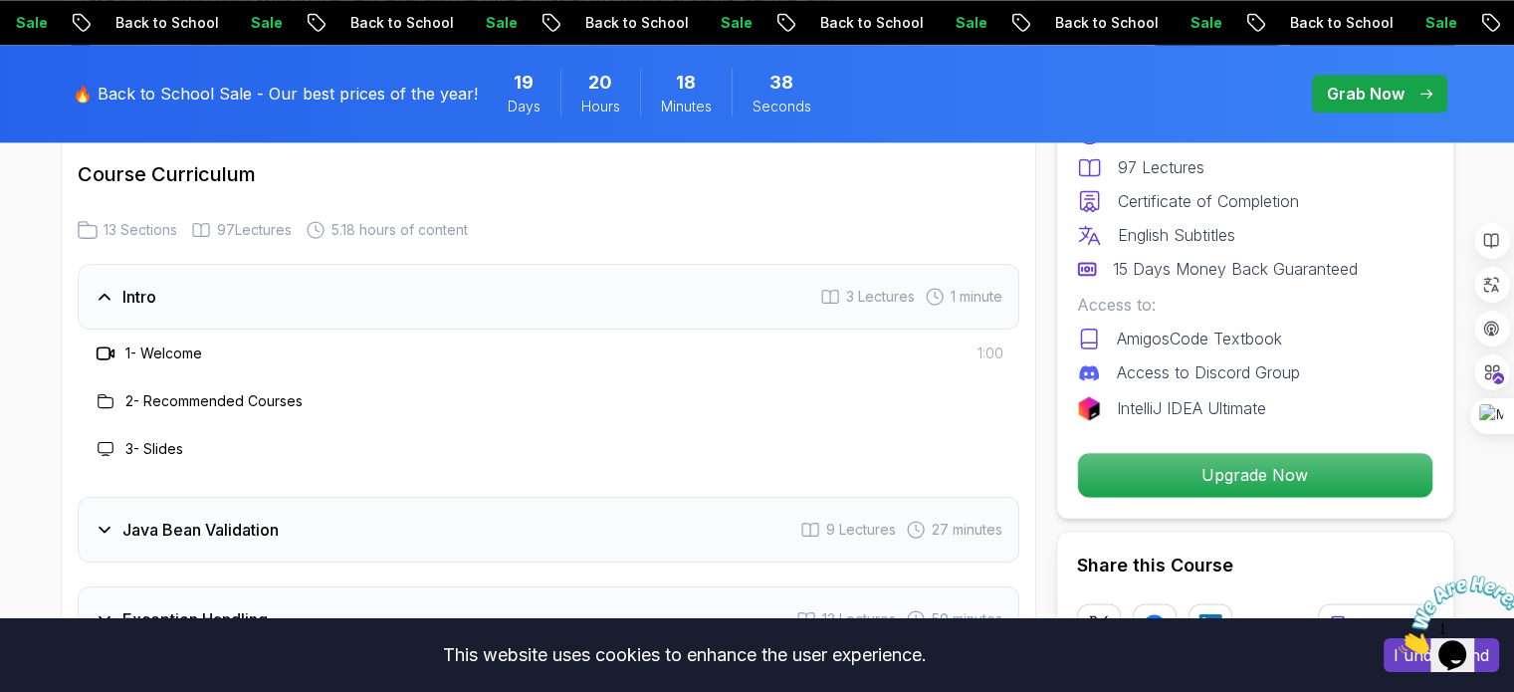
click at [838, 287] on div "3 Lectures" at bounding box center [867, 297] width 95 height 20
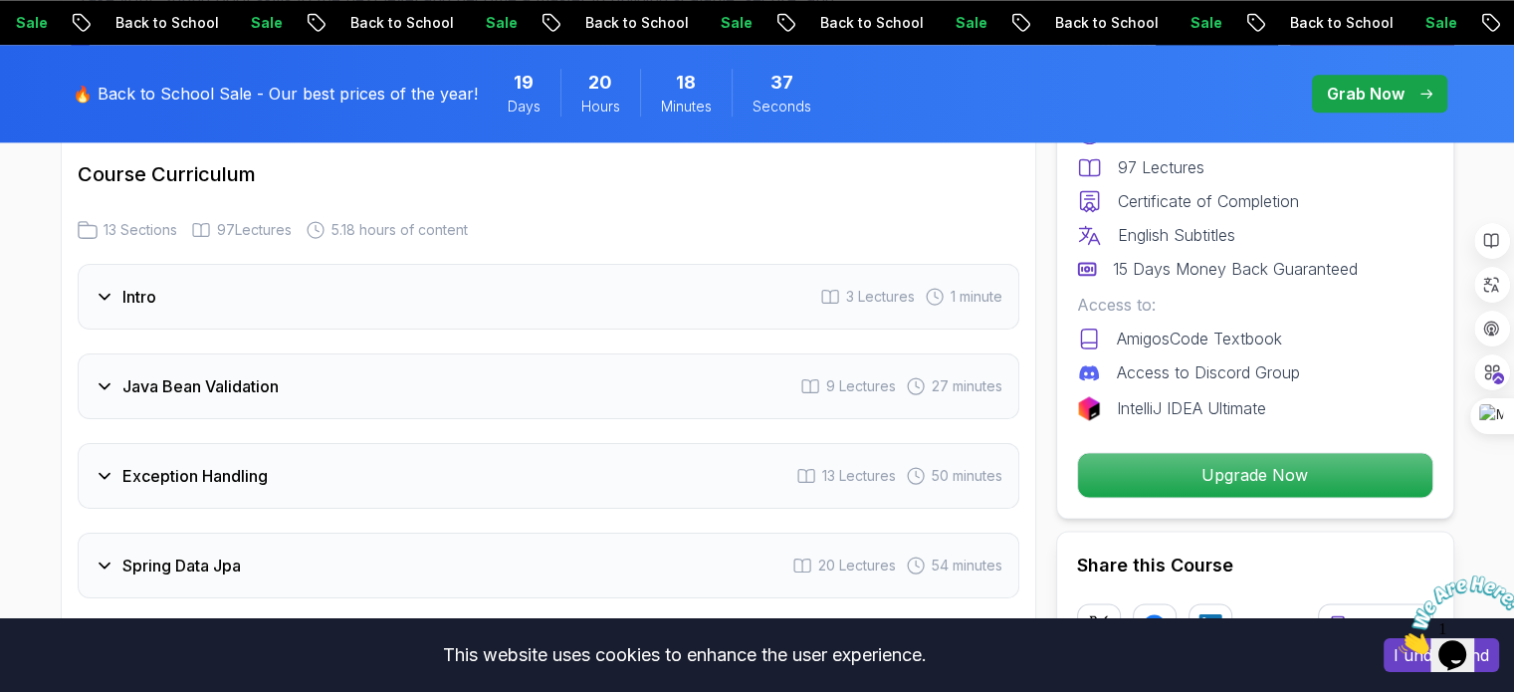
click at [819, 264] on div "Intro 3 Lectures 1 minute" at bounding box center [548, 297] width 941 height 66
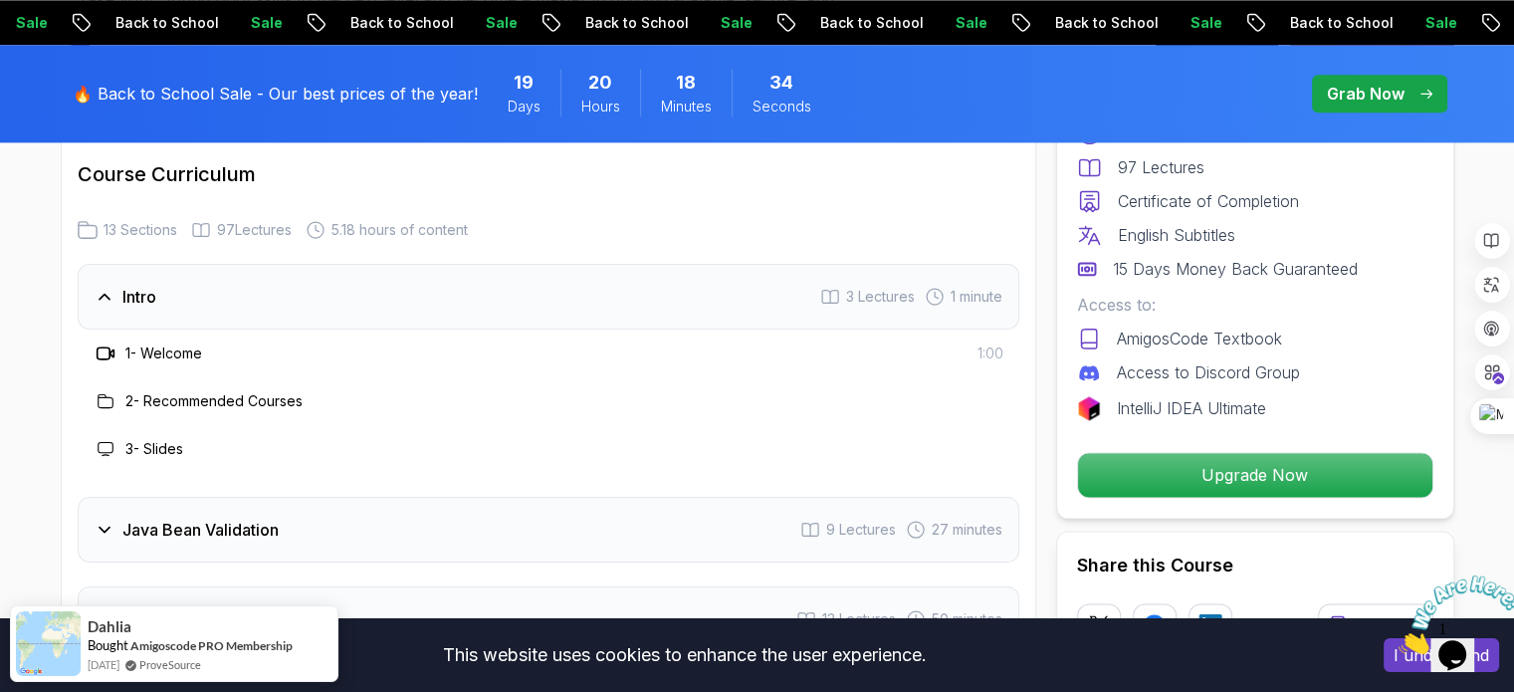
click at [96, 343] on icon at bounding box center [106, 353] width 20 height 20
click at [162, 391] on h3 "2 - Recommended Courses" at bounding box center [213, 401] width 177 height 20
click at [155, 439] on h3 "3 - Slides" at bounding box center [154, 449] width 58 height 20
click at [178, 517] on h3 "Java Bean Validation" at bounding box center [200, 529] width 156 height 24
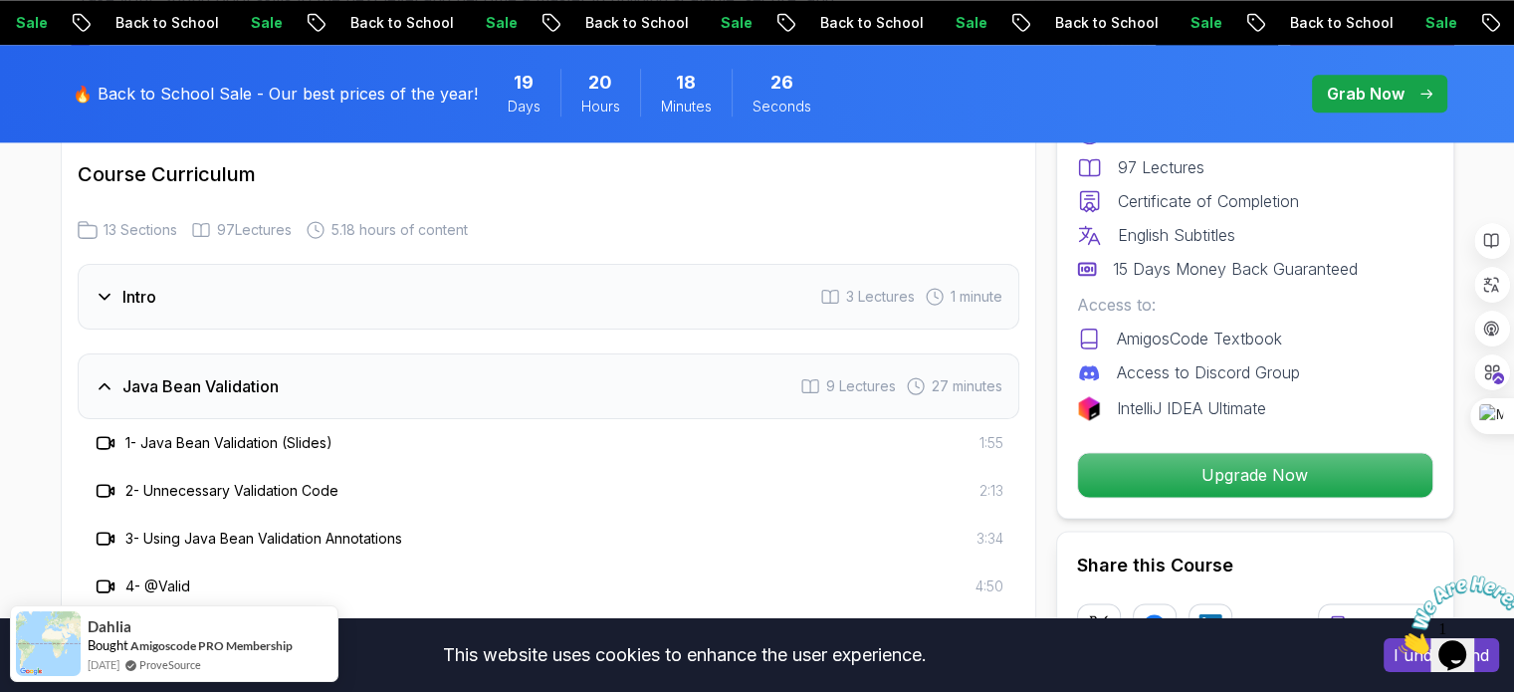
click at [257, 419] on div "1 - Java Bean Validation (Slides) 1:55" at bounding box center [548, 443] width 941 height 48
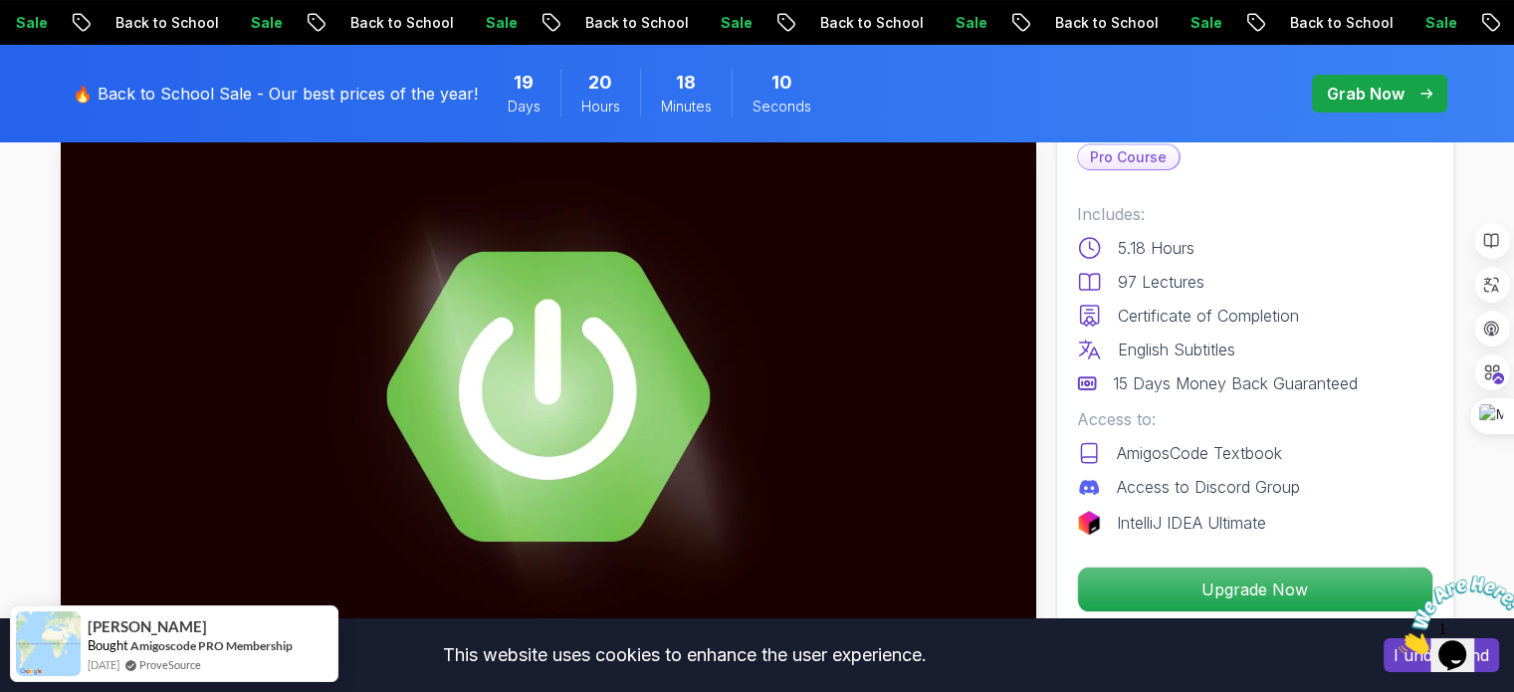
scroll to position [0, 0]
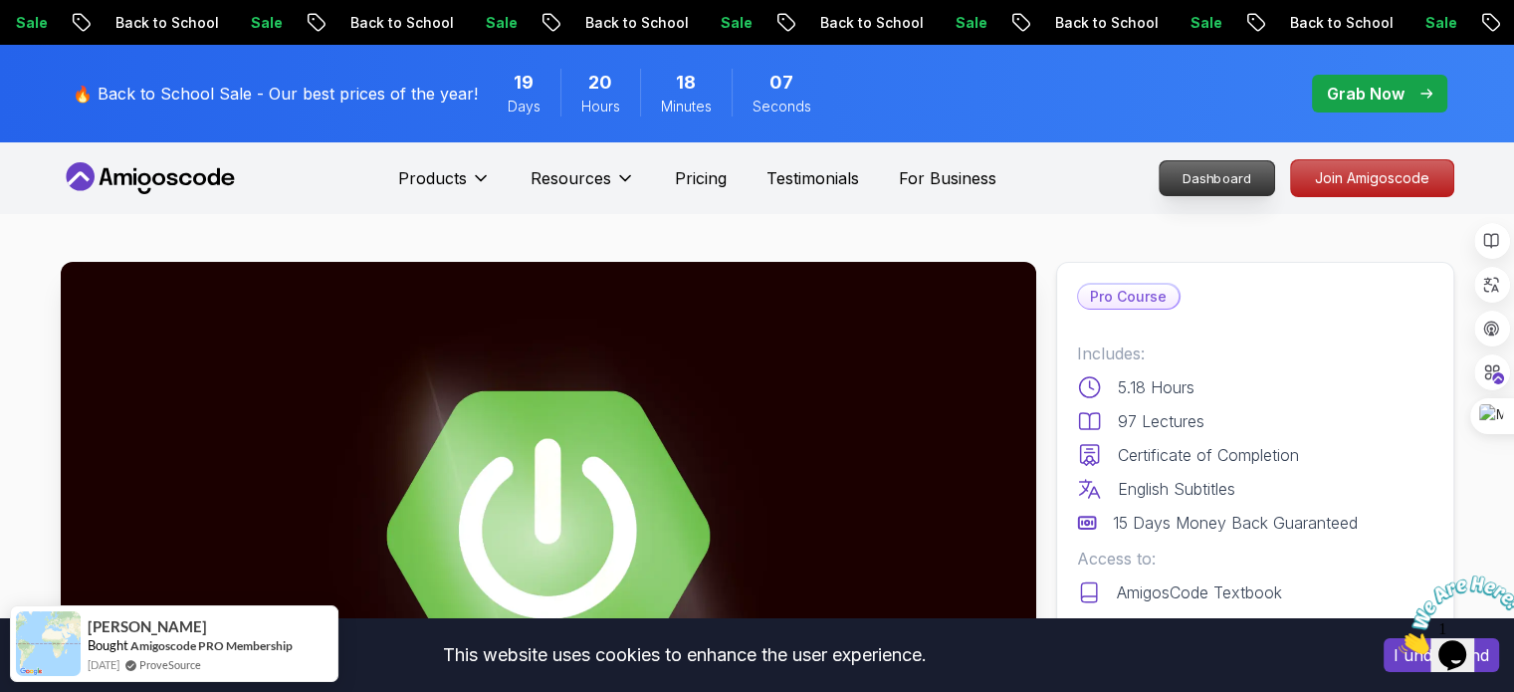
click at [1234, 174] on p "Dashboard" at bounding box center [1216, 178] width 114 height 34
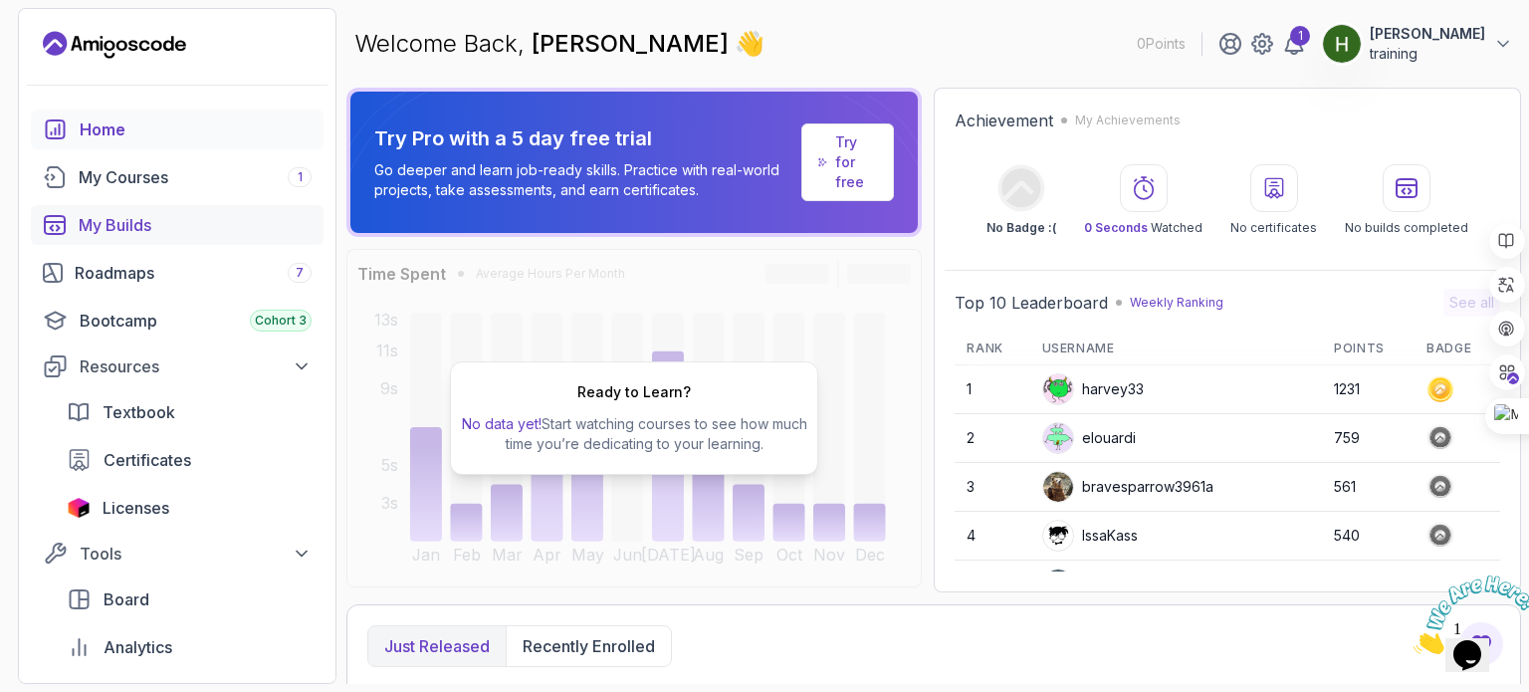
click at [95, 234] on div "My Builds" at bounding box center [195, 225] width 233 height 24
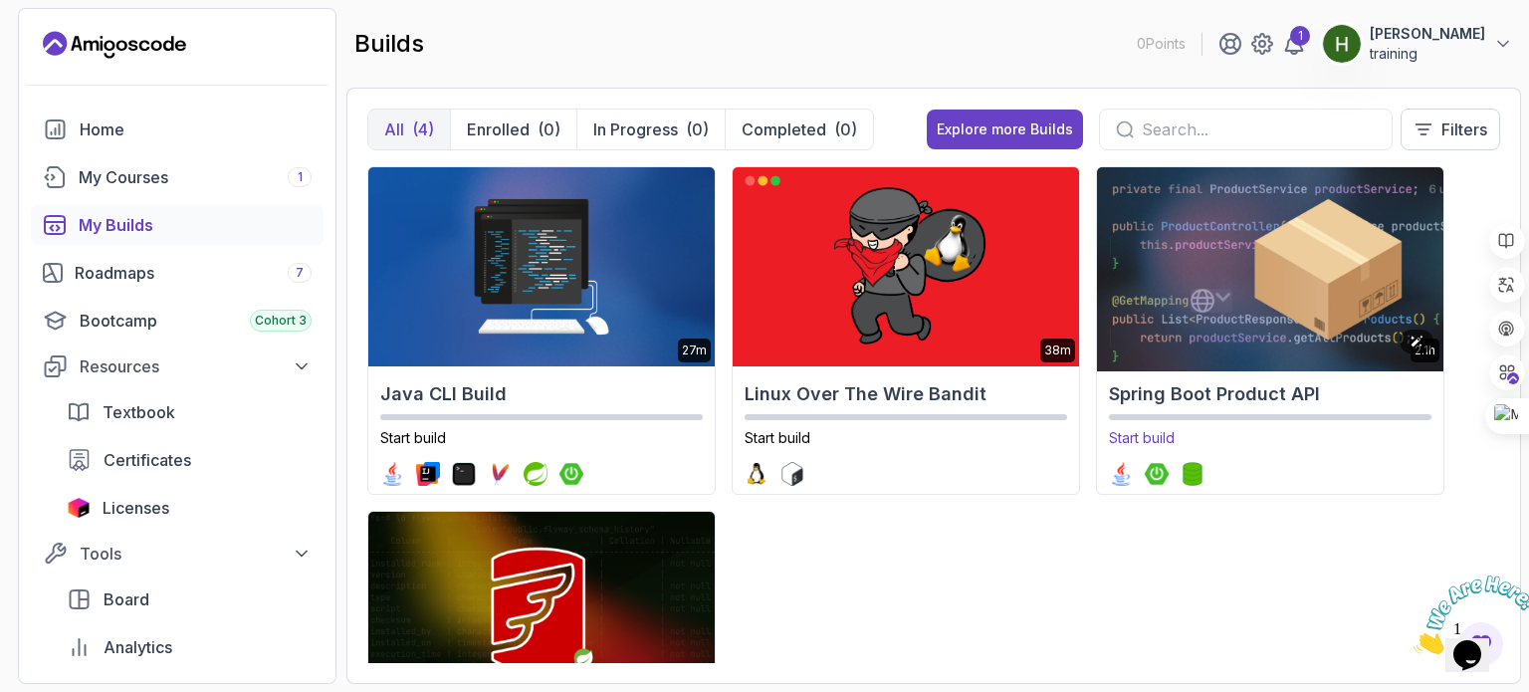
click at [1197, 290] on img at bounding box center [1269, 266] width 363 height 209
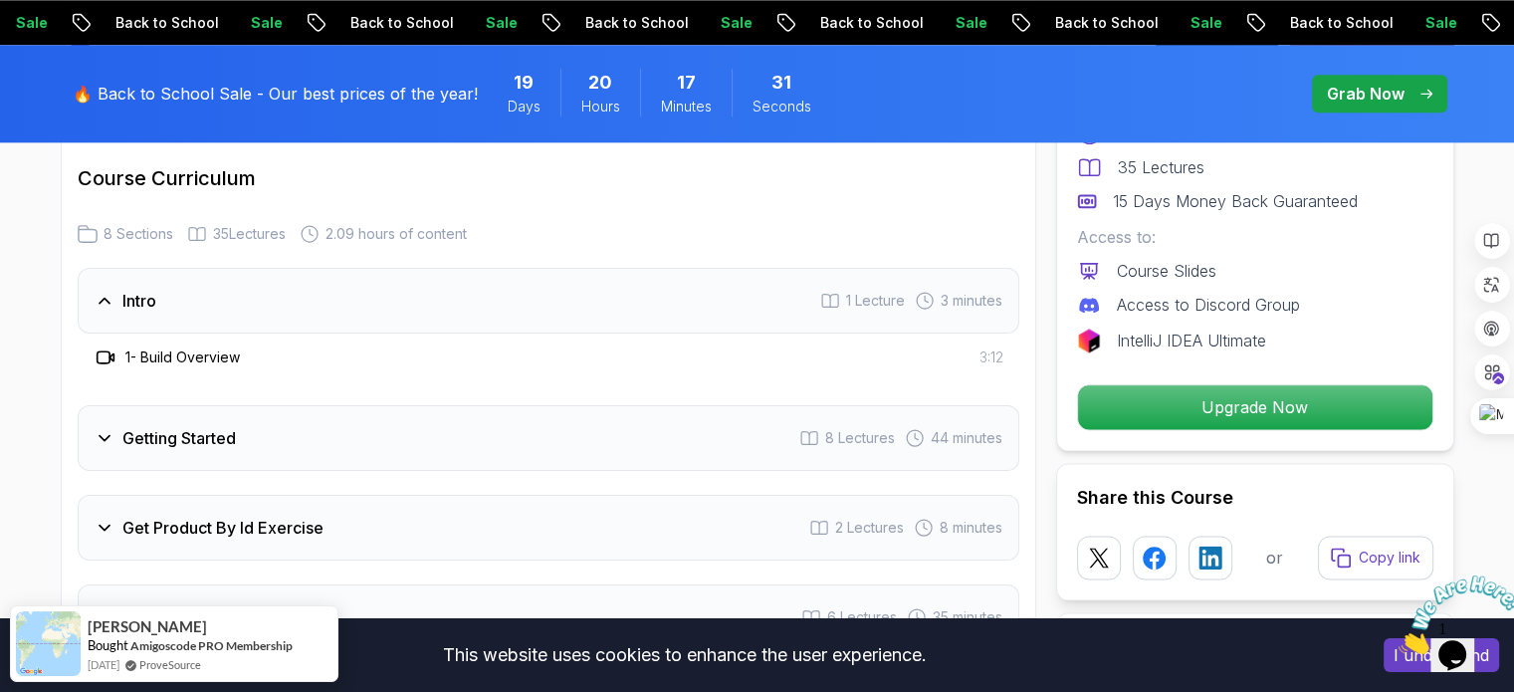
scroll to position [2488, 0]
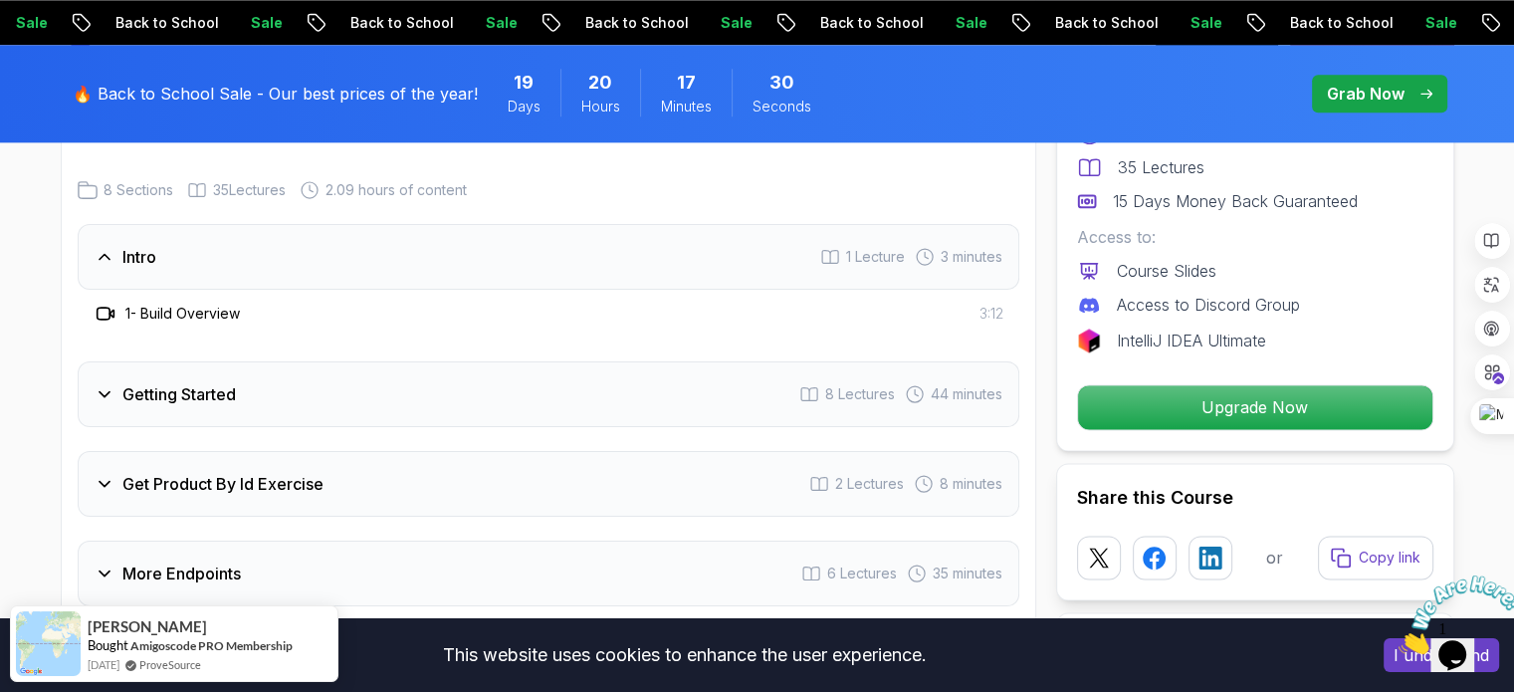
drag, startPoint x: 183, startPoint y: 271, endPoint x: 184, endPoint y: 255, distance: 16.0
click at [184, 290] on div "1 - Build Overview 3:12" at bounding box center [548, 314] width 941 height 48
click at [130, 382] on h3 "Getting Started" at bounding box center [178, 394] width 113 height 24
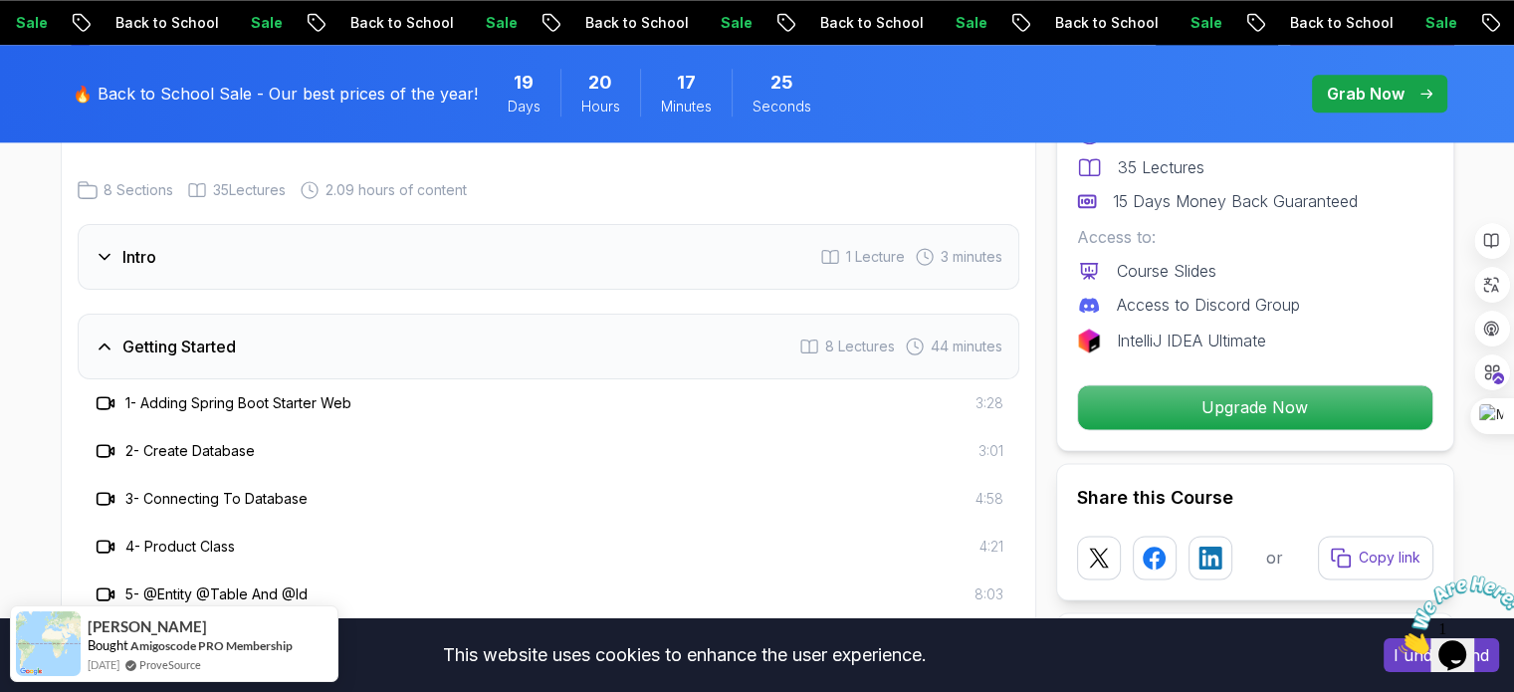
click at [97, 397] on icon at bounding box center [103, 403] width 13 height 12
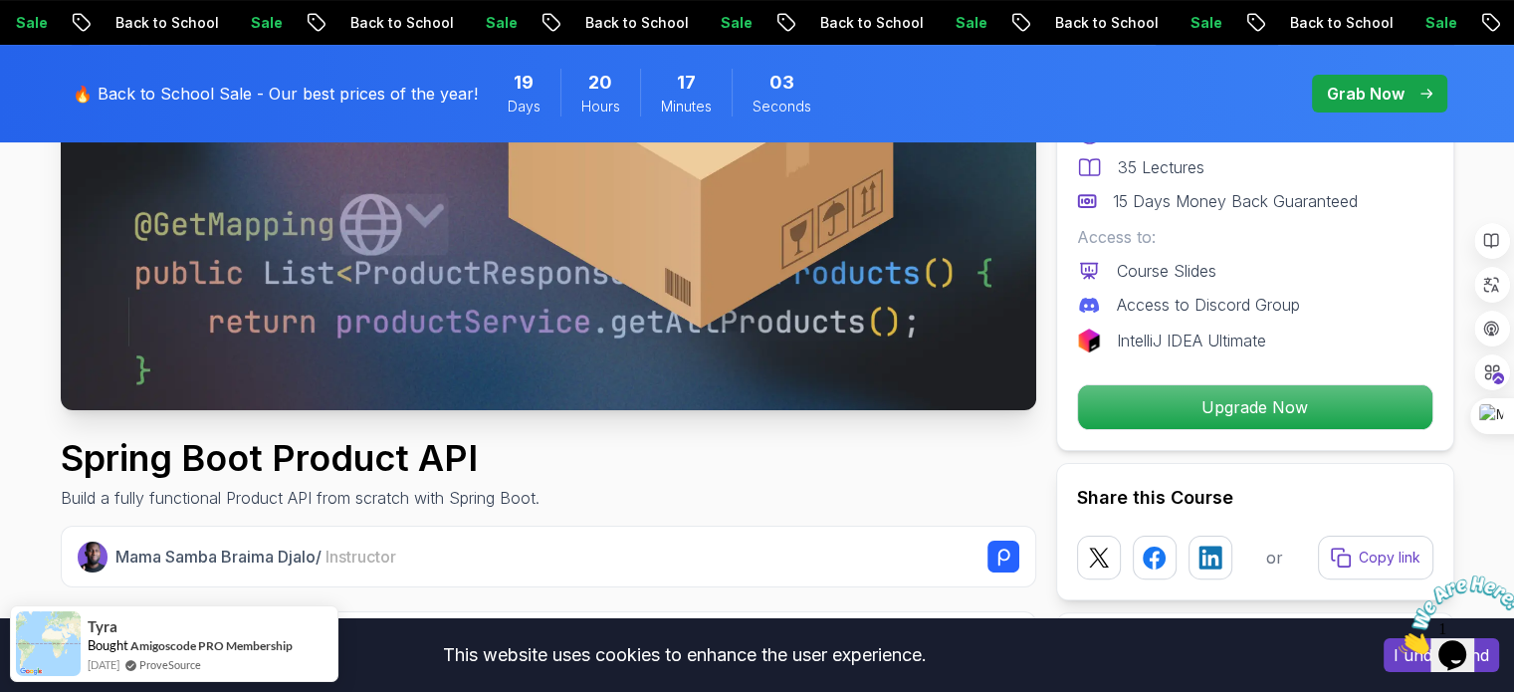
scroll to position [398, 0]
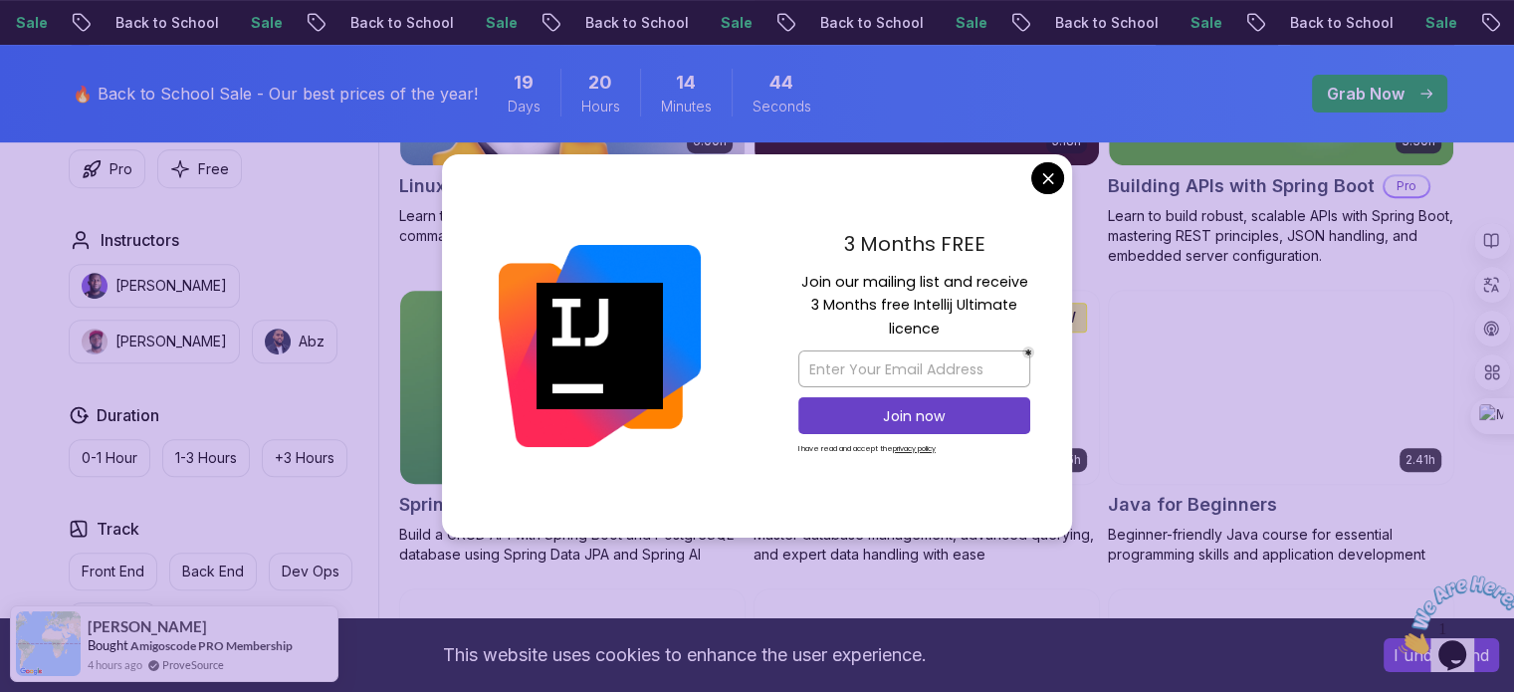
scroll to position [796, 0]
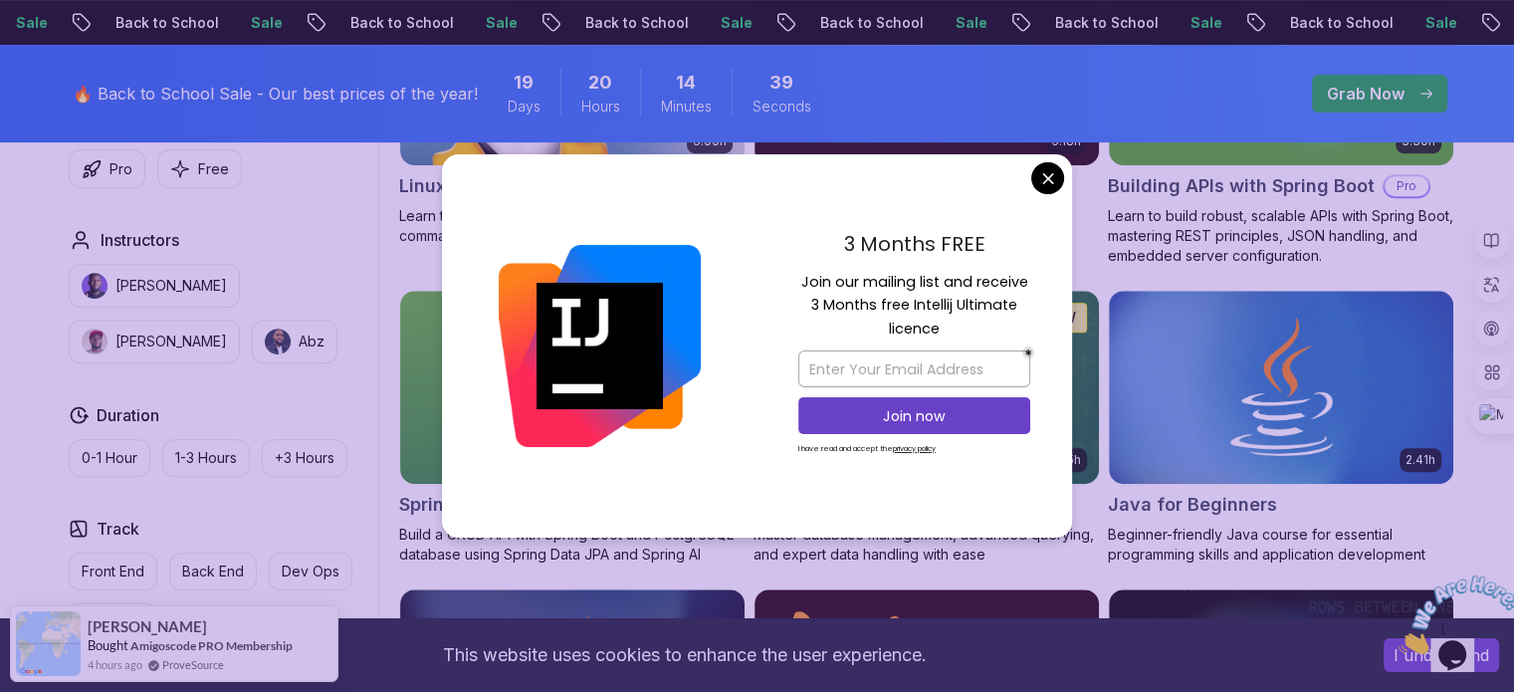
click at [1006, 198] on div "3 Months FREE Join our mailing list and receive 3 Months free Intellij Ultimate…" at bounding box center [913, 346] width 315 height 384
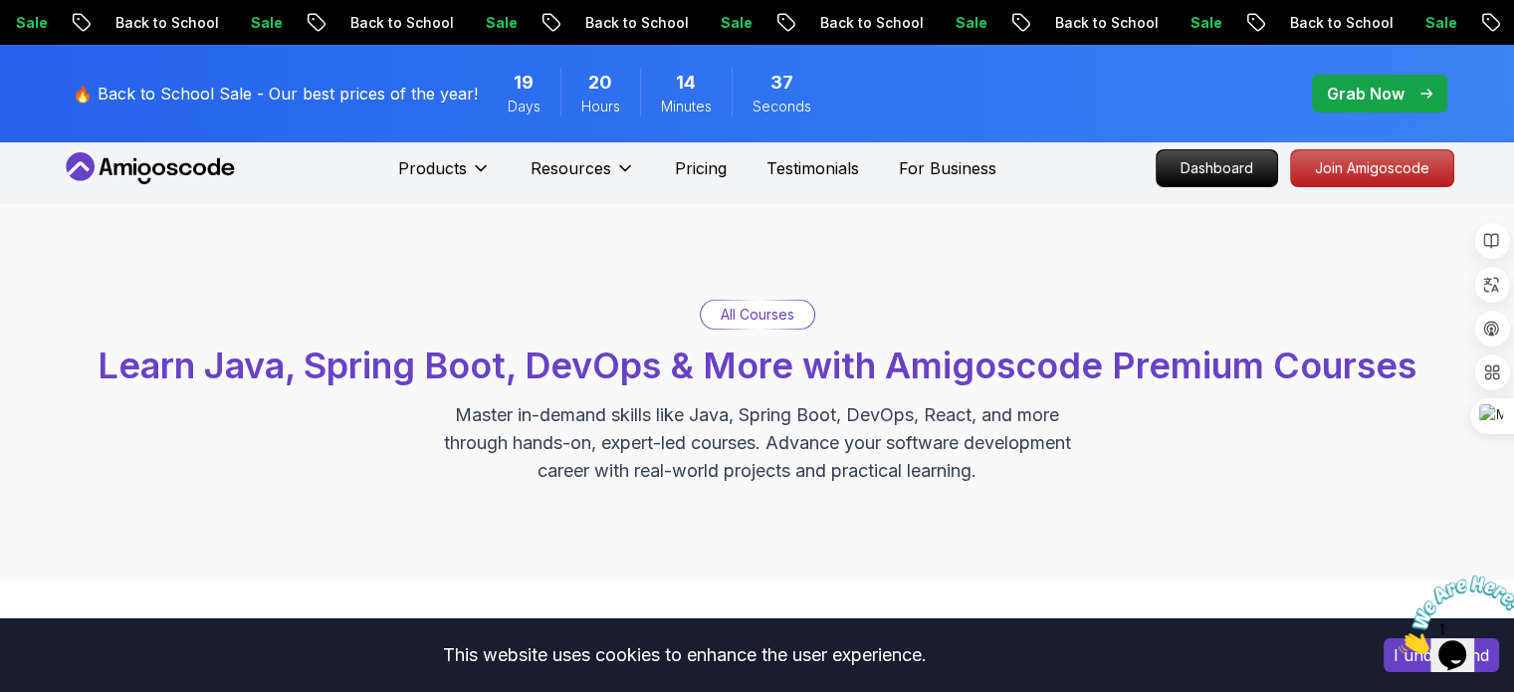
scroll to position [0, 0]
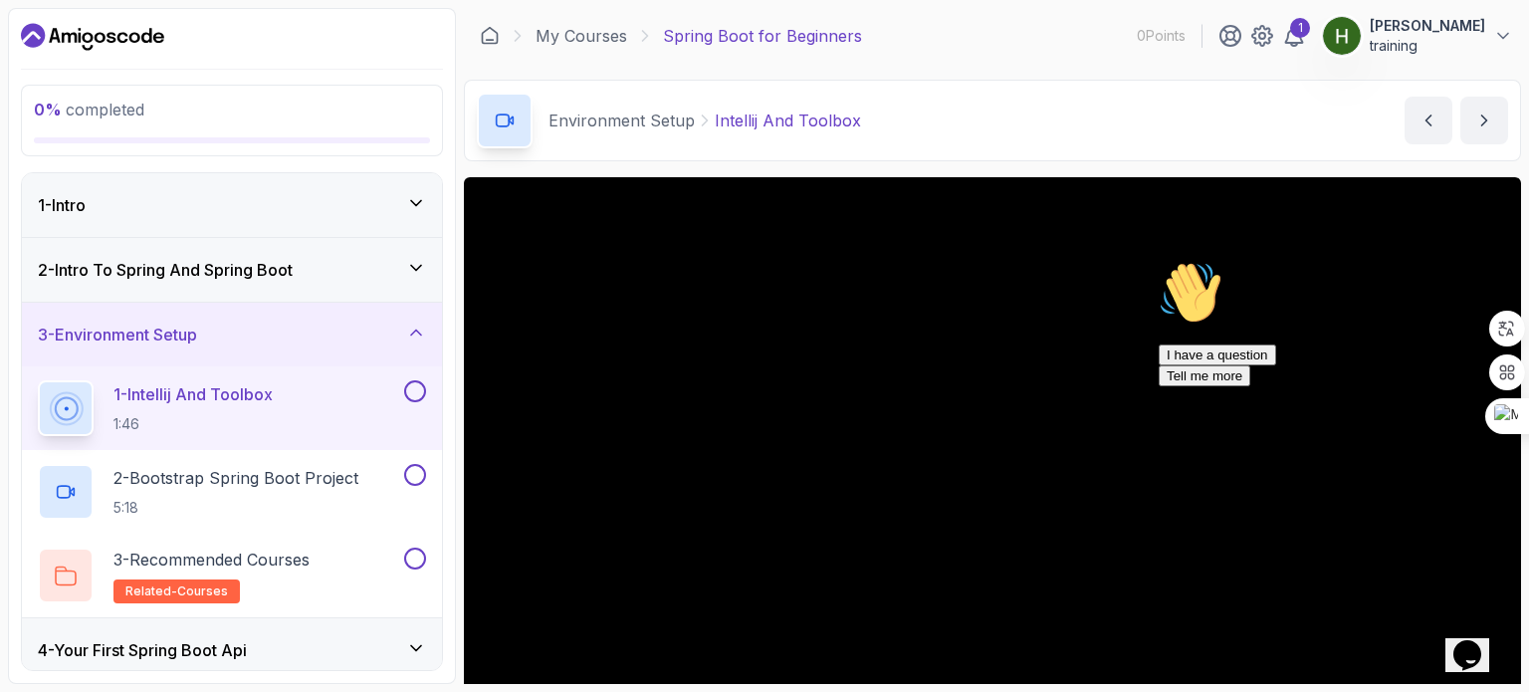
click at [195, 387] on p "1 - Intellij And Toolbox" at bounding box center [192, 394] width 159 height 24
click at [187, 469] on p "2 - Bootstrap Spring Boot Project" at bounding box center [235, 478] width 245 height 24
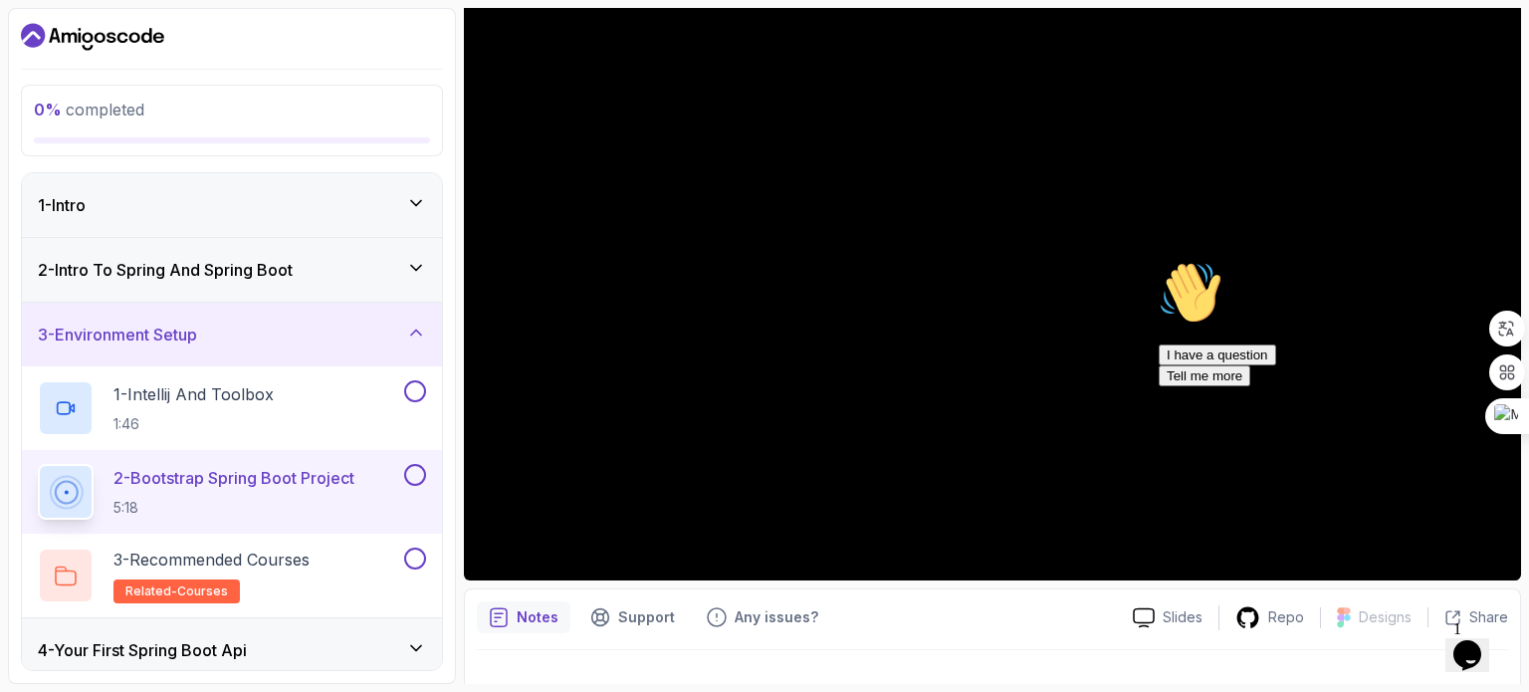
scroll to position [199, 0]
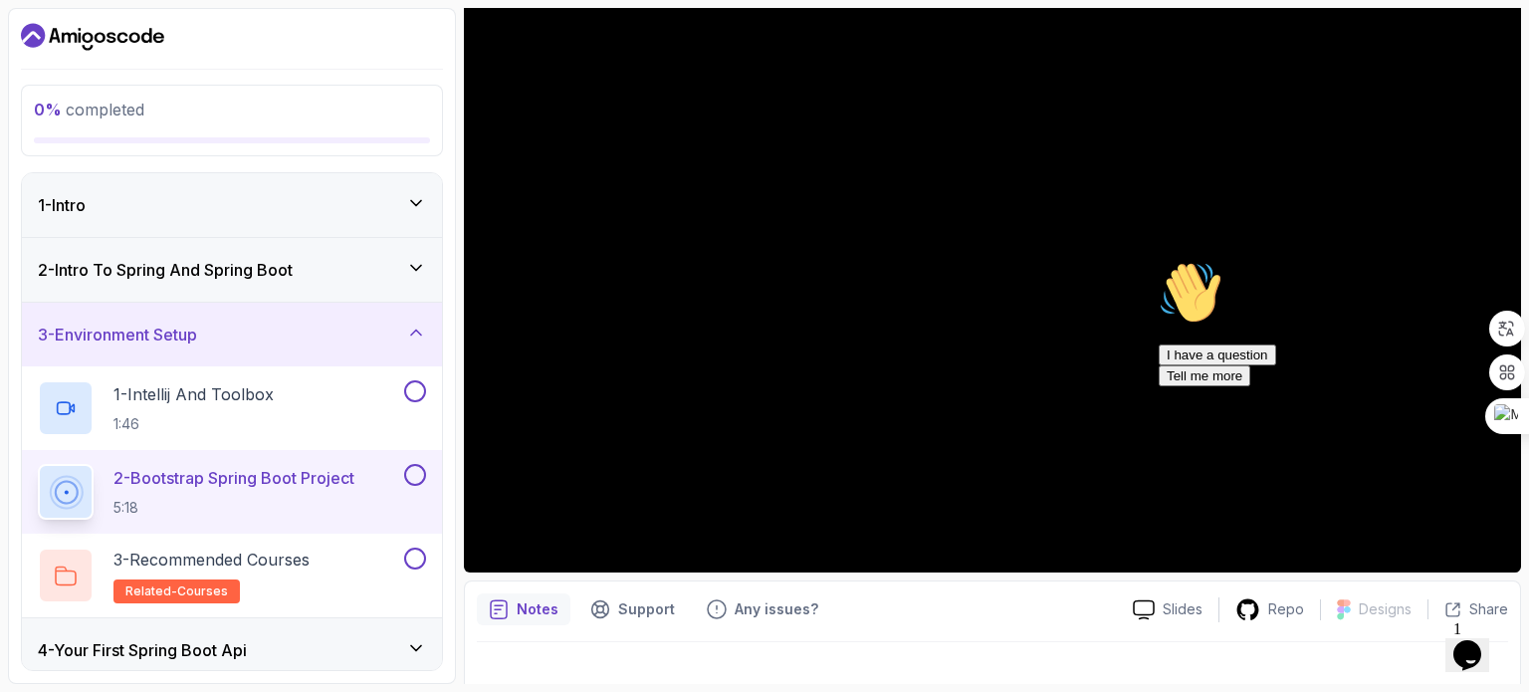
click at [1181, 386] on div "I have a question Tell me more" at bounding box center [1337, 365] width 358 height 42
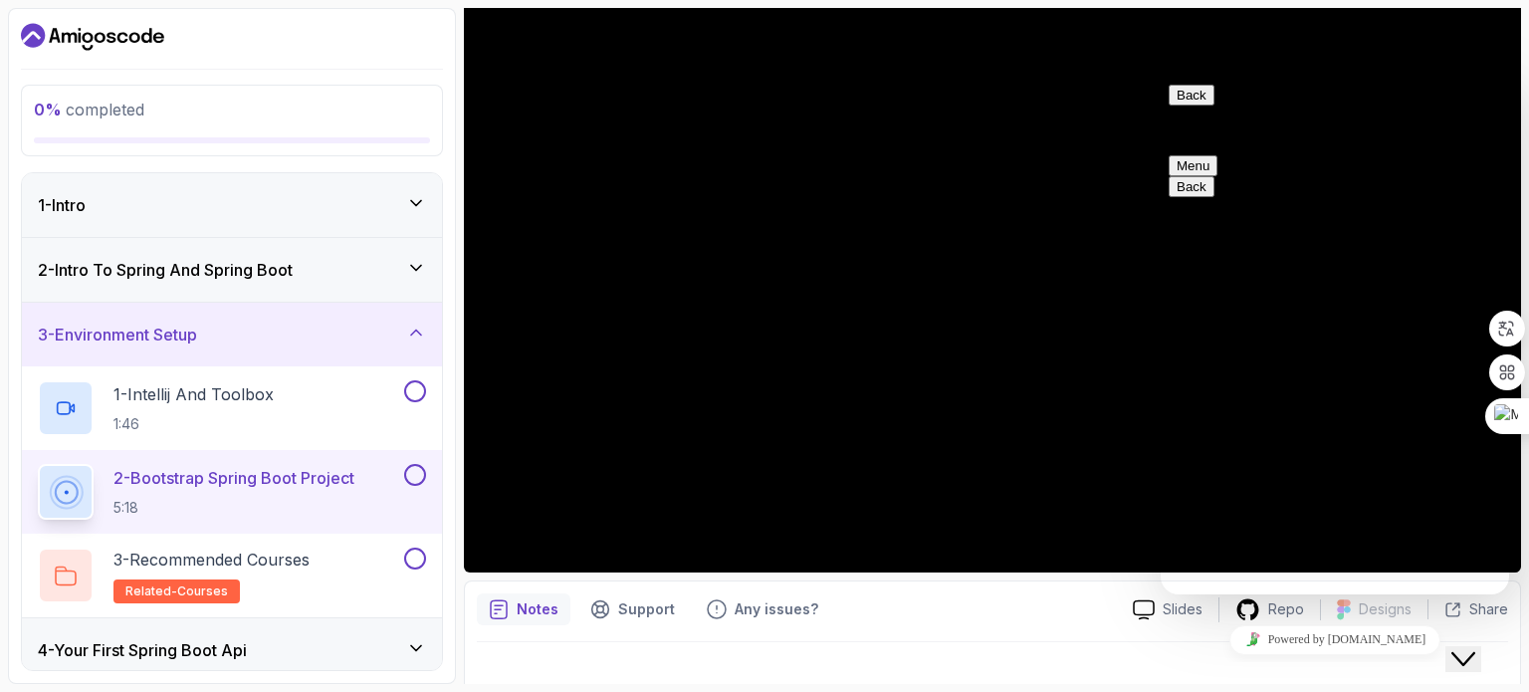
click at [1187, 103] on button "Back" at bounding box center [1191, 95] width 46 height 21
click at [1461, 648] on div "Close Chat This icon closes the chat window." at bounding box center [1463, 659] width 24 height 24
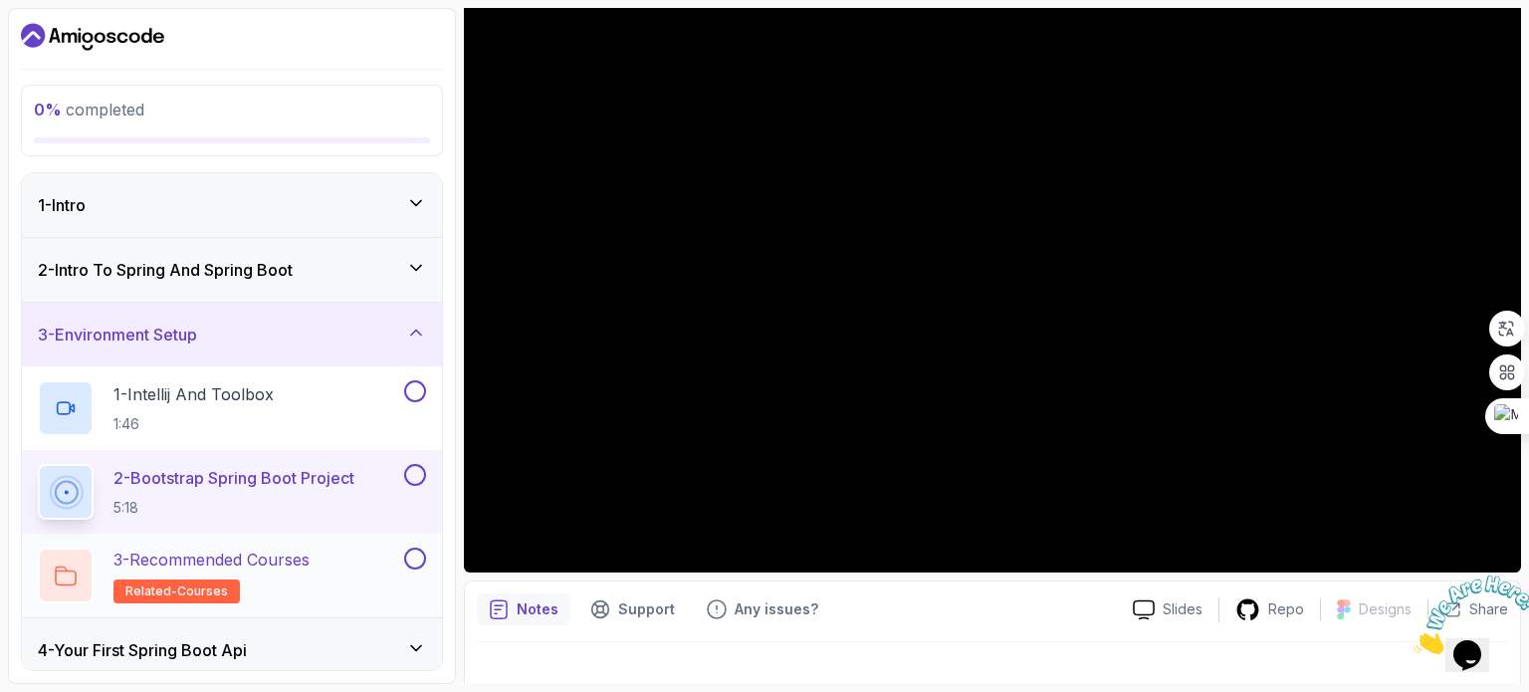
click at [291, 562] on p "3 - Recommended Courses" at bounding box center [211, 559] width 196 height 24
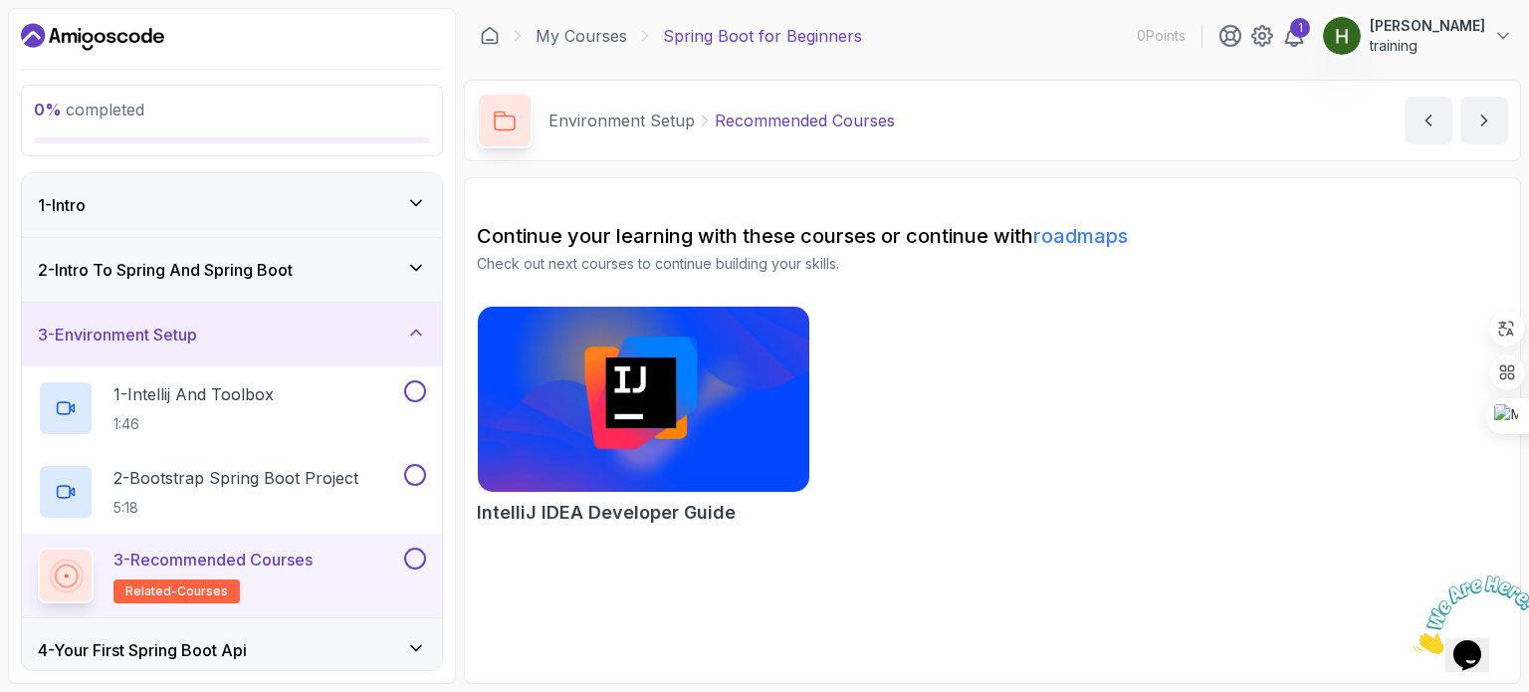
click at [256, 571] on h2 "3 - Recommended Courses related-courses" at bounding box center [212, 575] width 199 height 56
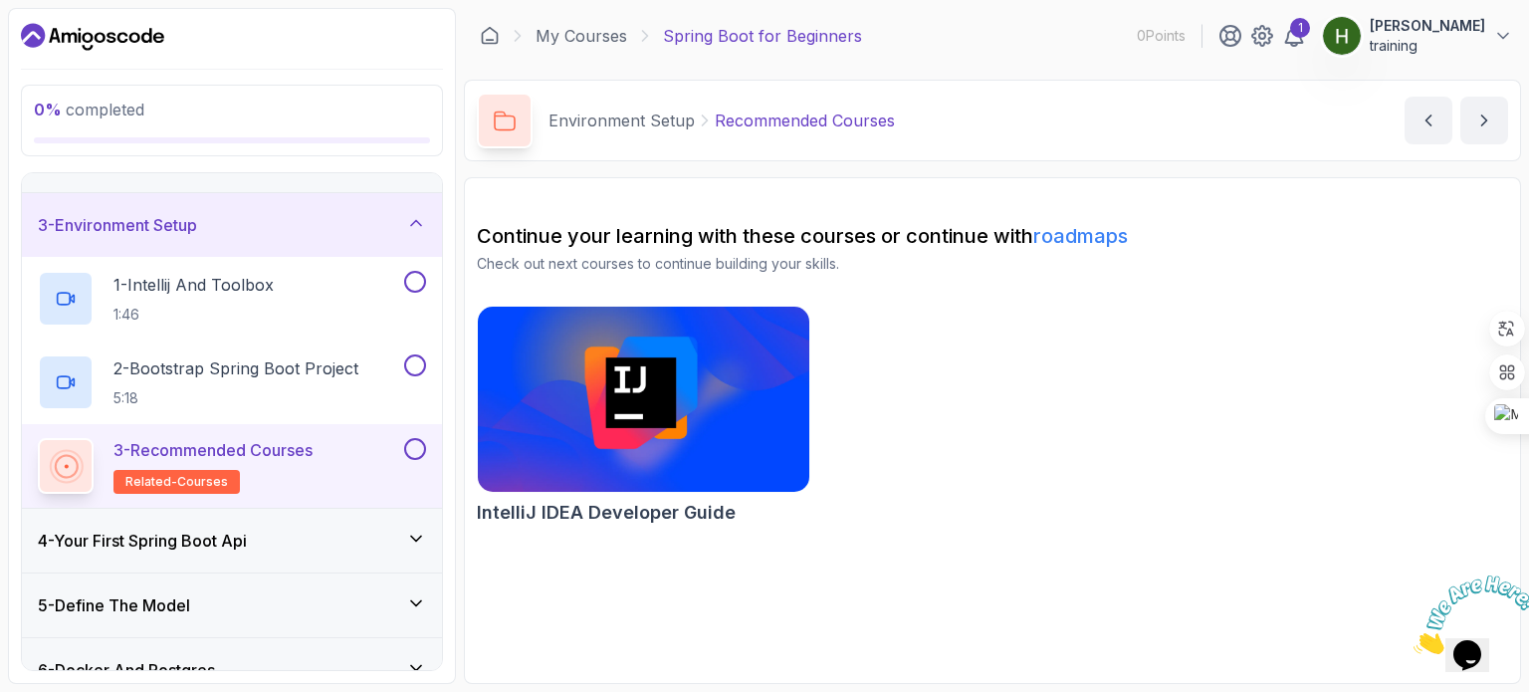
scroll to position [199, 0]
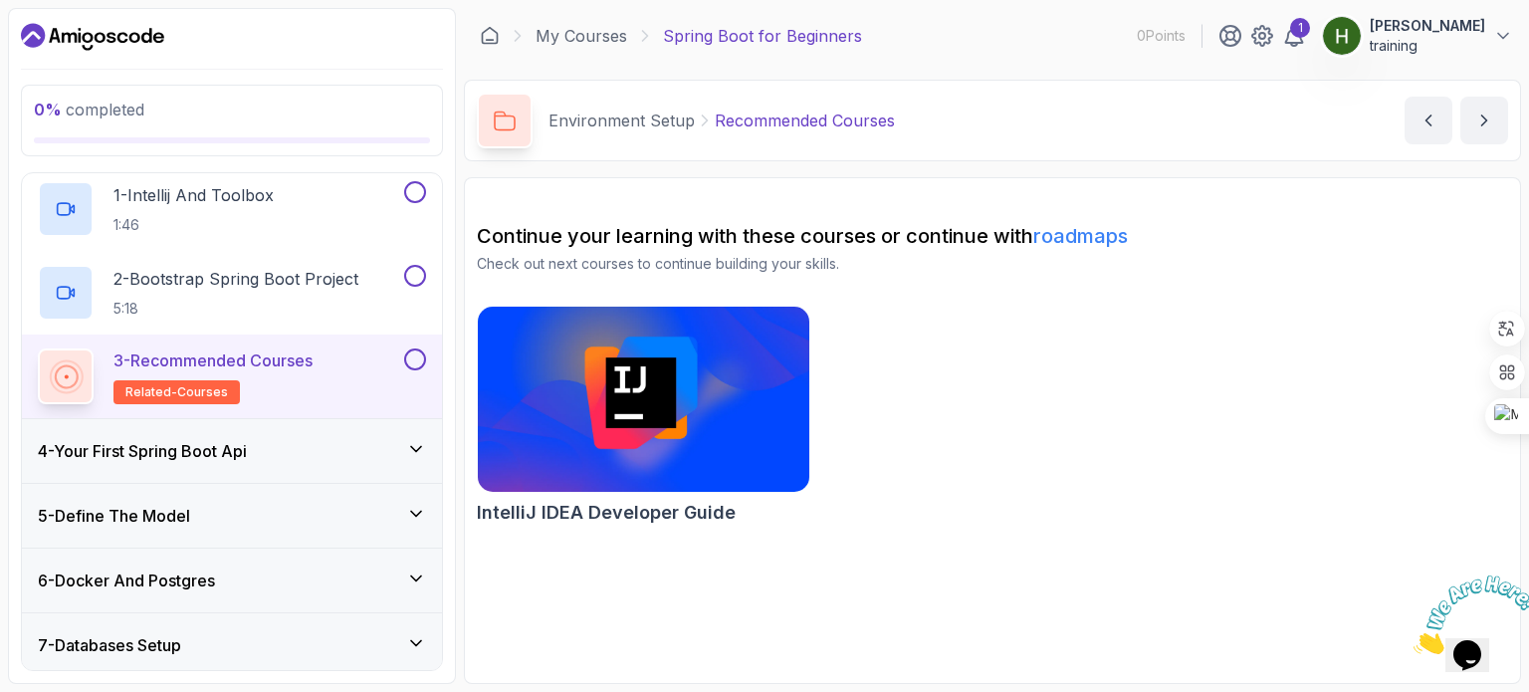
click at [297, 439] on div "4 - Your First Spring Boot Api" at bounding box center [232, 451] width 388 height 24
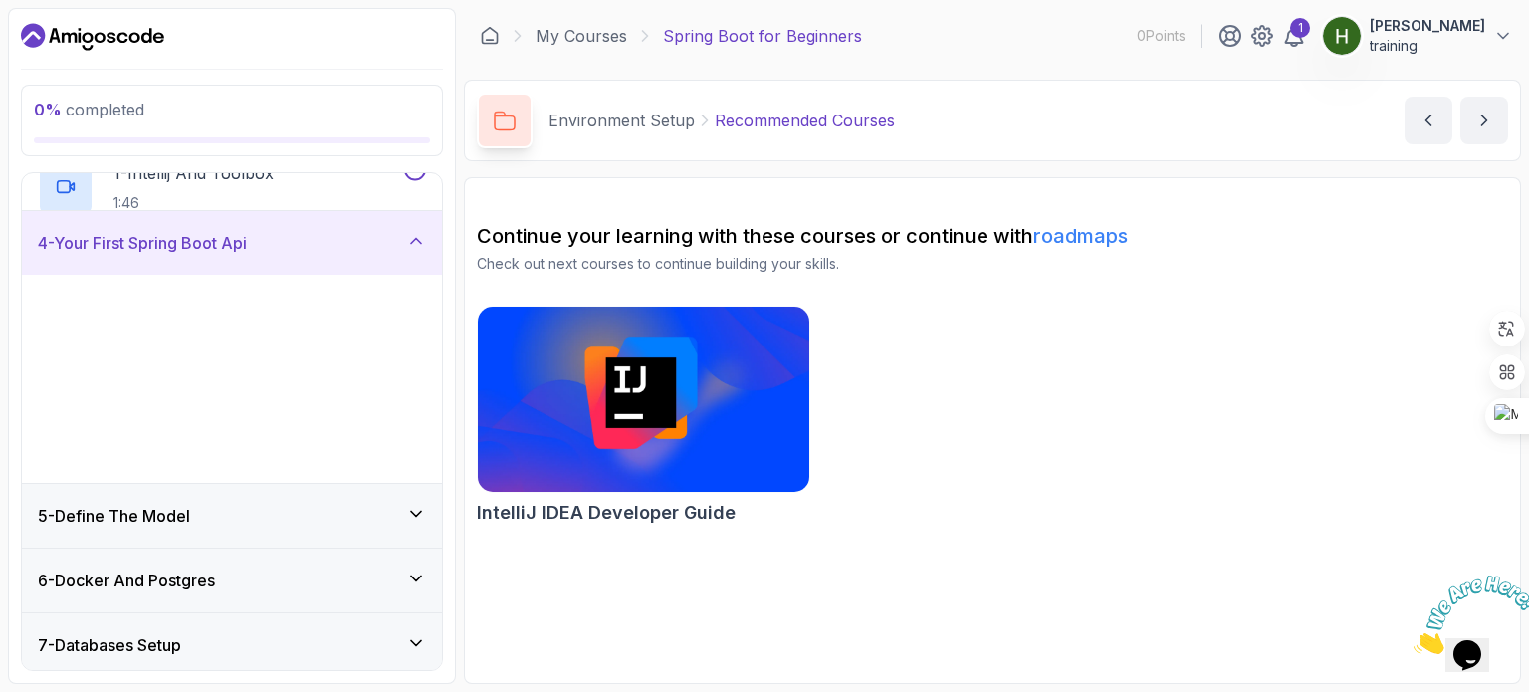
scroll to position [197, 0]
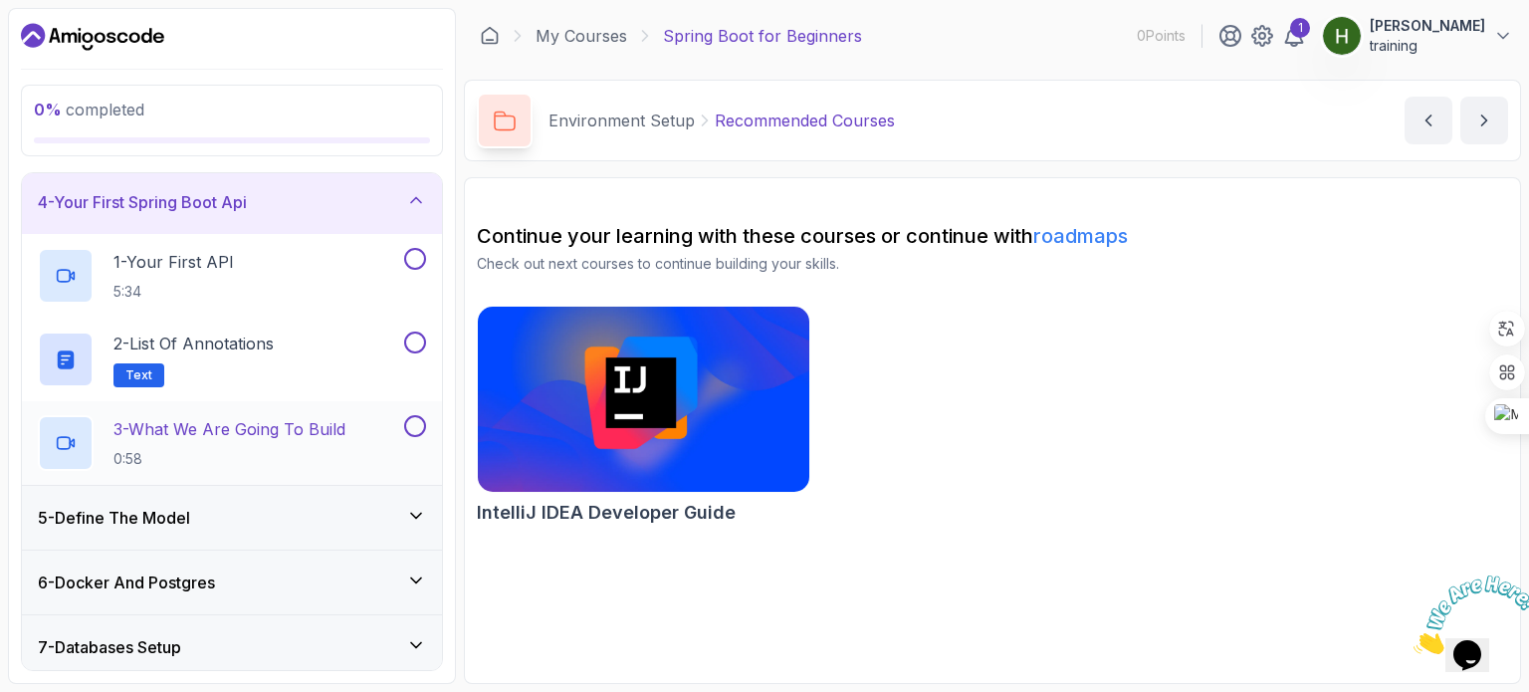
click at [279, 434] on p "3 - What We Are Going To Build" at bounding box center [229, 429] width 232 height 24
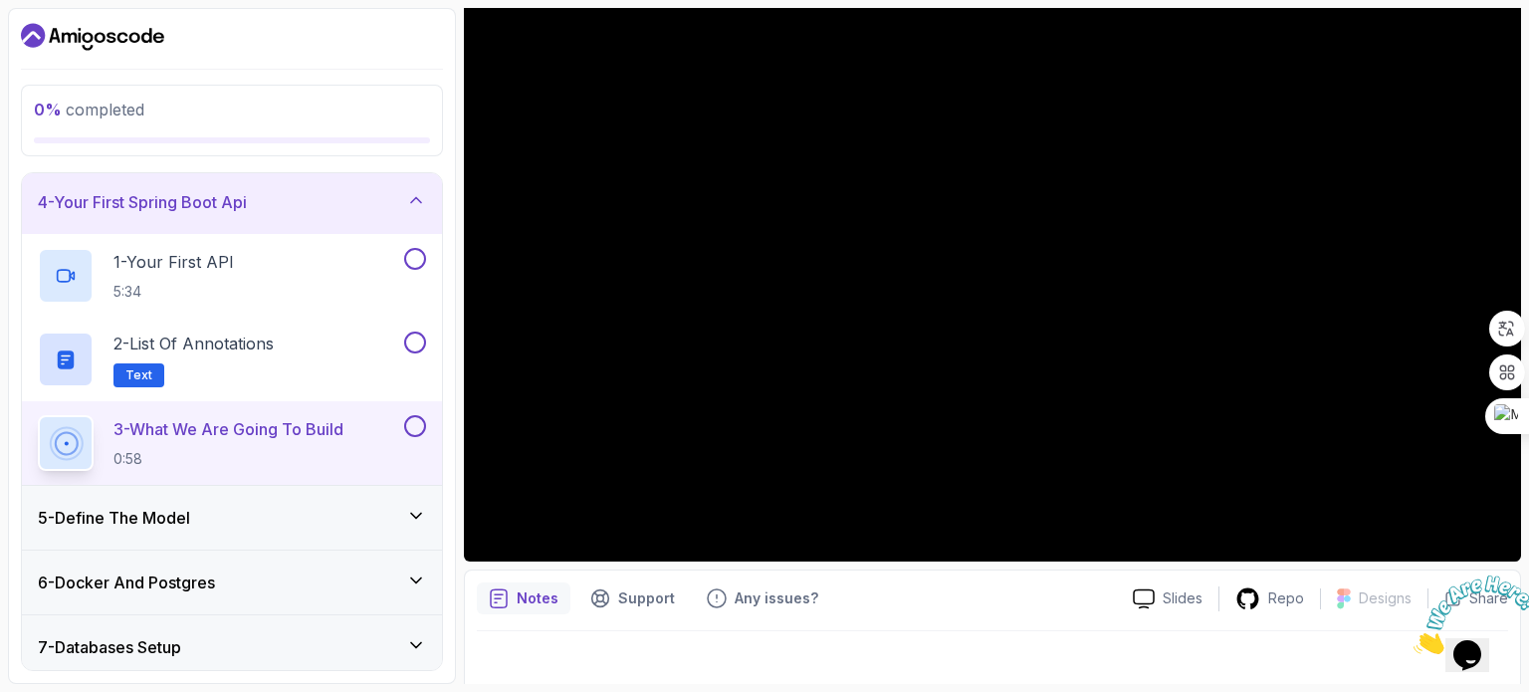
scroll to position [225, 0]
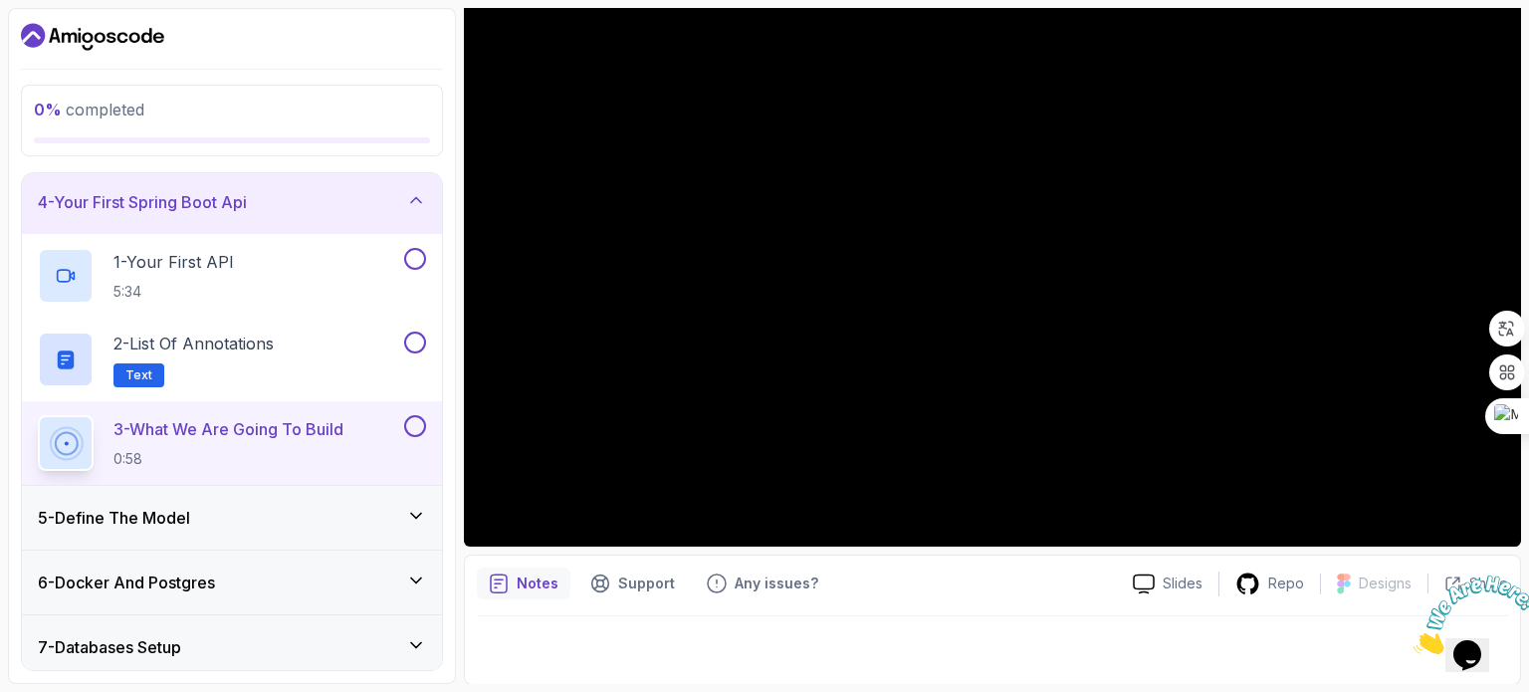
click at [81, 513] on h3 "5 - Define The Model" at bounding box center [114, 518] width 152 height 24
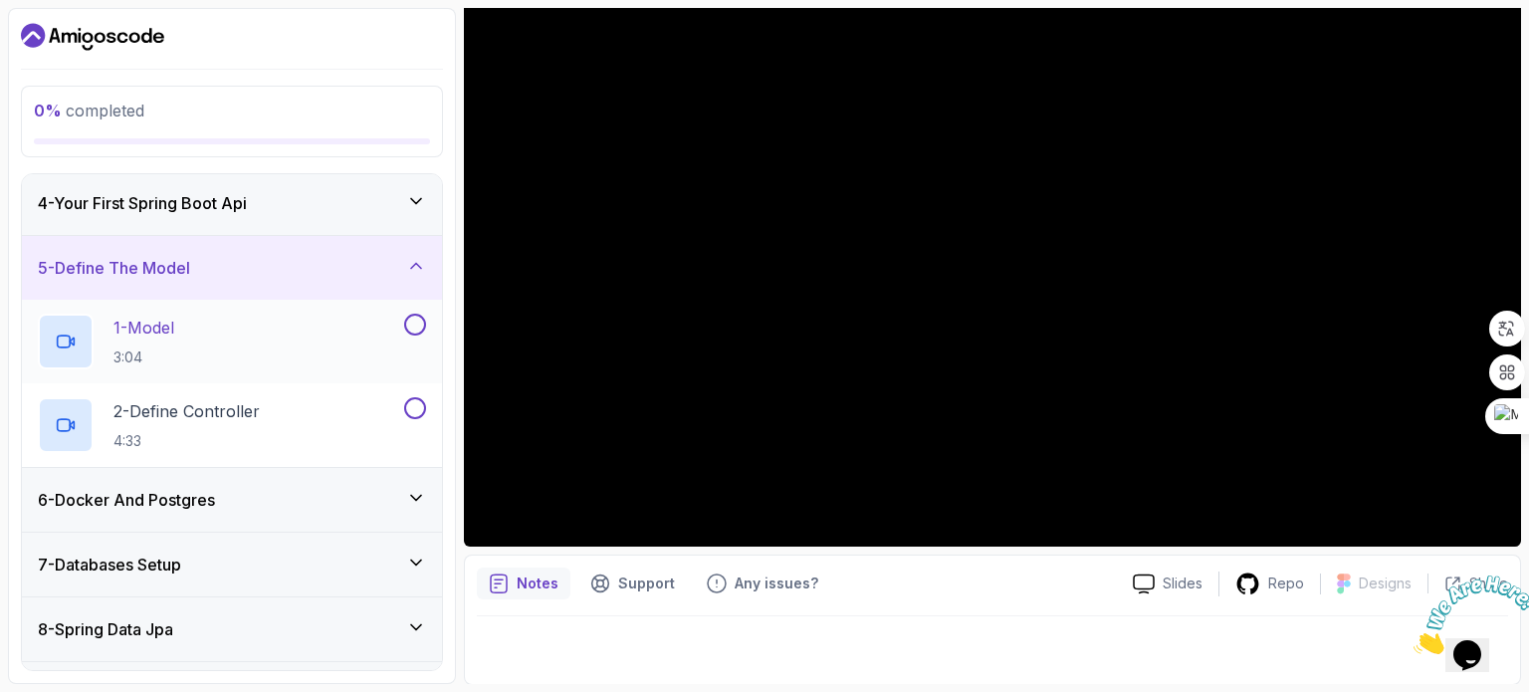
click at [174, 330] on p "1 - Model" at bounding box center [143, 327] width 61 height 24
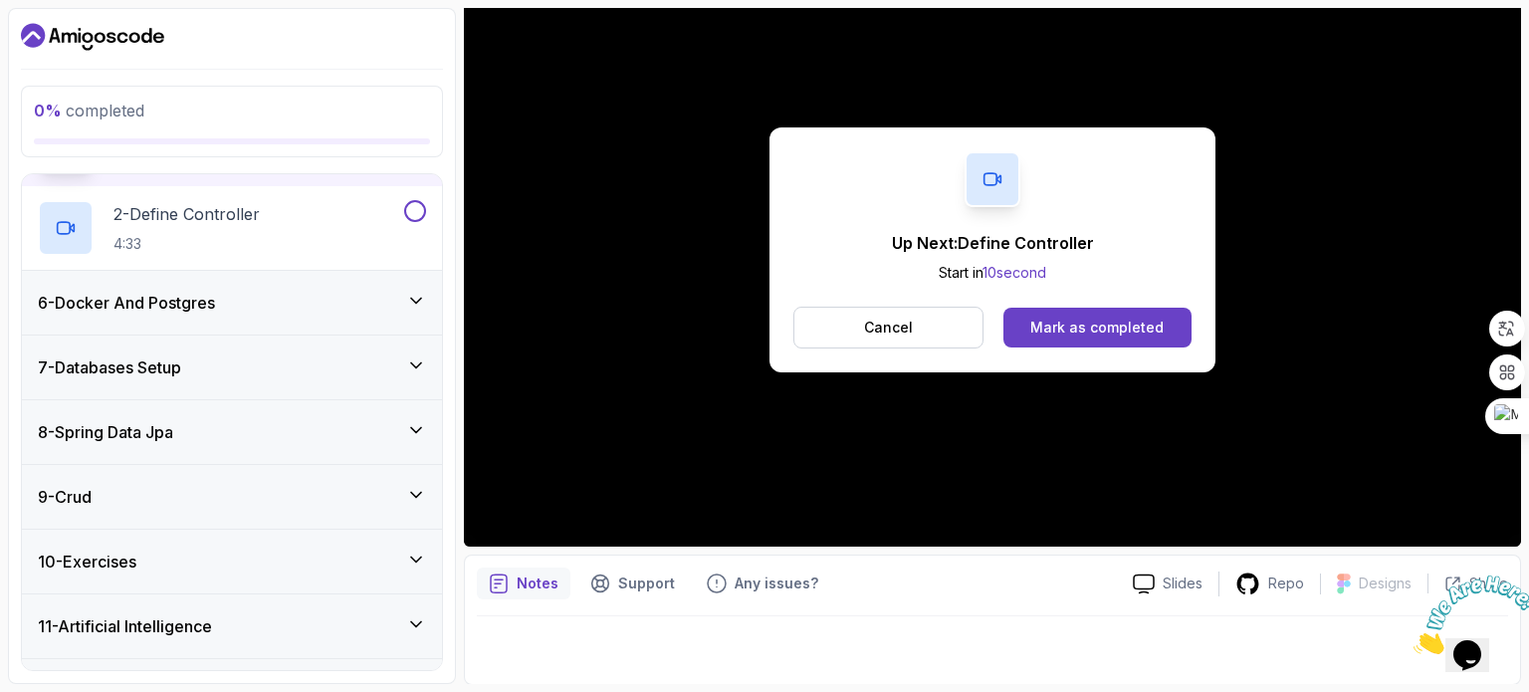
scroll to position [442, 0]
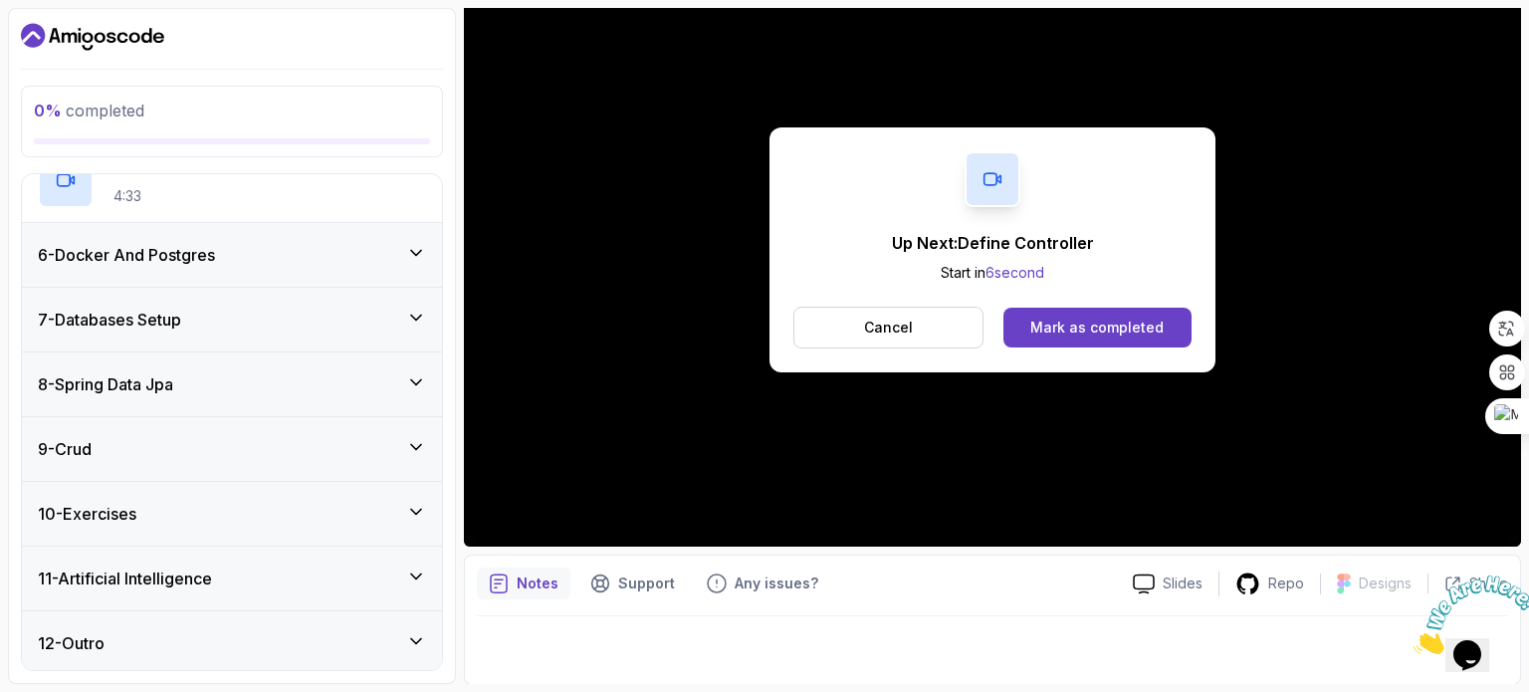
click at [152, 450] on div "9 - Crud" at bounding box center [232, 449] width 388 height 24
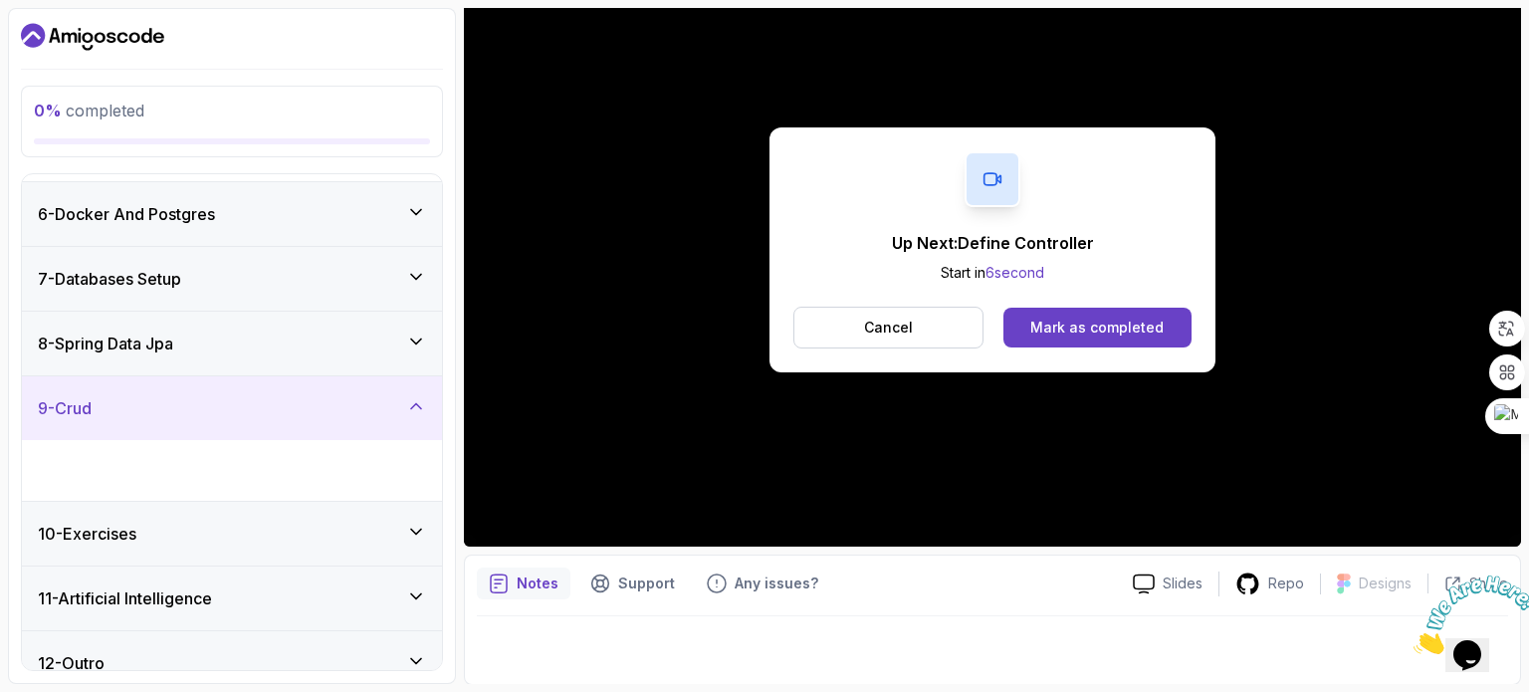
scroll to position [275, 0]
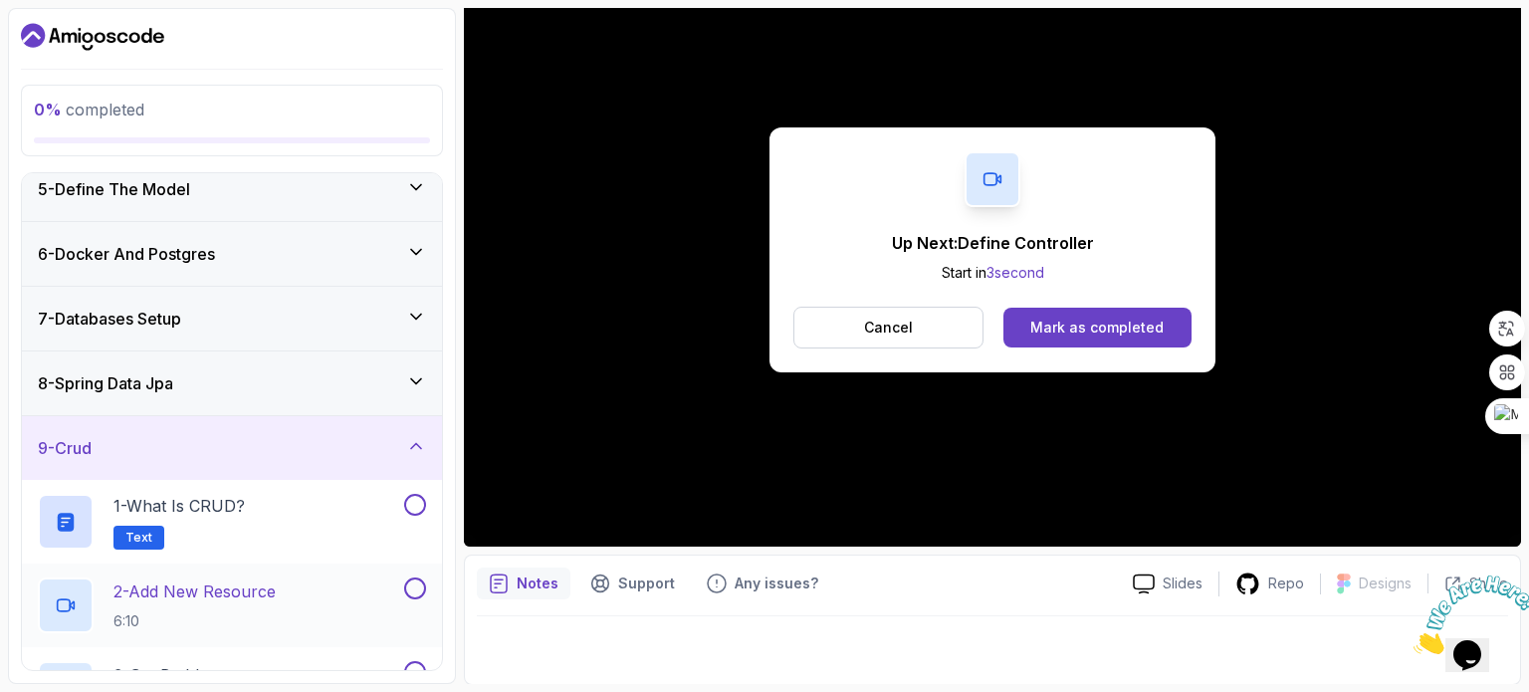
click at [268, 591] on p "2 - Add New Resource" at bounding box center [194, 591] width 162 height 24
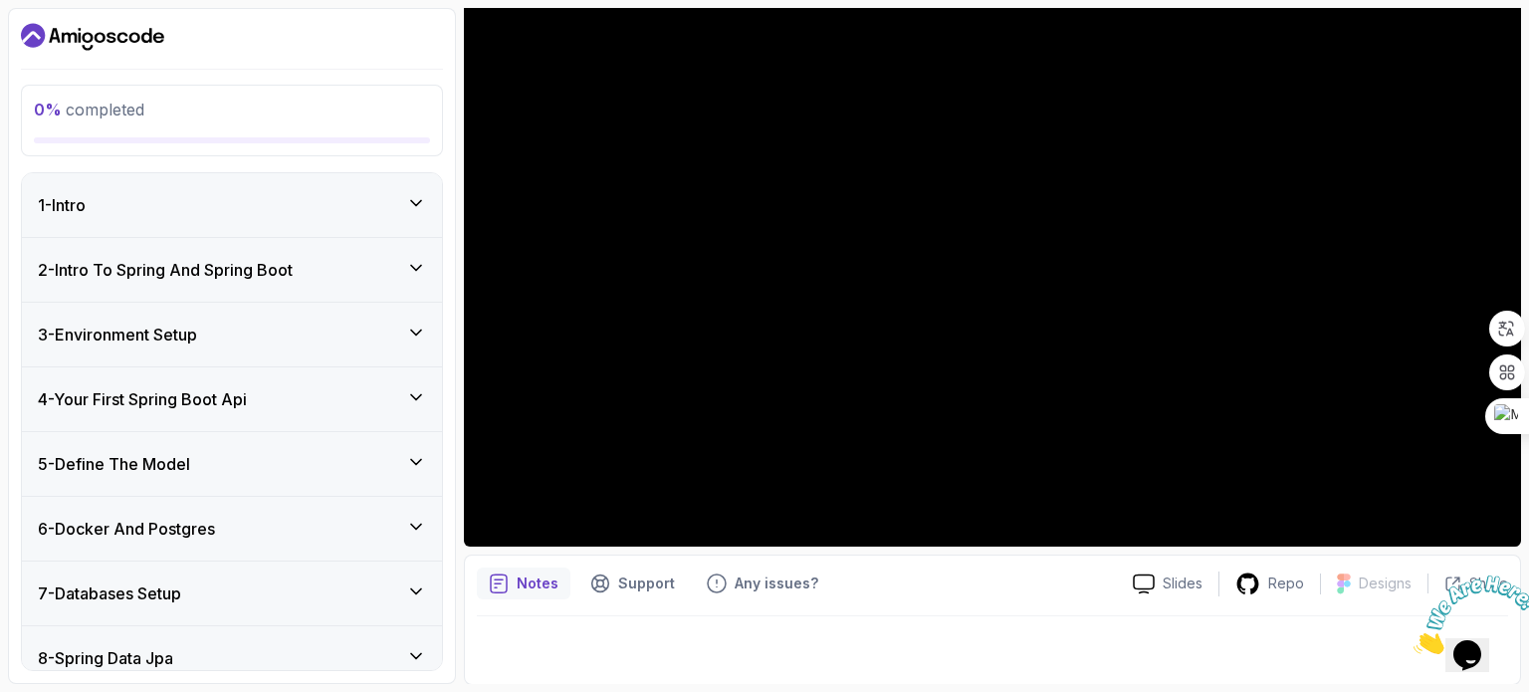
click at [86, 206] on h3 "1 - Intro" at bounding box center [62, 205] width 48 height 24
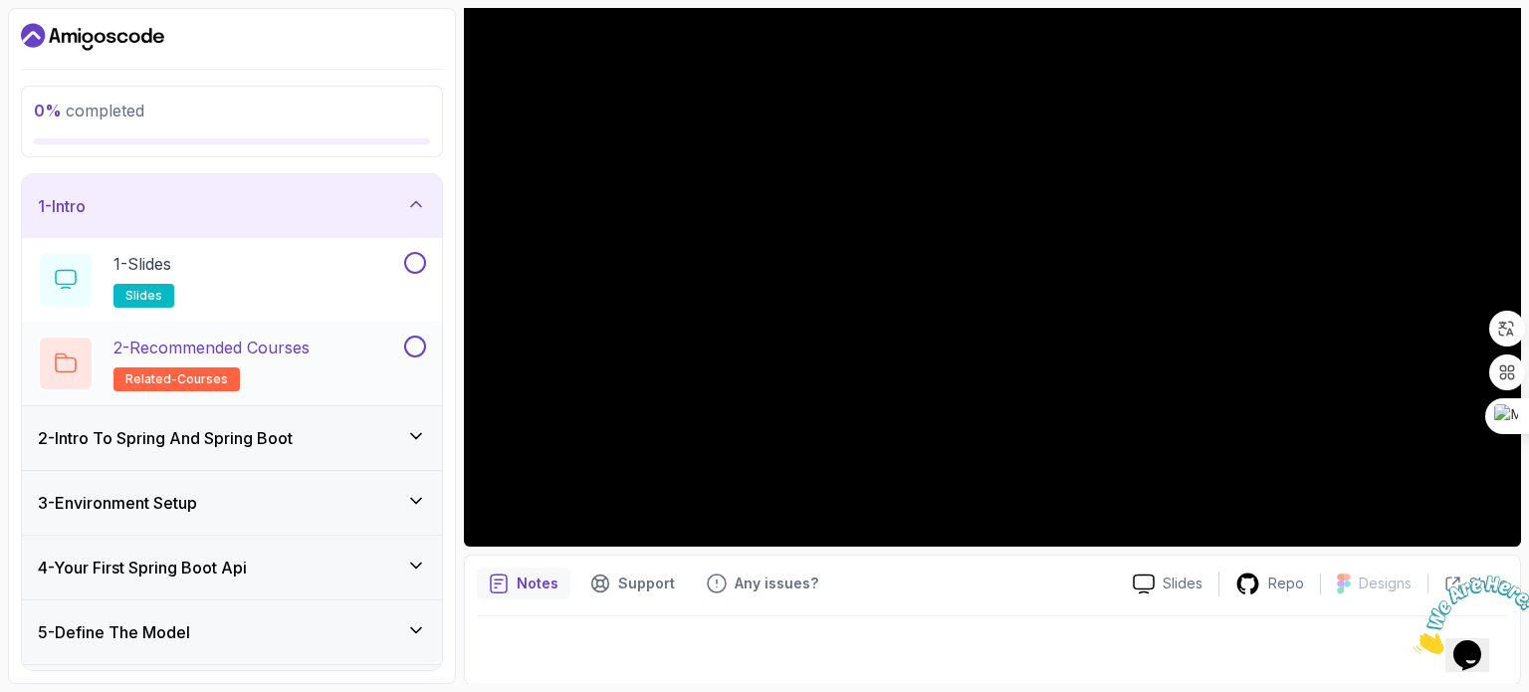
click at [215, 352] on p "2 - Recommended Courses" at bounding box center [211, 347] width 196 height 24
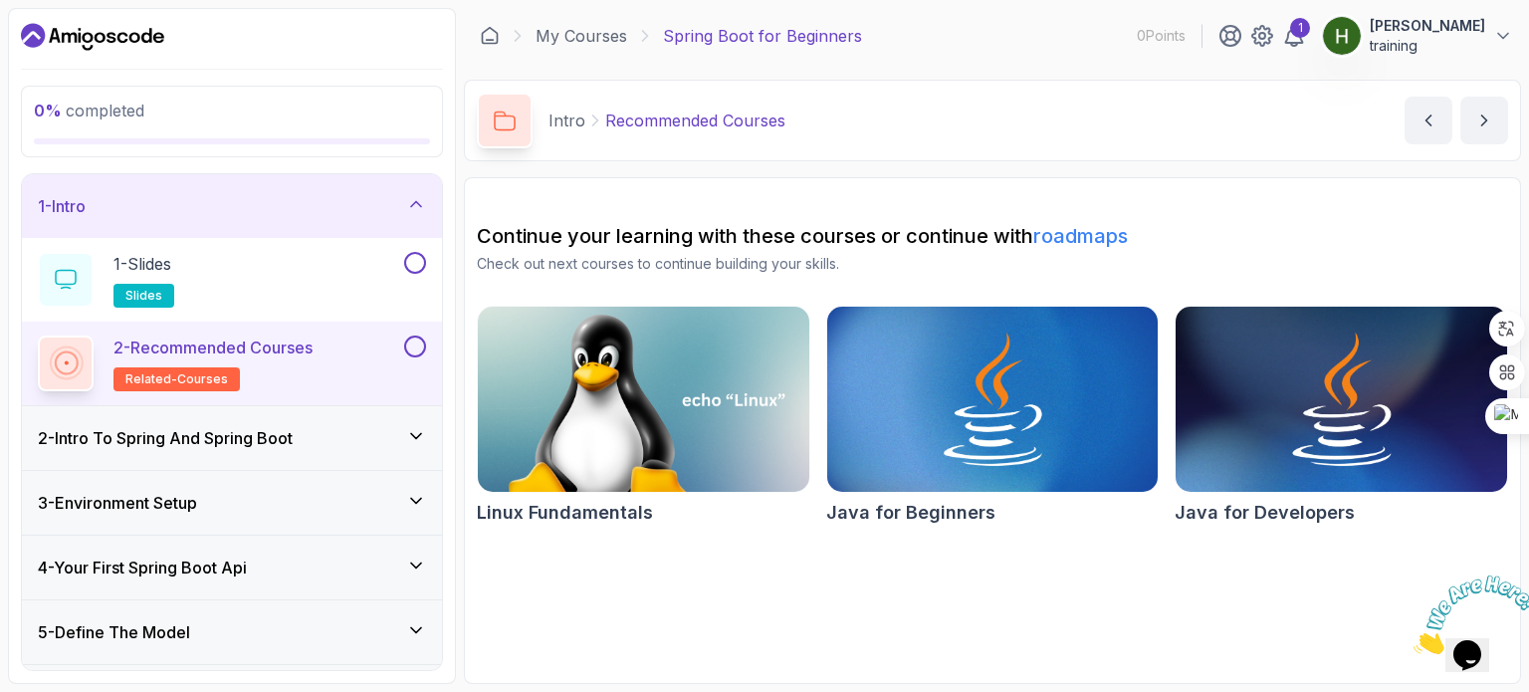
click at [1413, 640] on icon "Close" at bounding box center [1413, 648] width 0 height 17
click at [1497, 134] on button "next content" at bounding box center [1484, 121] width 48 height 48
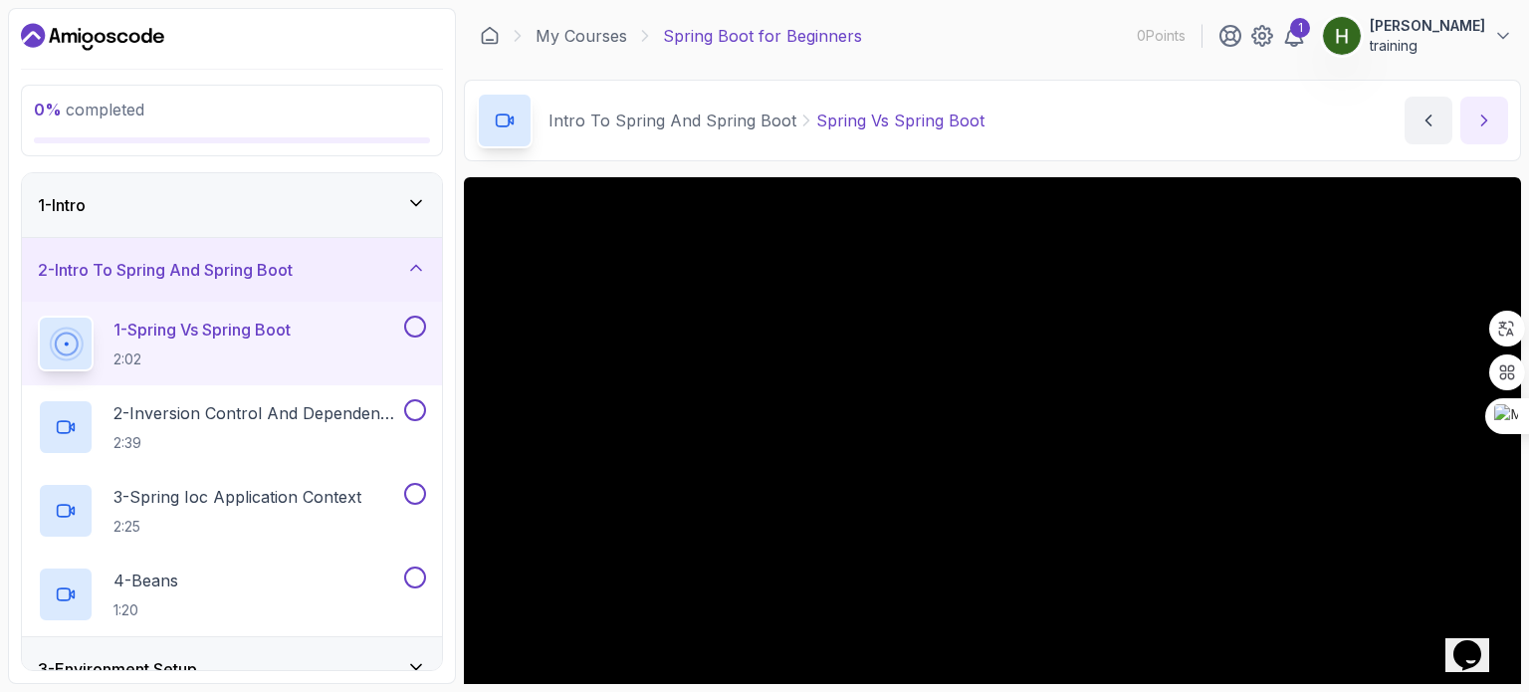
click at [1471, 104] on button "next content" at bounding box center [1484, 121] width 48 height 48
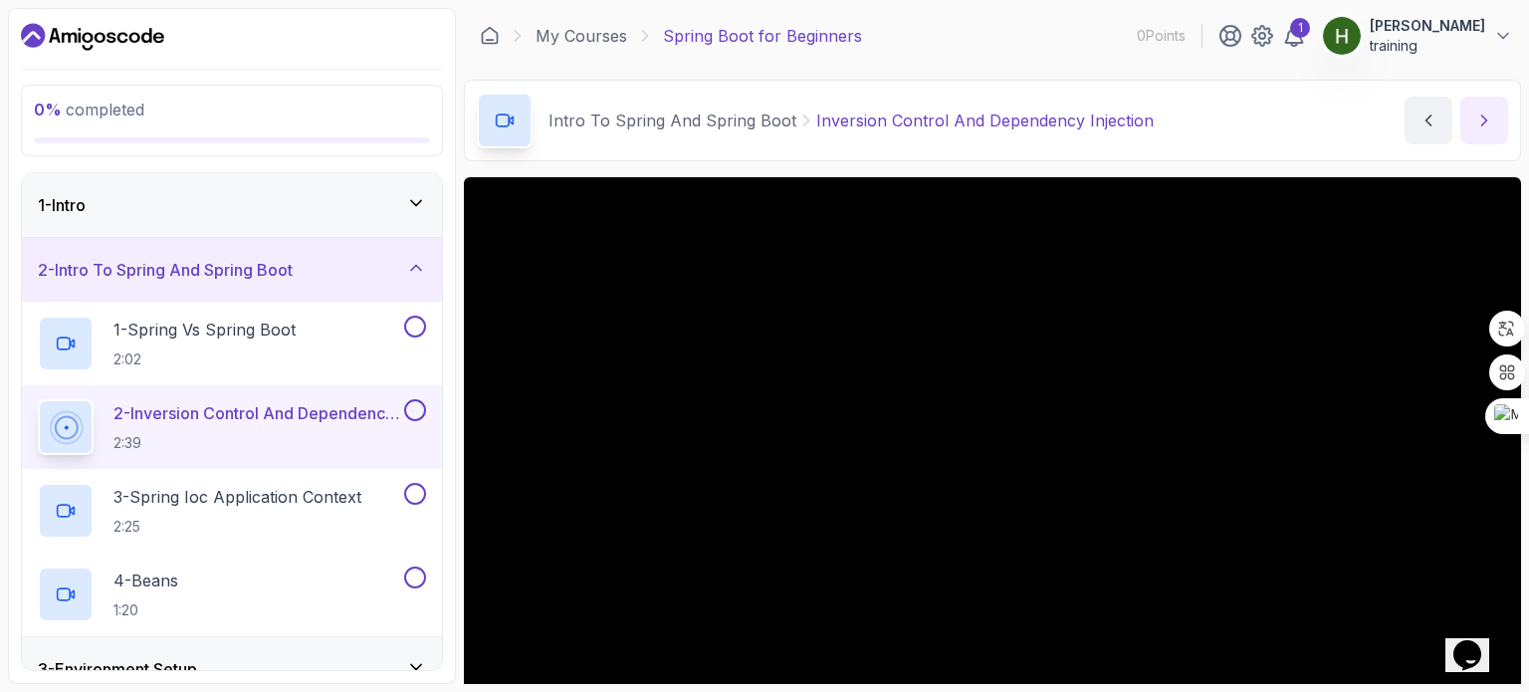
click at [1471, 104] on button "next content" at bounding box center [1484, 121] width 48 height 48
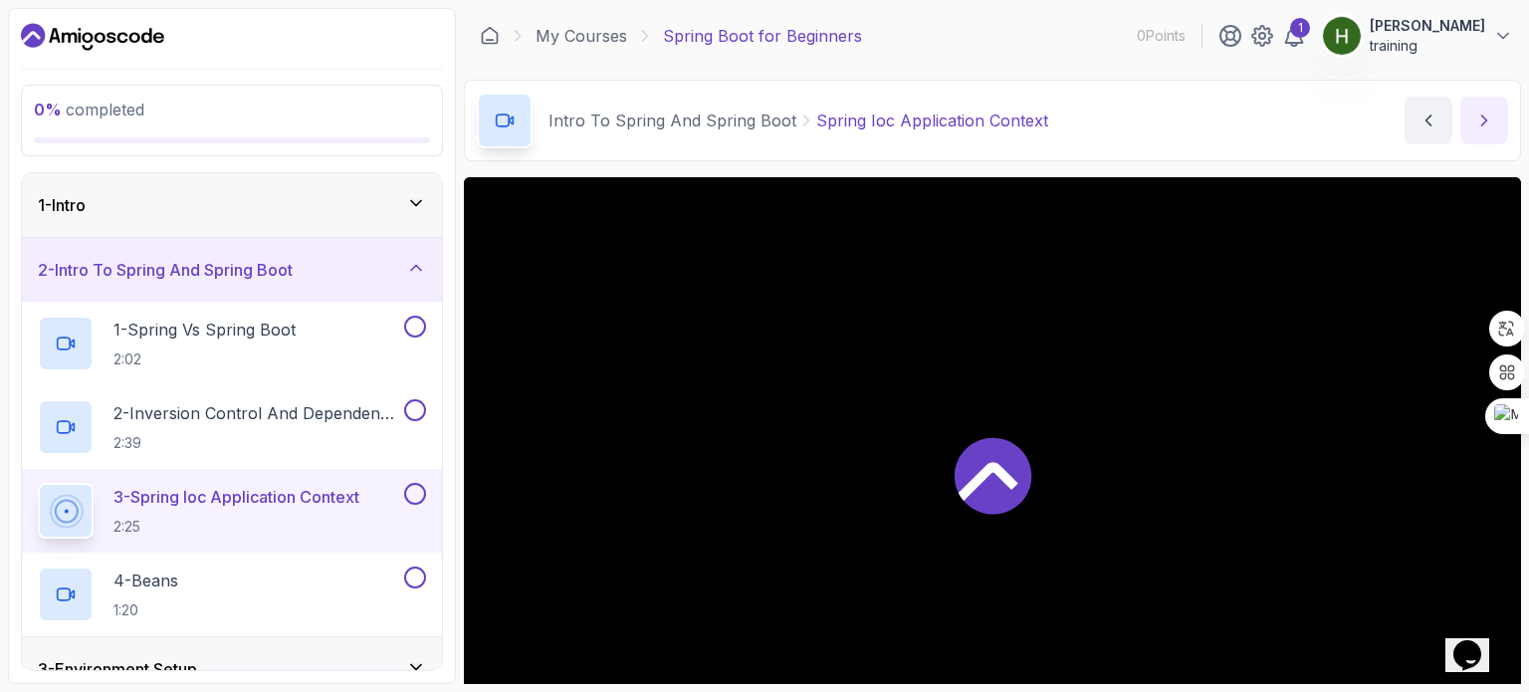
click at [1471, 104] on button "next content" at bounding box center [1484, 121] width 48 height 48
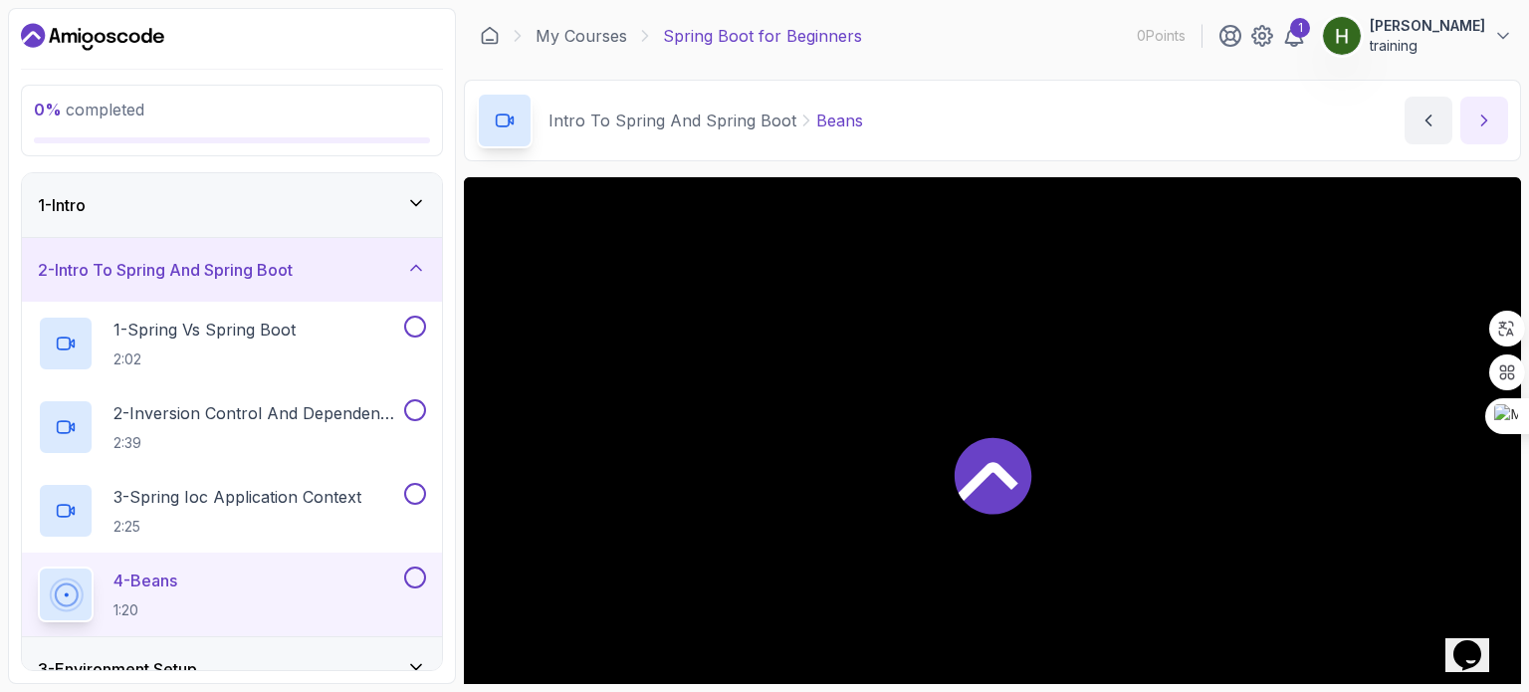
click at [1471, 111] on button "next content" at bounding box center [1484, 121] width 48 height 48
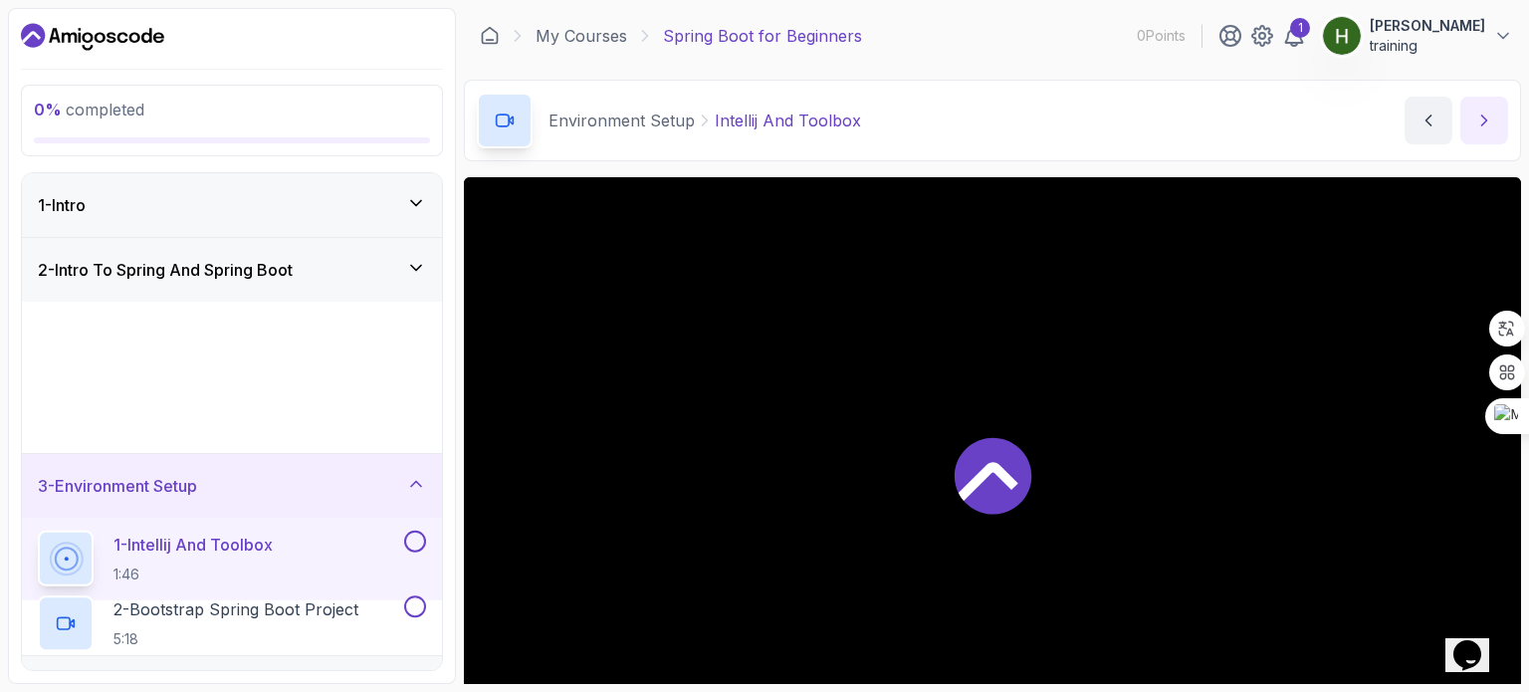
click at [1471, 111] on button "next content" at bounding box center [1484, 121] width 48 height 48
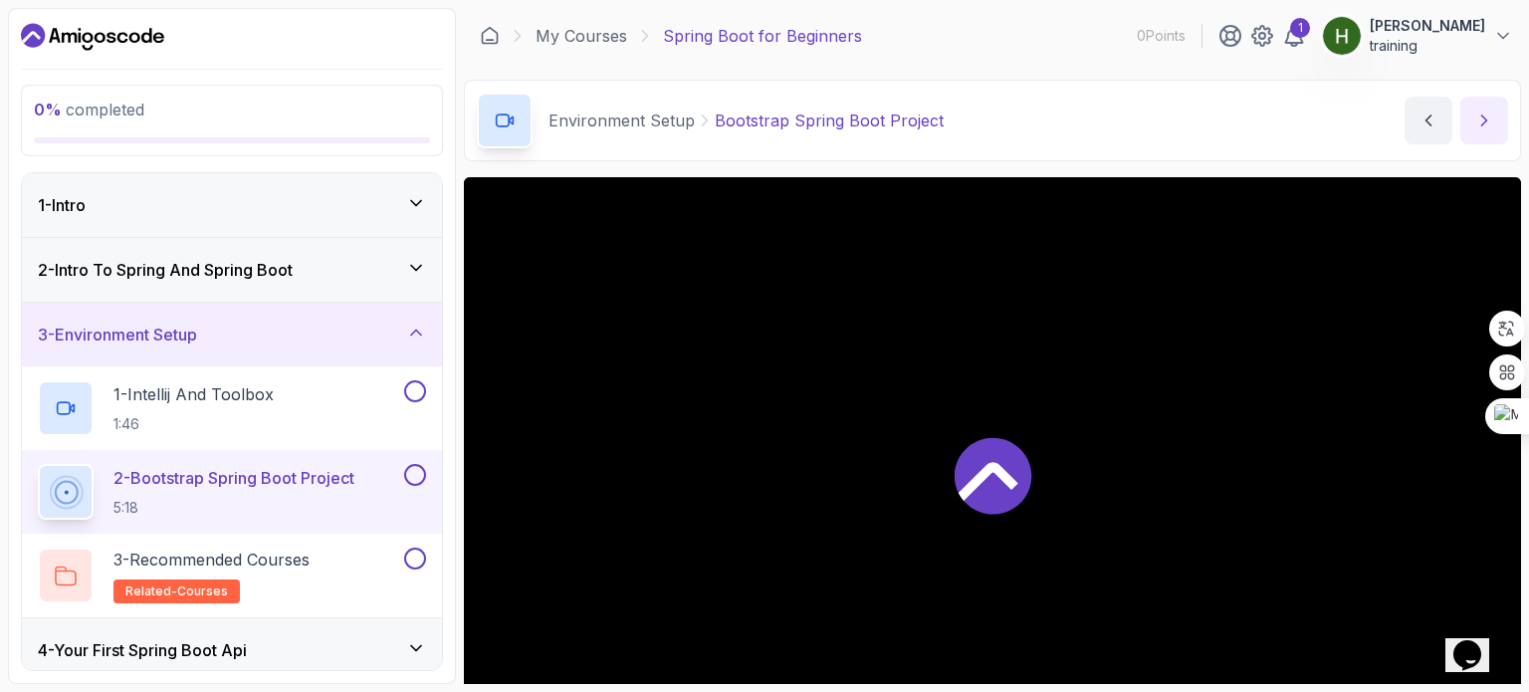
click at [1471, 111] on button "next content" at bounding box center [1484, 121] width 48 height 48
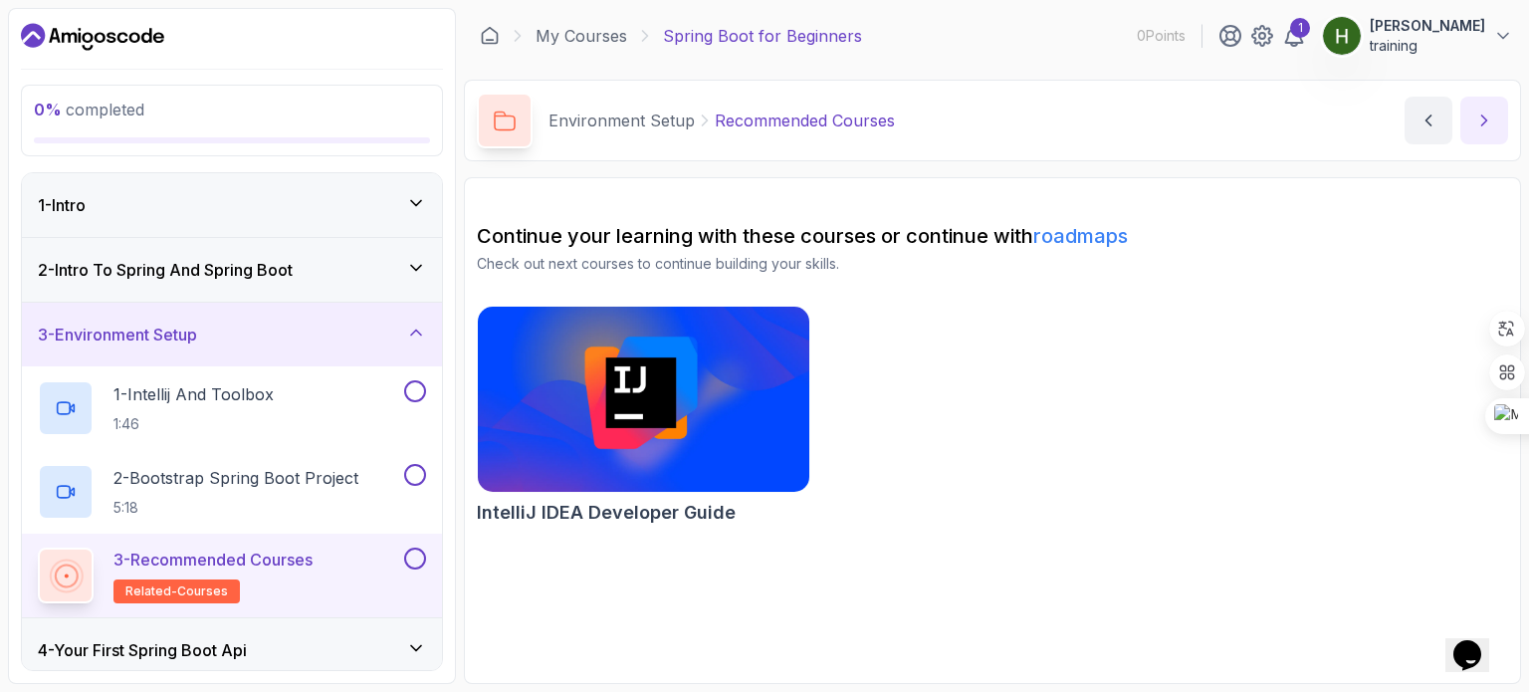
click at [1471, 111] on button "next content" at bounding box center [1484, 121] width 48 height 48
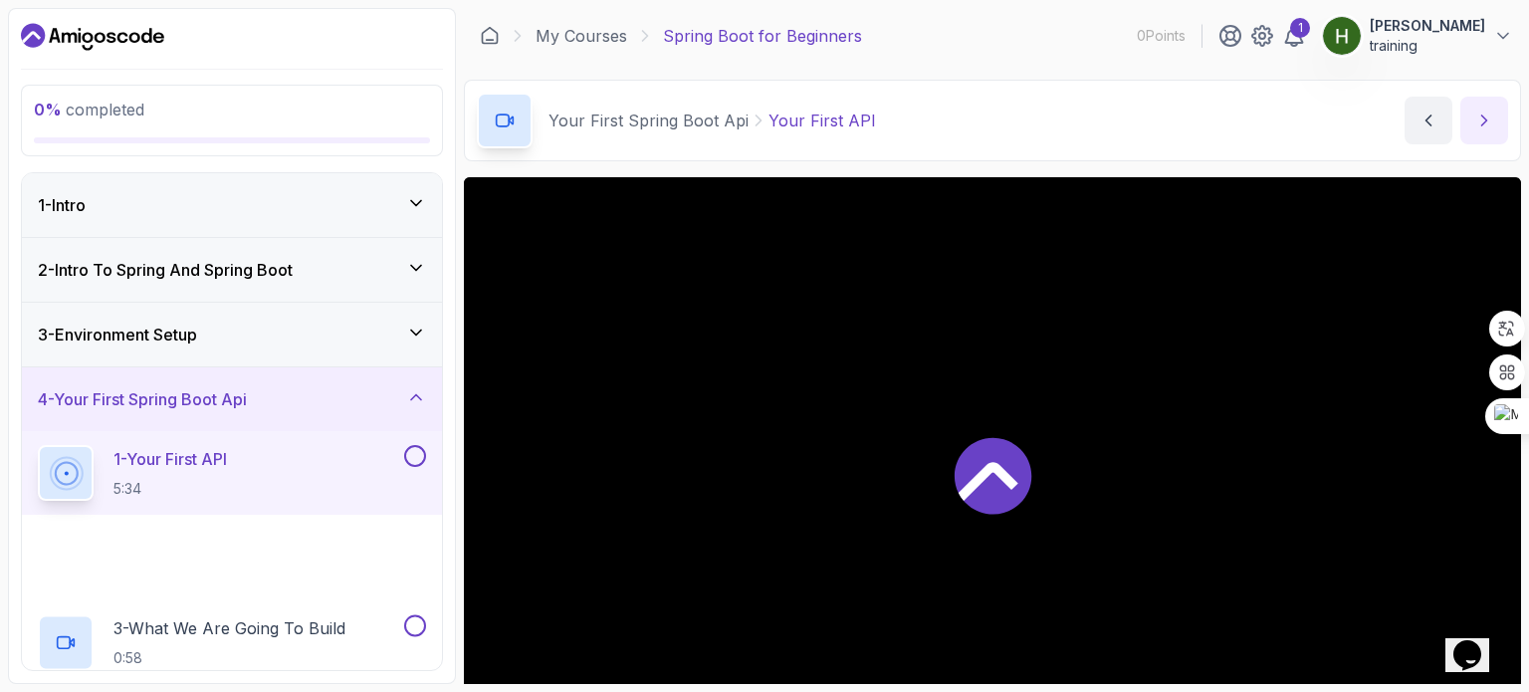
click at [1471, 111] on button "next content" at bounding box center [1484, 121] width 48 height 48
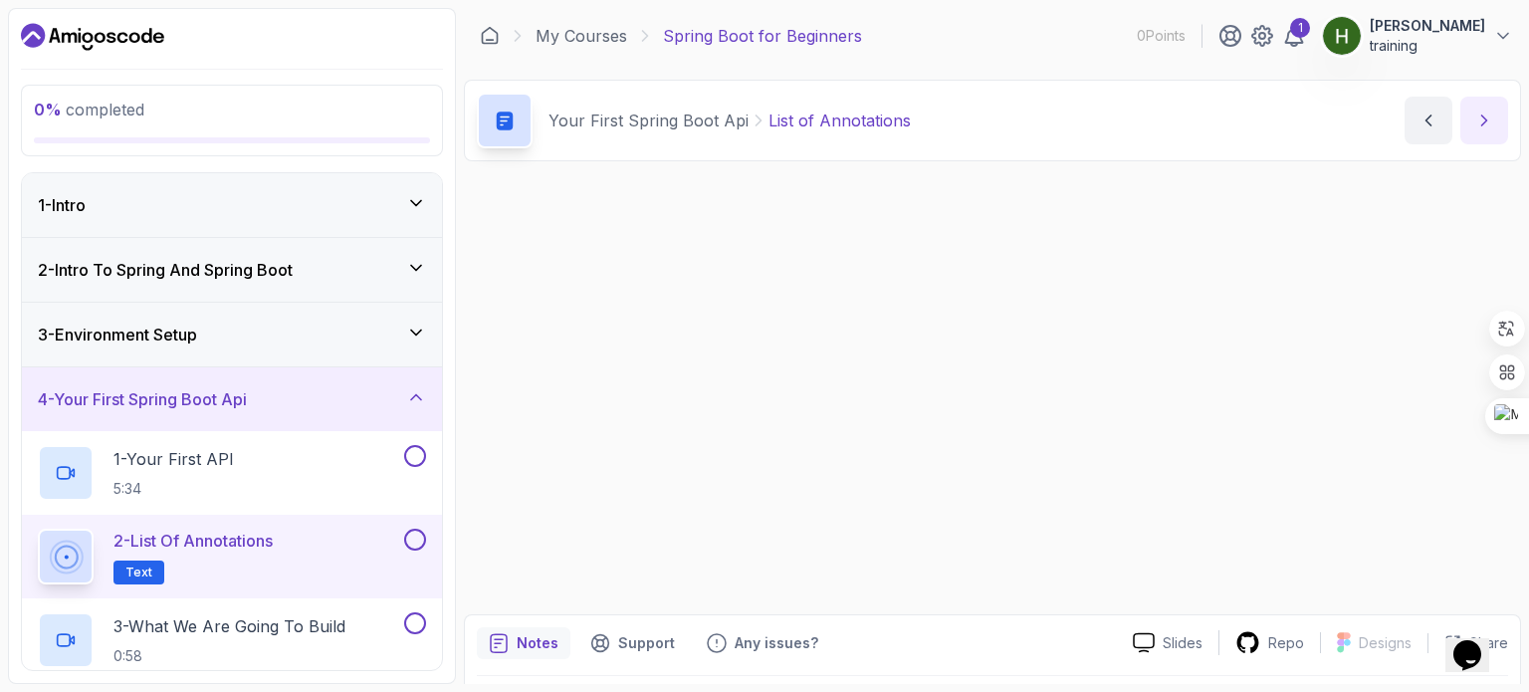
click at [1471, 111] on button "next content" at bounding box center [1484, 121] width 48 height 48
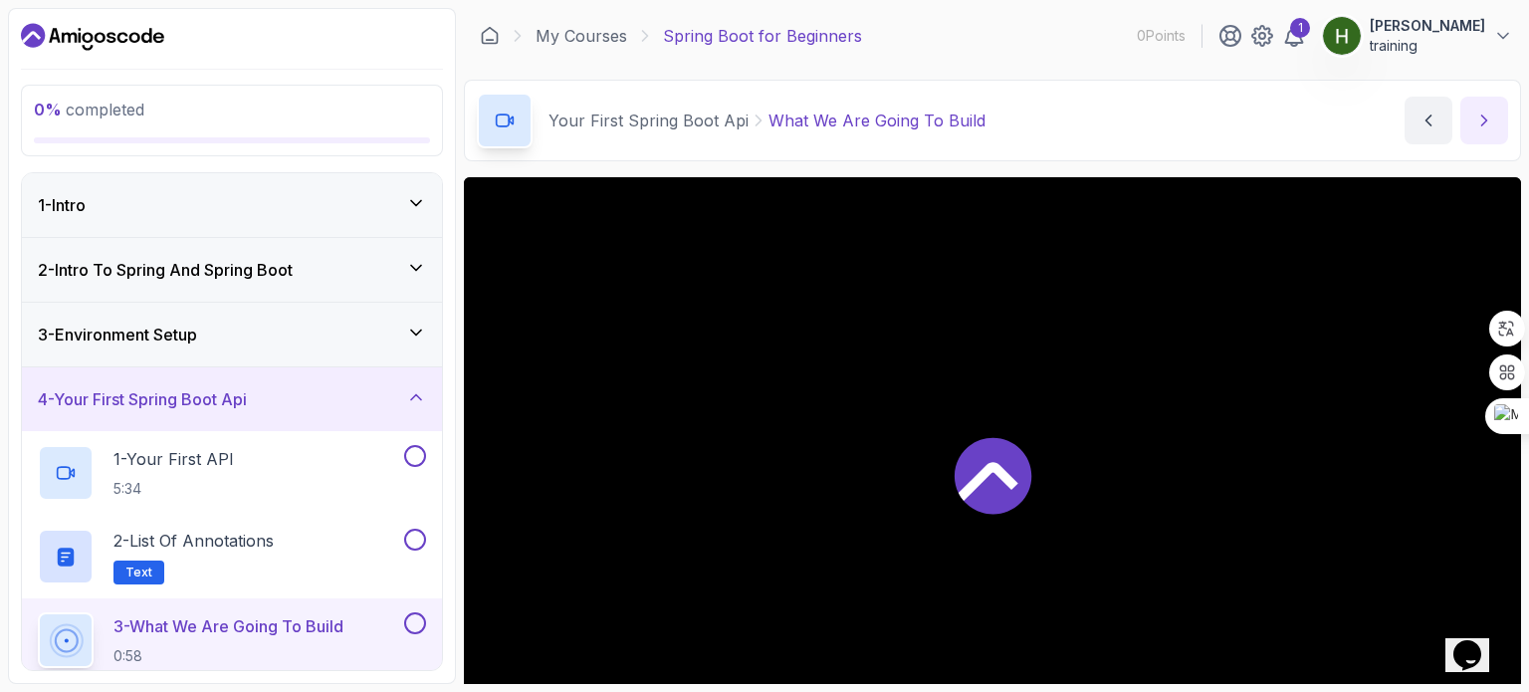
click at [1471, 111] on button "next content" at bounding box center [1484, 121] width 48 height 48
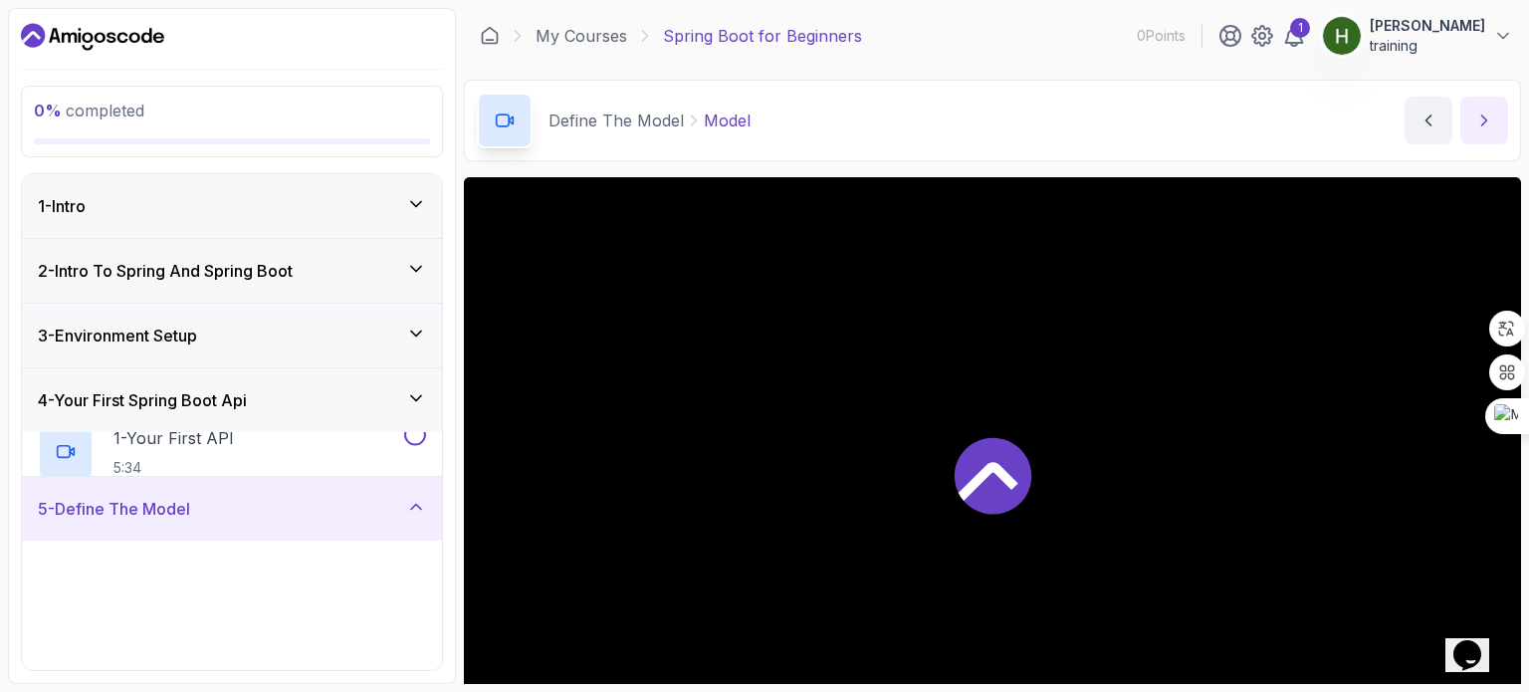
click at [1471, 111] on button "next content" at bounding box center [1484, 121] width 48 height 48
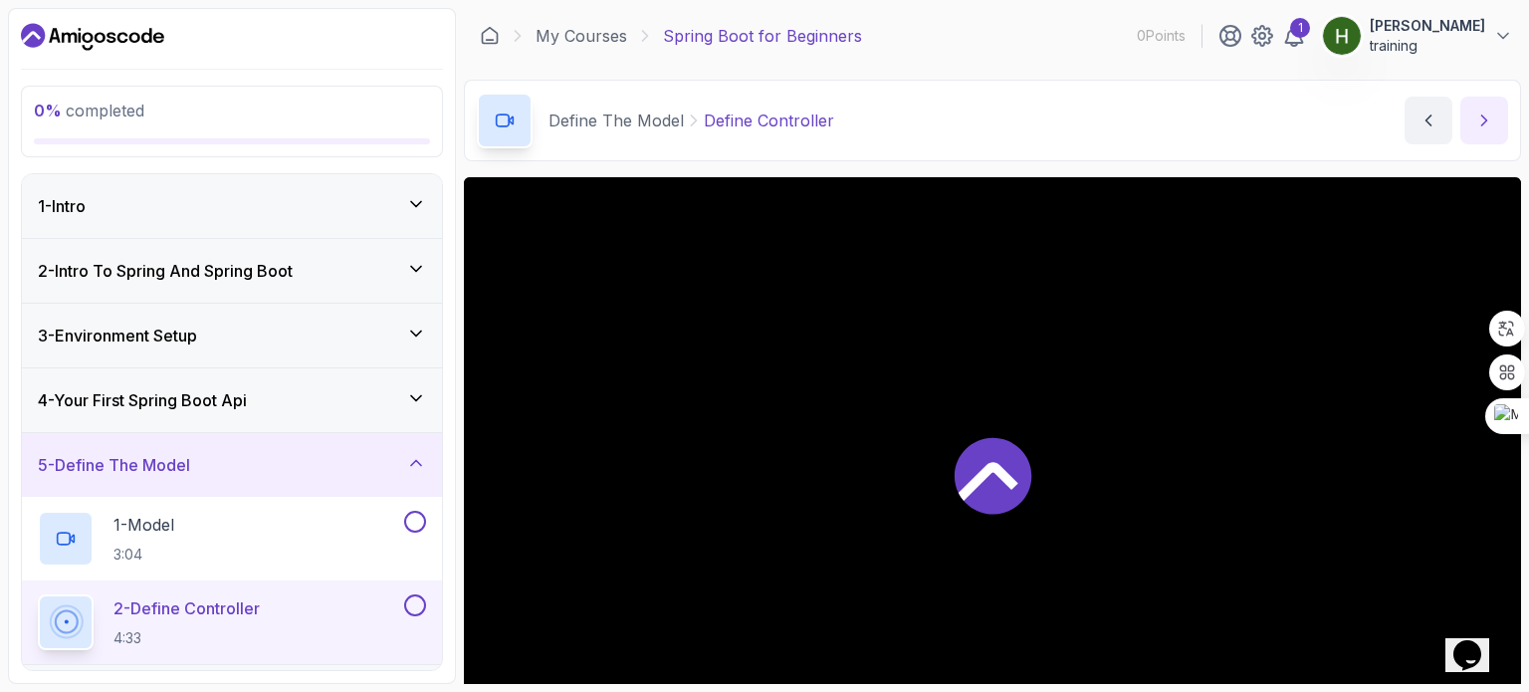
click at [1471, 111] on button "next content" at bounding box center [1484, 121] width 48 height 48
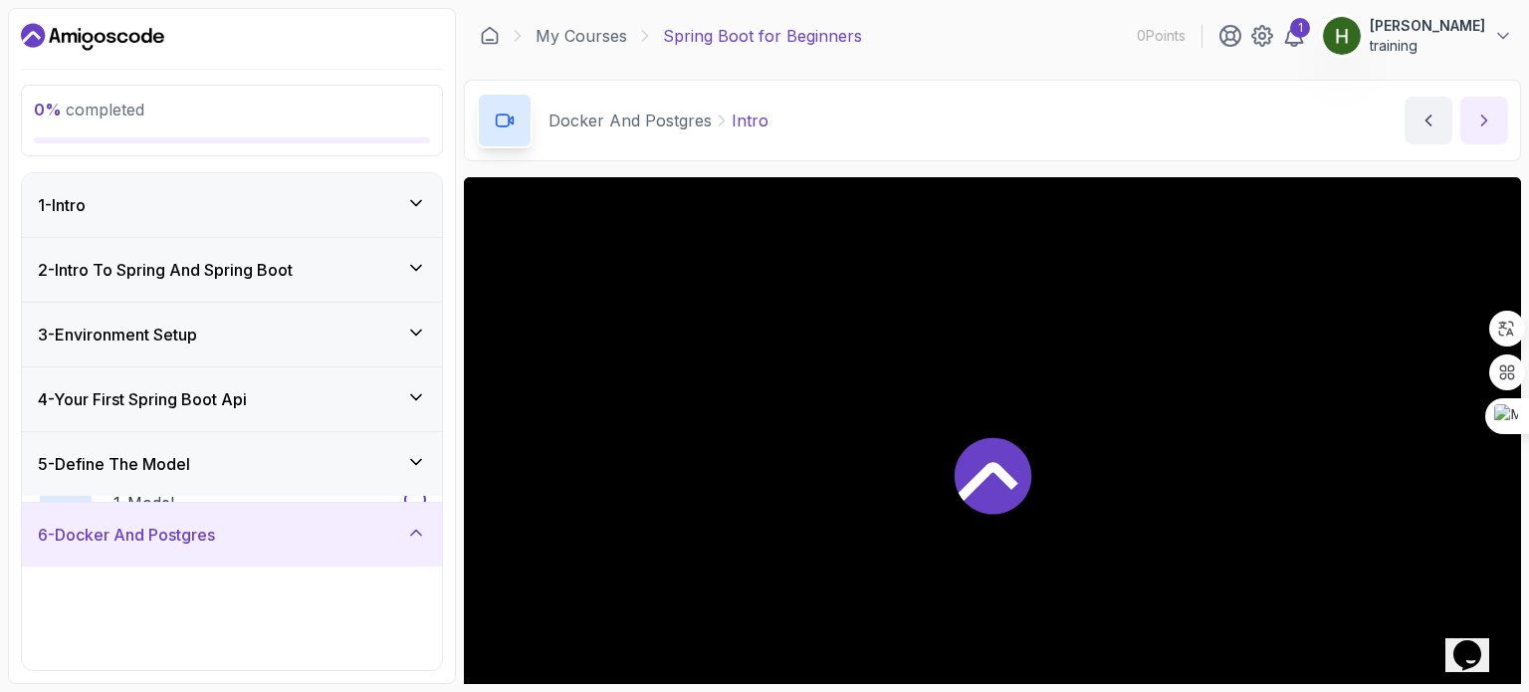
click at [1467, 122] on button "next content" at bounding box center [1484, 121] width 48 height 48
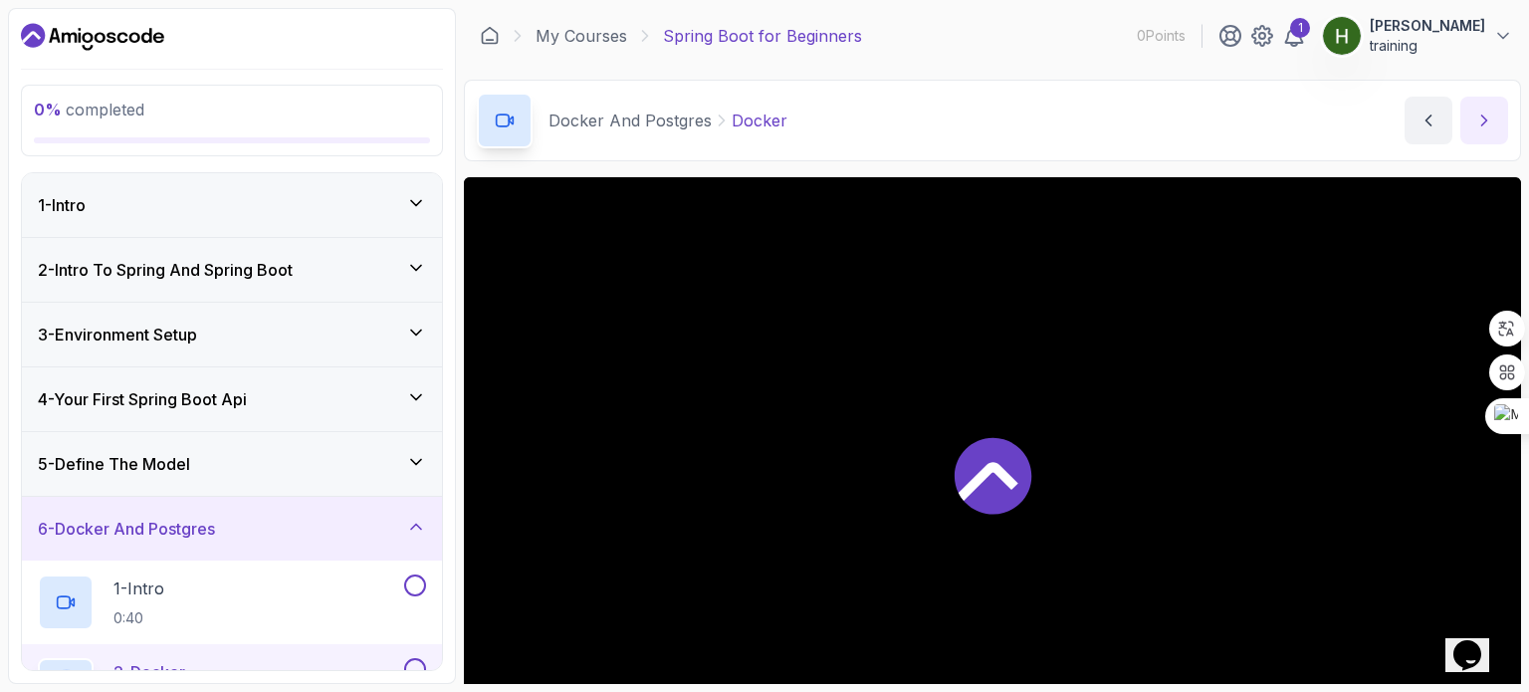
click at [1467, 122] on button "next content" at bounding box center [1484, 121] width 48 height 48
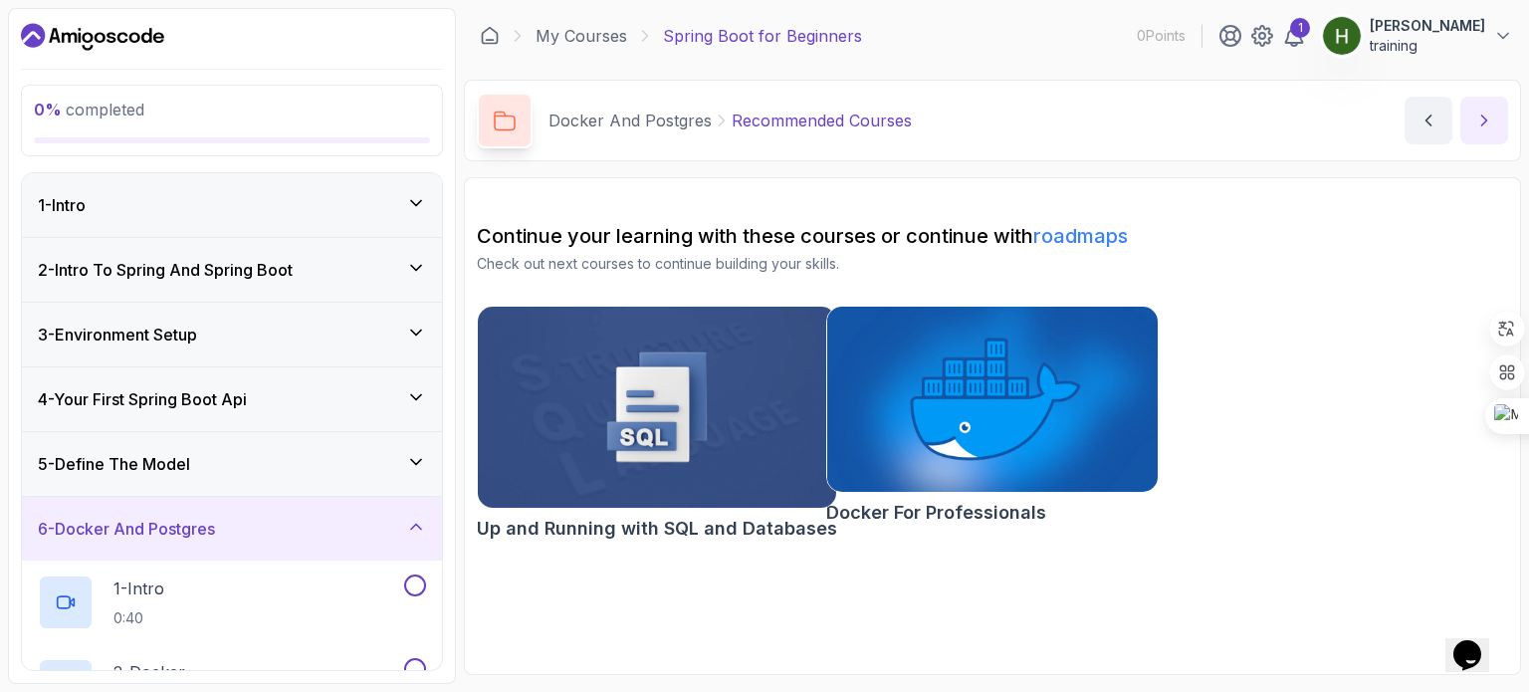
click at [1467, 122] on button "next content" at bounding box center [1484, 121] width 48 height 48
